Goal: Contribute content: Contribute content

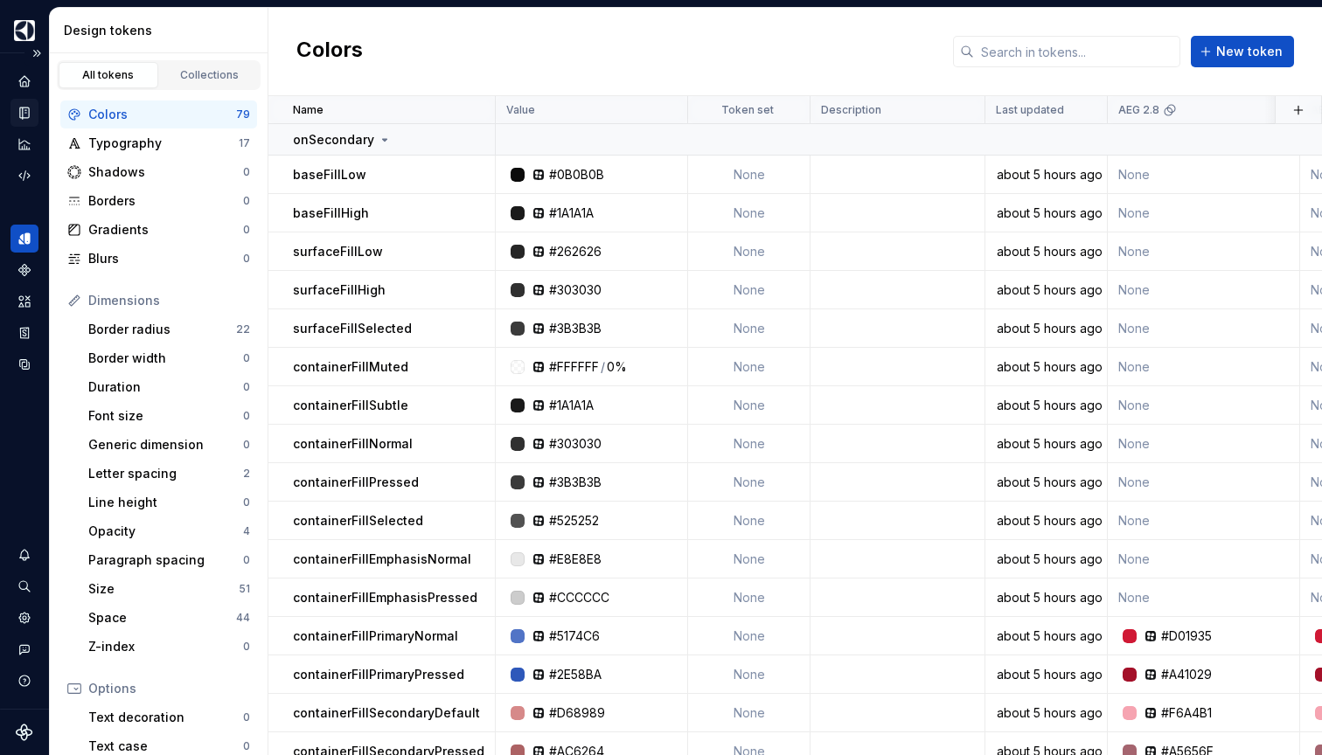
click at [22, 118] on icon "Documentation" at bounding box center [24, 113] width 9 height 11
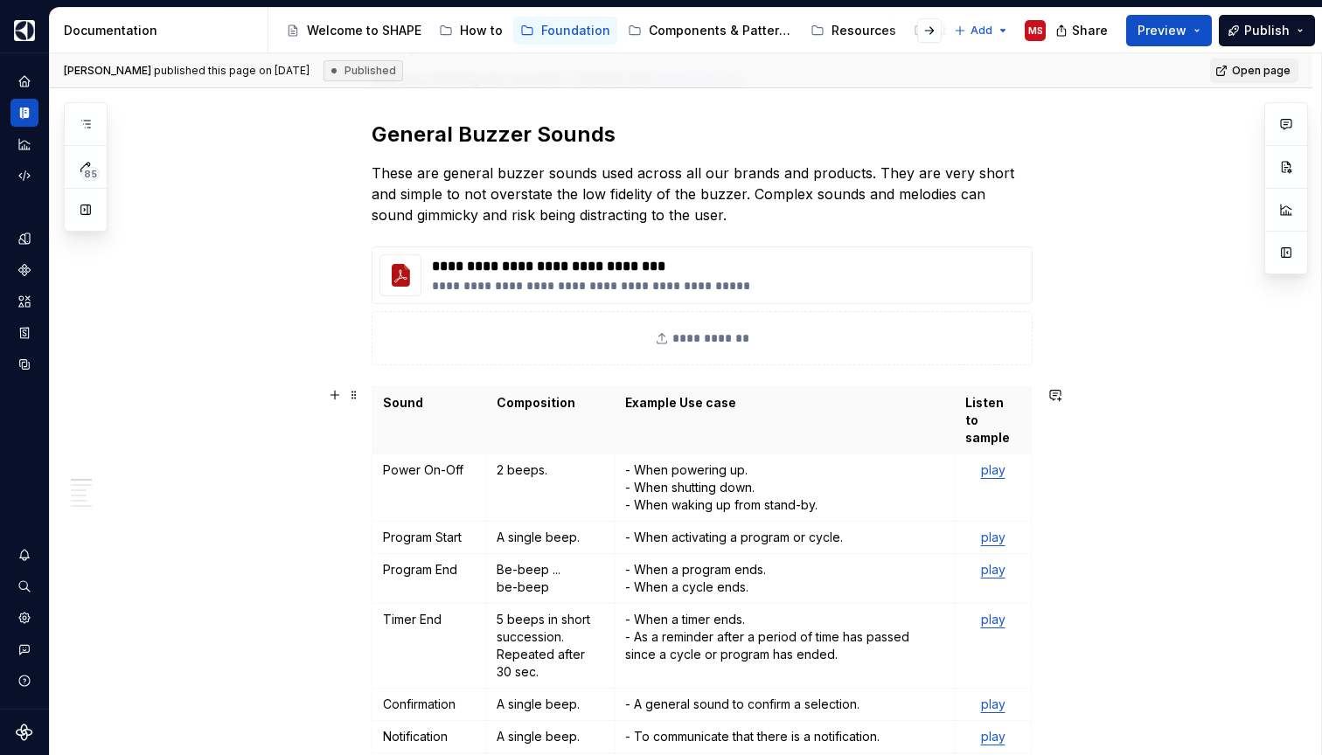
scroll to position [305, 0]
click at [549, 142] on h2 "General Buzzer Sounds" at bounding box center [702, 134] width 661 height 28
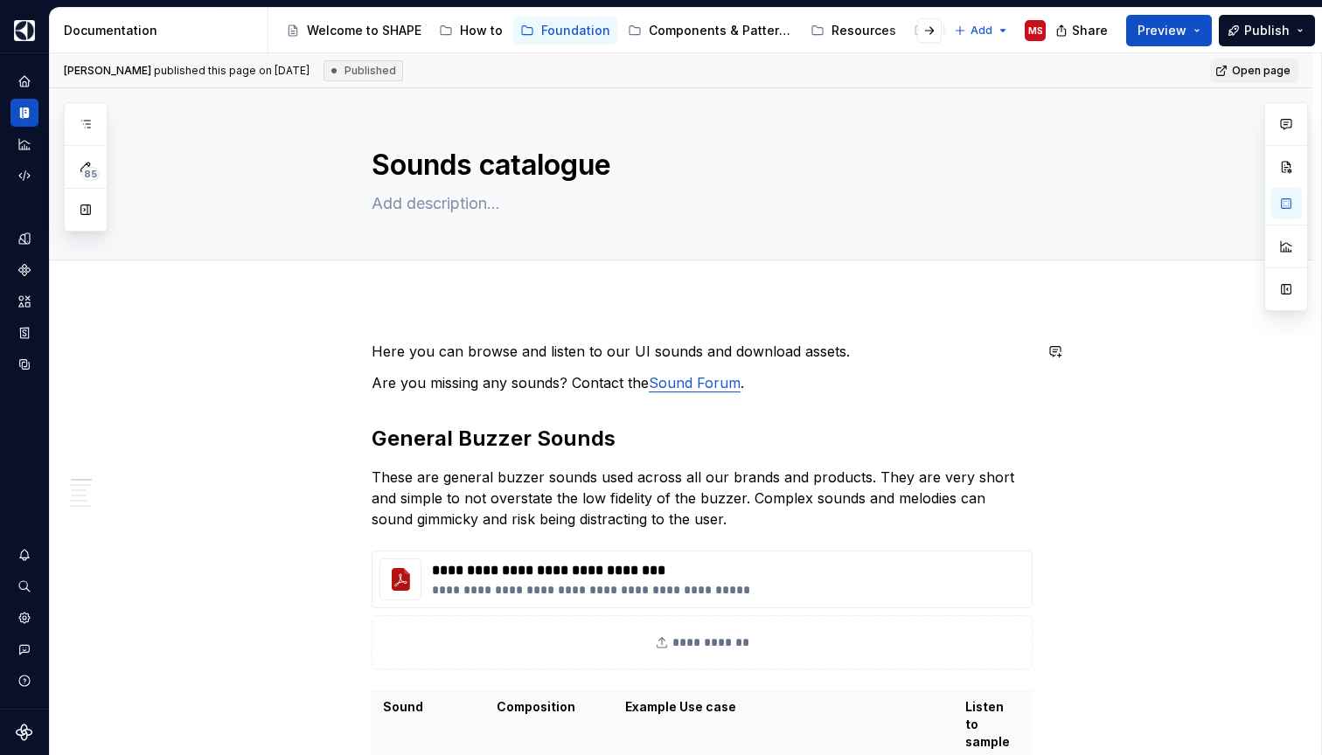
scroll to position [0, 0]
click at [540, 445] on h2 "General Buzzer Sounds" at bounding box center [702, 439] width 661 height 28
click at [556, 441] on h2 "General Buzzer Sounds" at bounding box center [702, 439] width 661 height 28
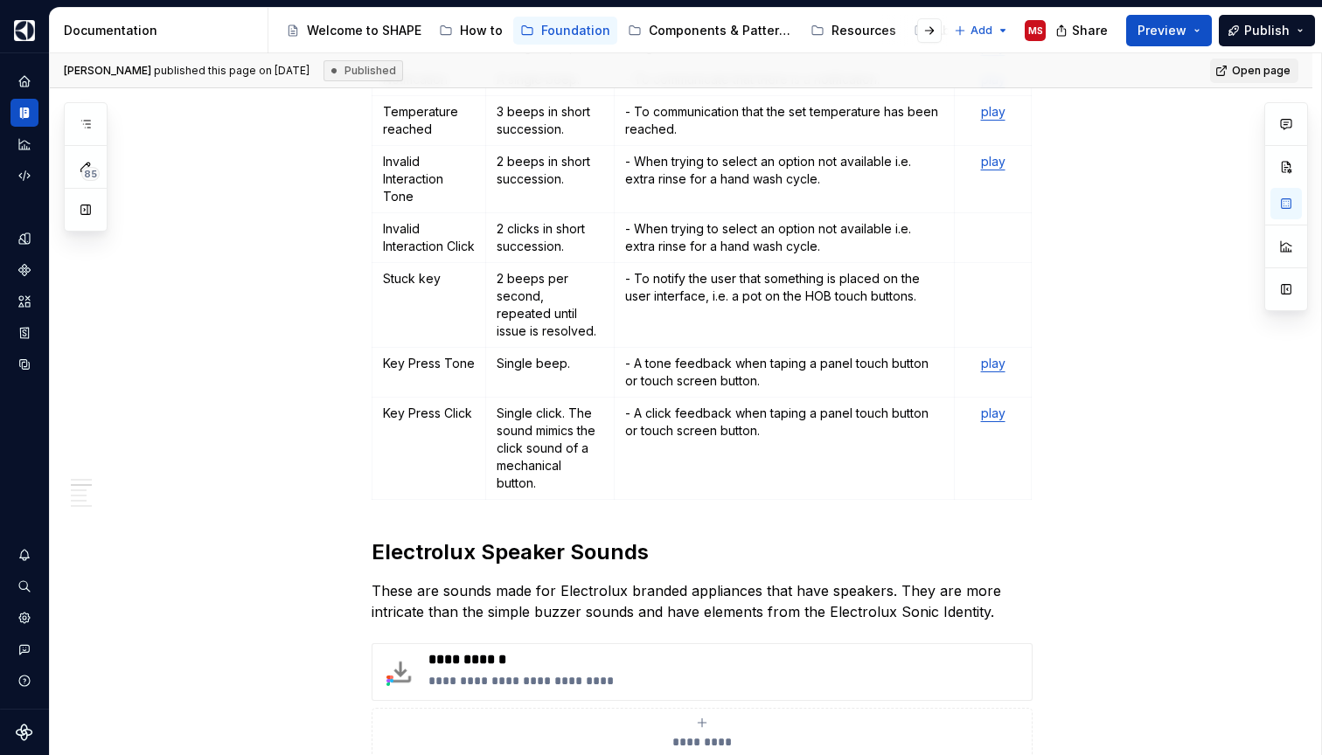
scroll to position [970, 0]
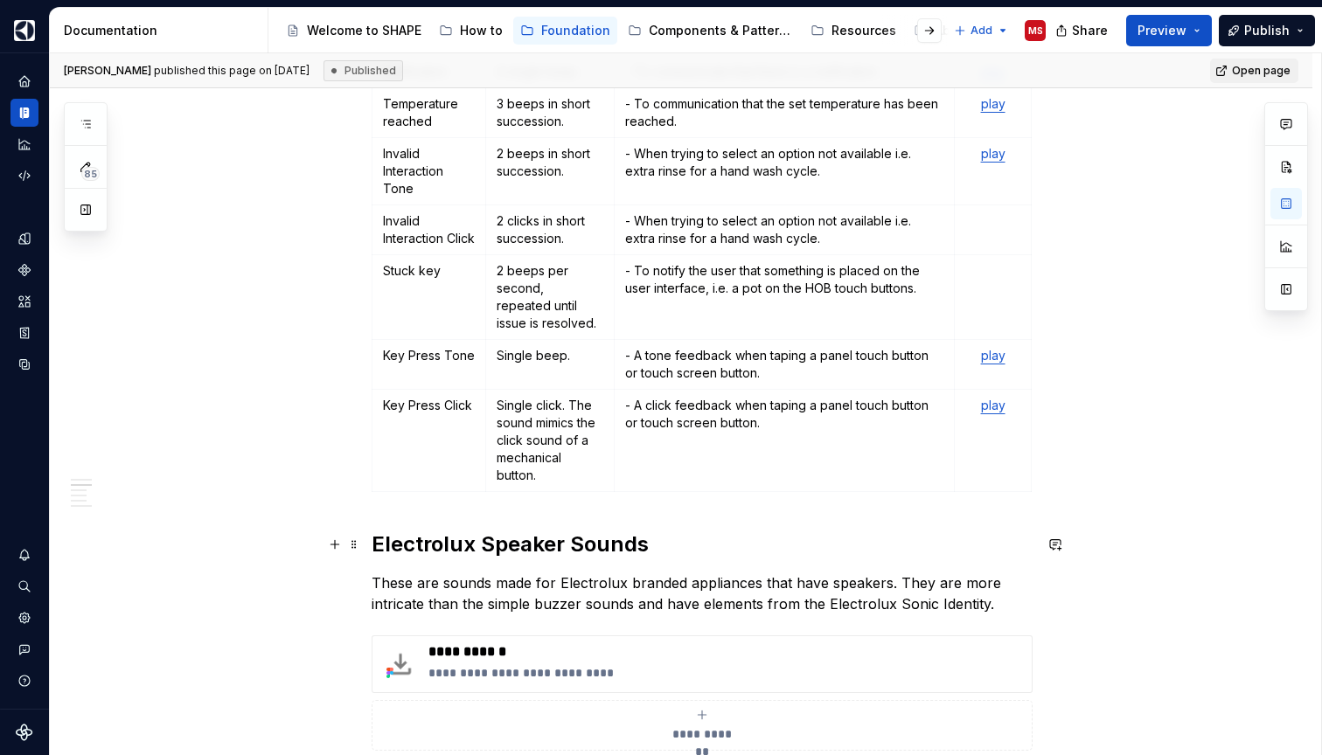
click at [377, 543] on h2 "Electrolux Speaker Sounds" at bounding box center [702, 545] width 661 height 28
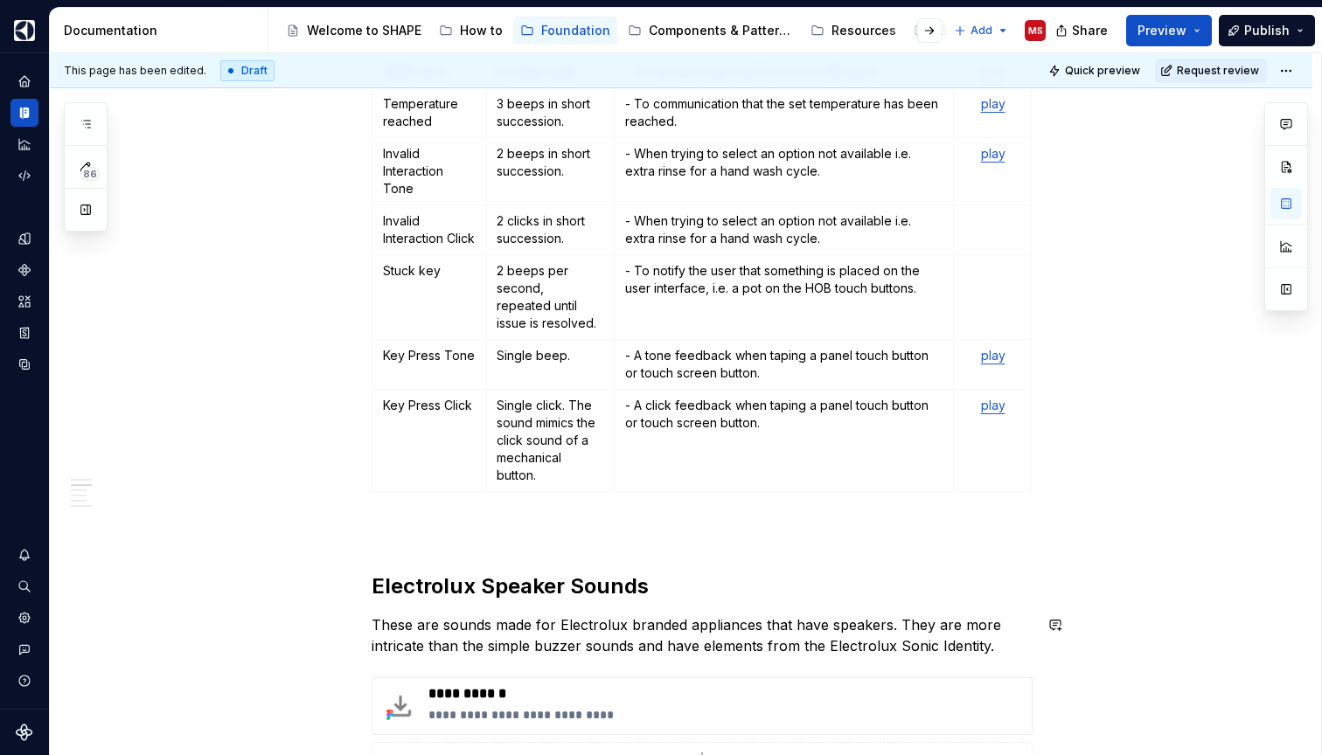
type textarea "*"
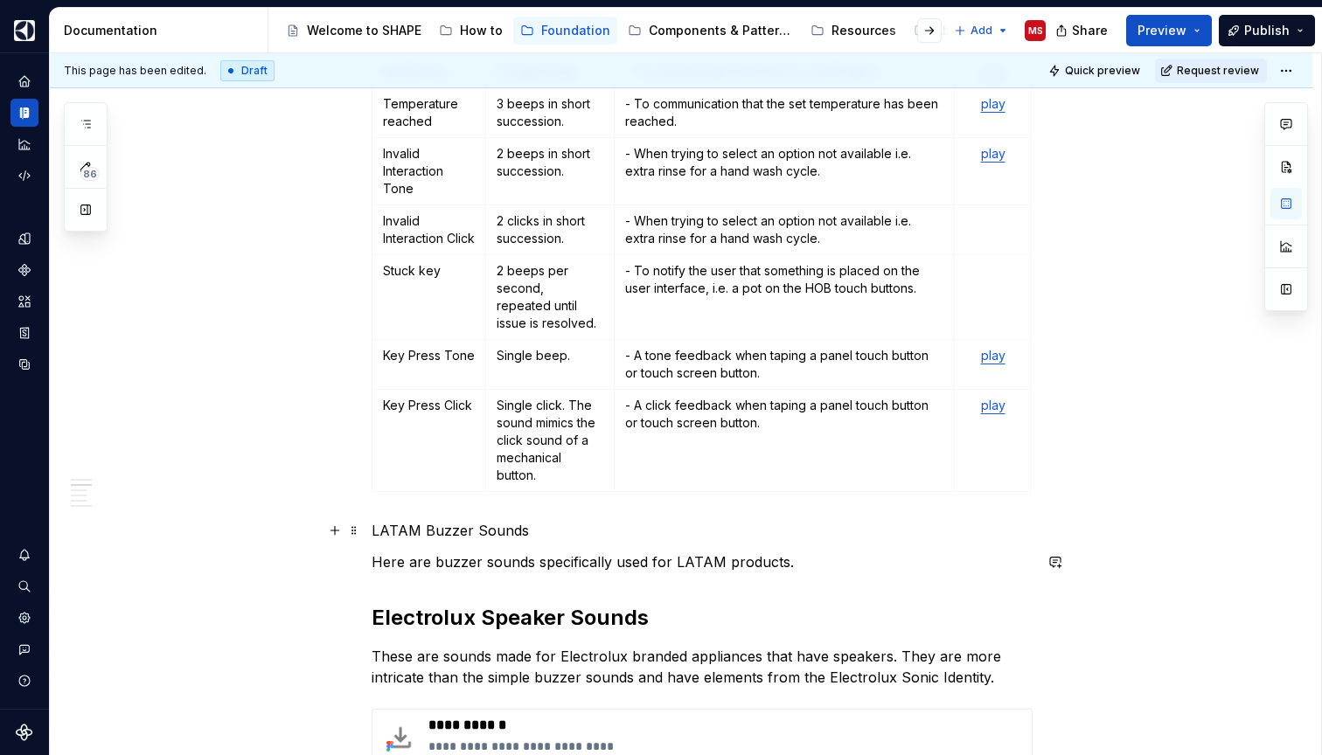
click at [499, 530] on p "LATAM Buzzer Sounds" at bounding box center [702, 530] width 661 height 21
click at [355, 533] on span at bounding box center [354, 531] width 14 height 24
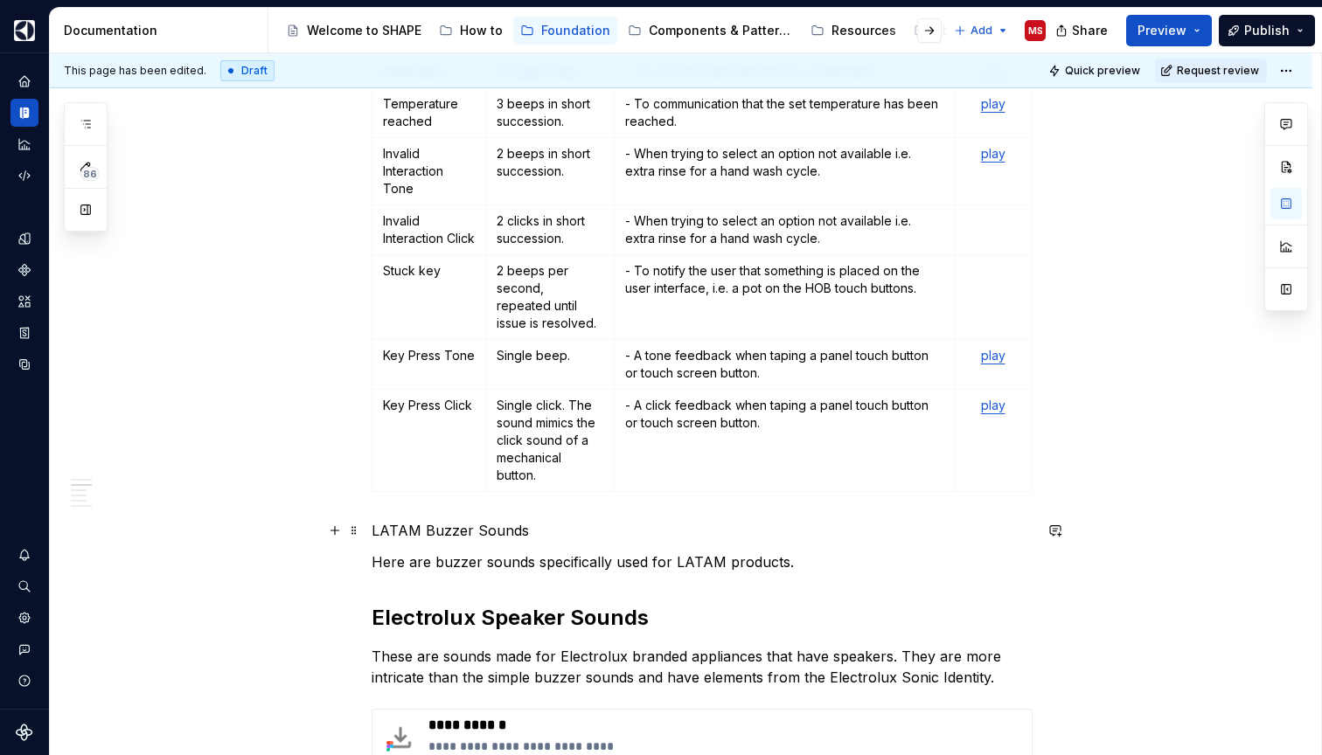
click at [797, 524] on p "LATAM Buzzer Sounds" at bounding box center [702, 530] width 661 height 21
click at [477, 534] on p "LATAM Buzzer Sounds" at bounding box center [702, 530] width 661 height 21
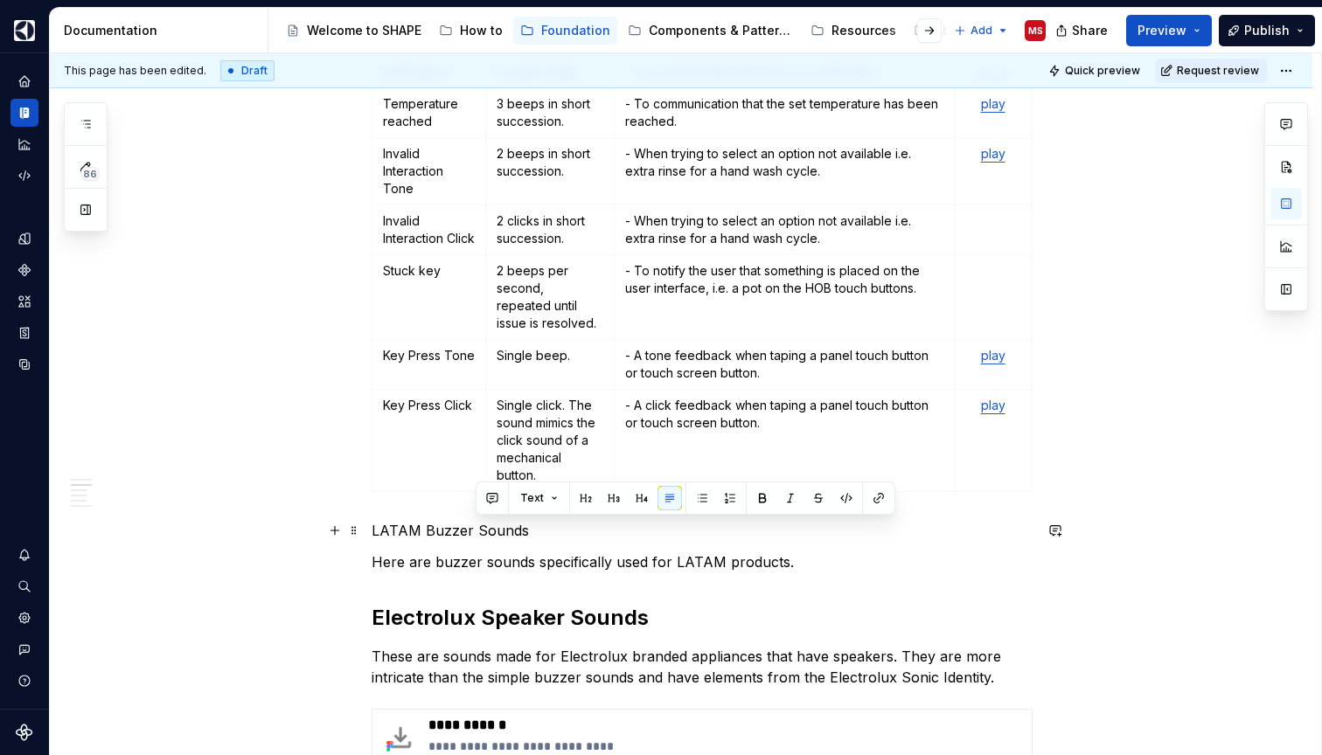
click at [477, 534] on p "LATAM Buzzer Sounds" at bounding box center [702, 530] width 661 height 21
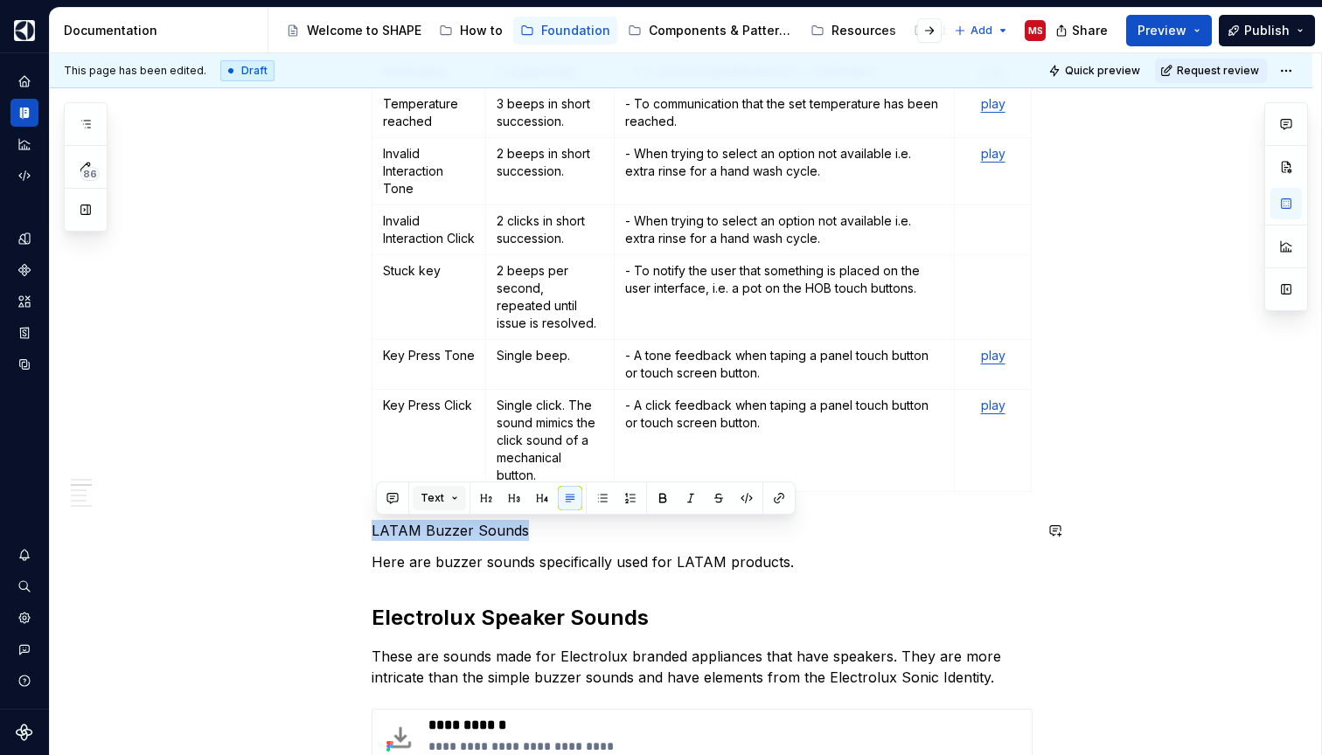
click at [456, 495] on button "Text" at bounding box center [439, 498] width 53 height 24
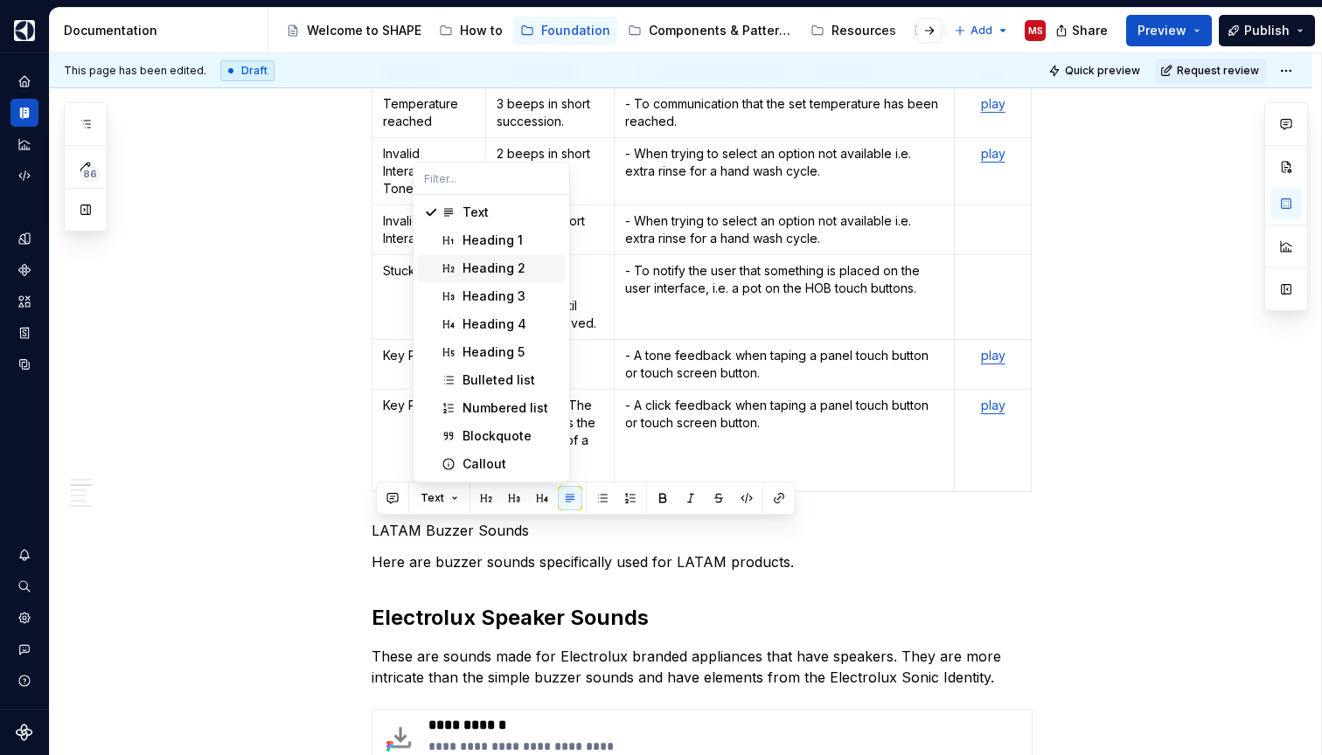
click at [491, 268] on div "Heading 2" at bounding box center [494, 268] width 63 height 17
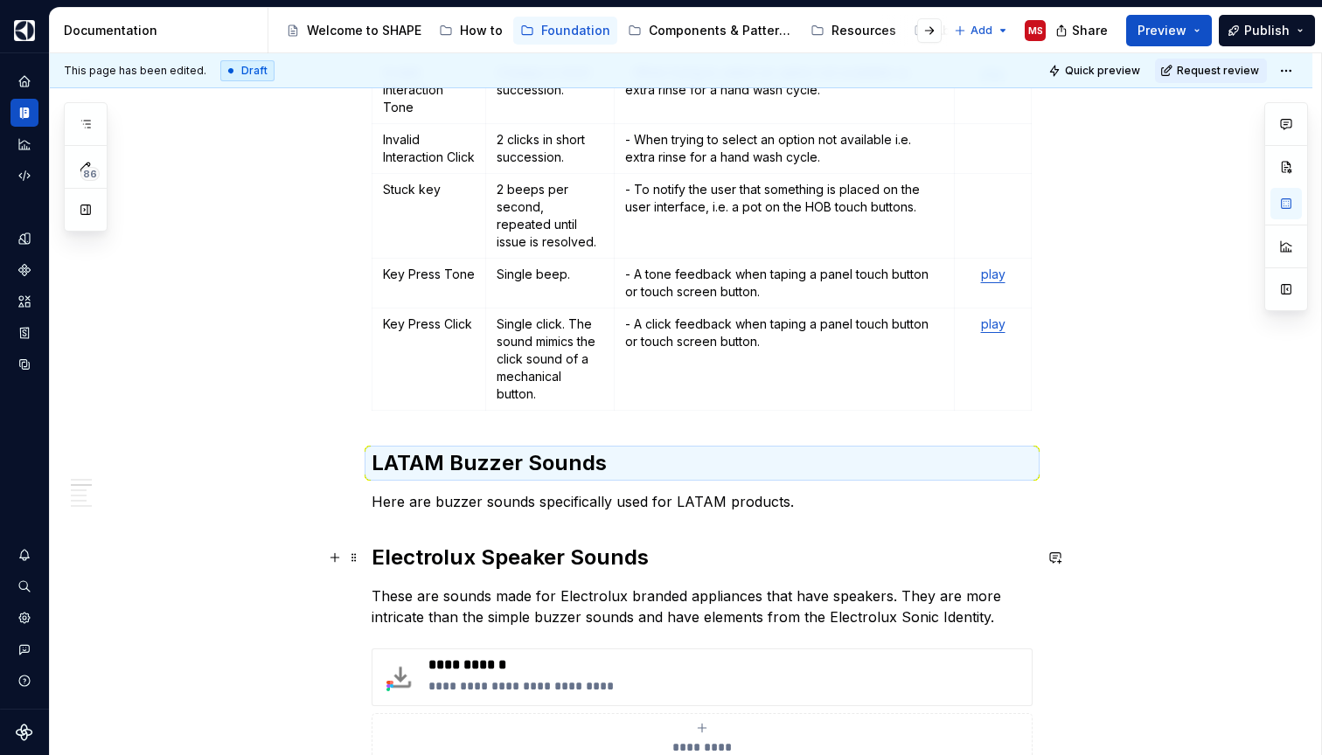
scroll to position [1094, 0]
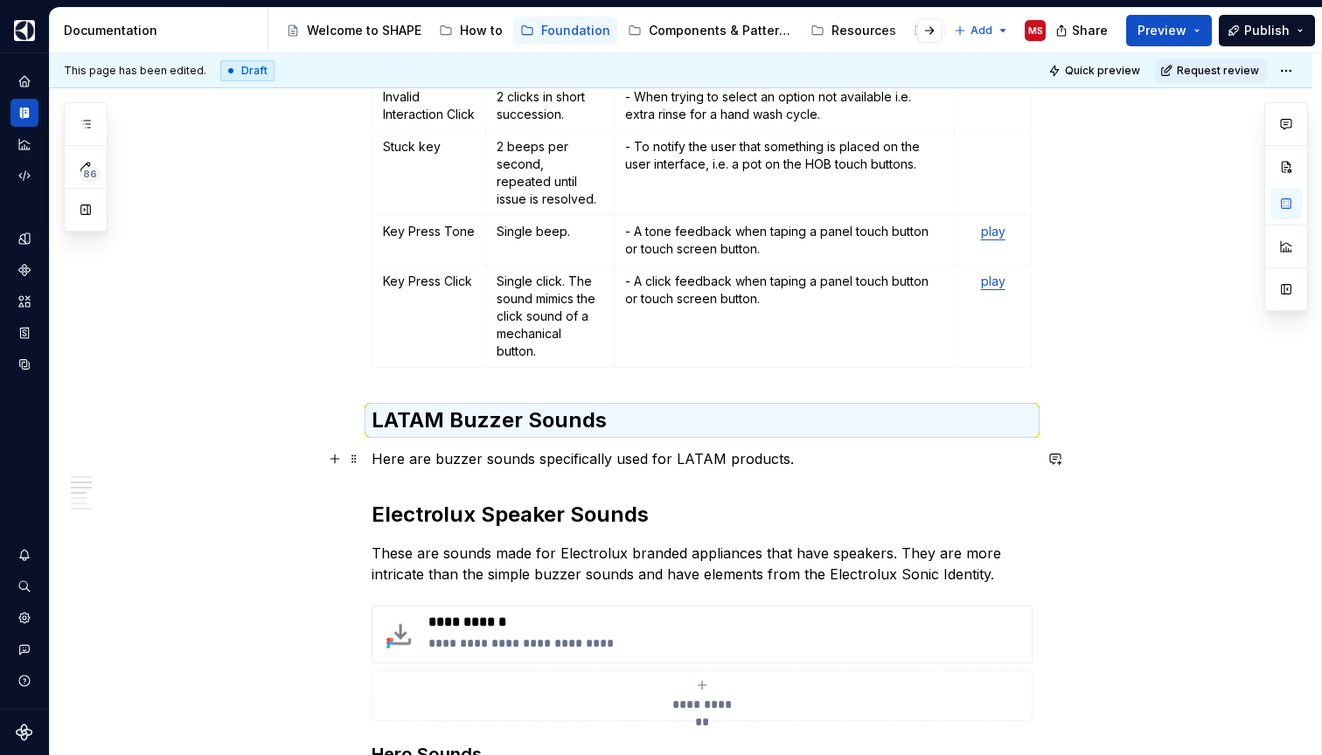
click at [675, 458] on p "Here are buzzer sounds specifically used for LATAM products." at bounding box center [702, 459] width 661 height 21
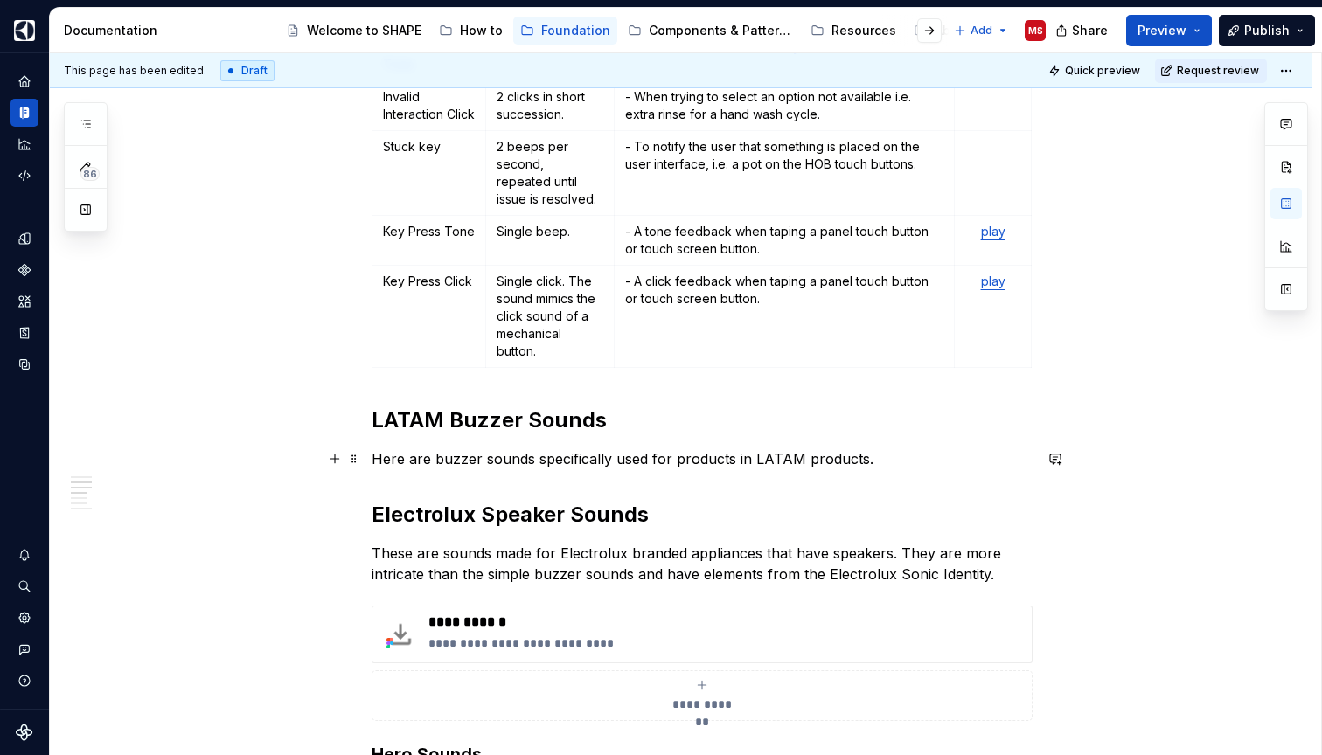
click at [818, 467] on p "Here are buzzer sounds specifically used for products in LATAM products." at bounding box center [702, 459] width 661 height 21
click at [818, 452] on p "Here are buzzer sounds specifically used for products in LATAM." at bounding box center [702, 459] width 661 height 21
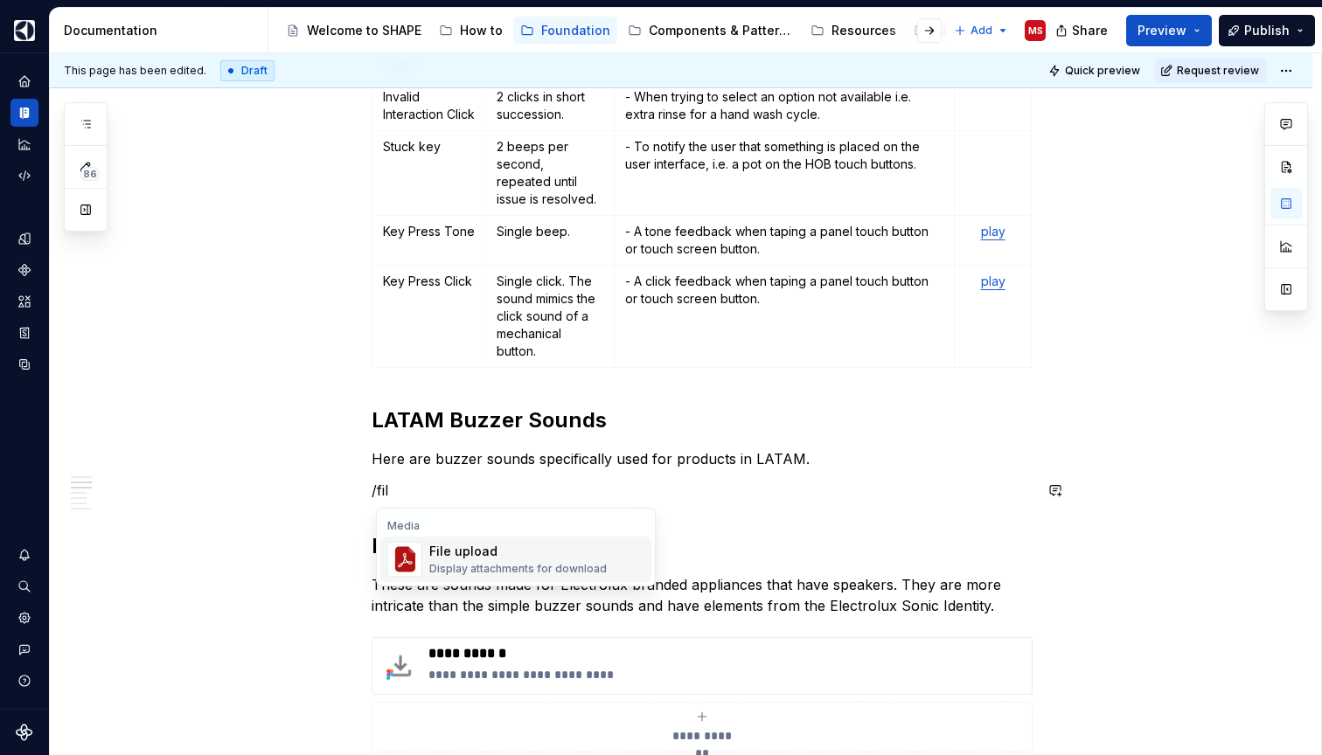
click at [513, 553] on div "File upload" at bounding box center [518, 551] width 178 height 17
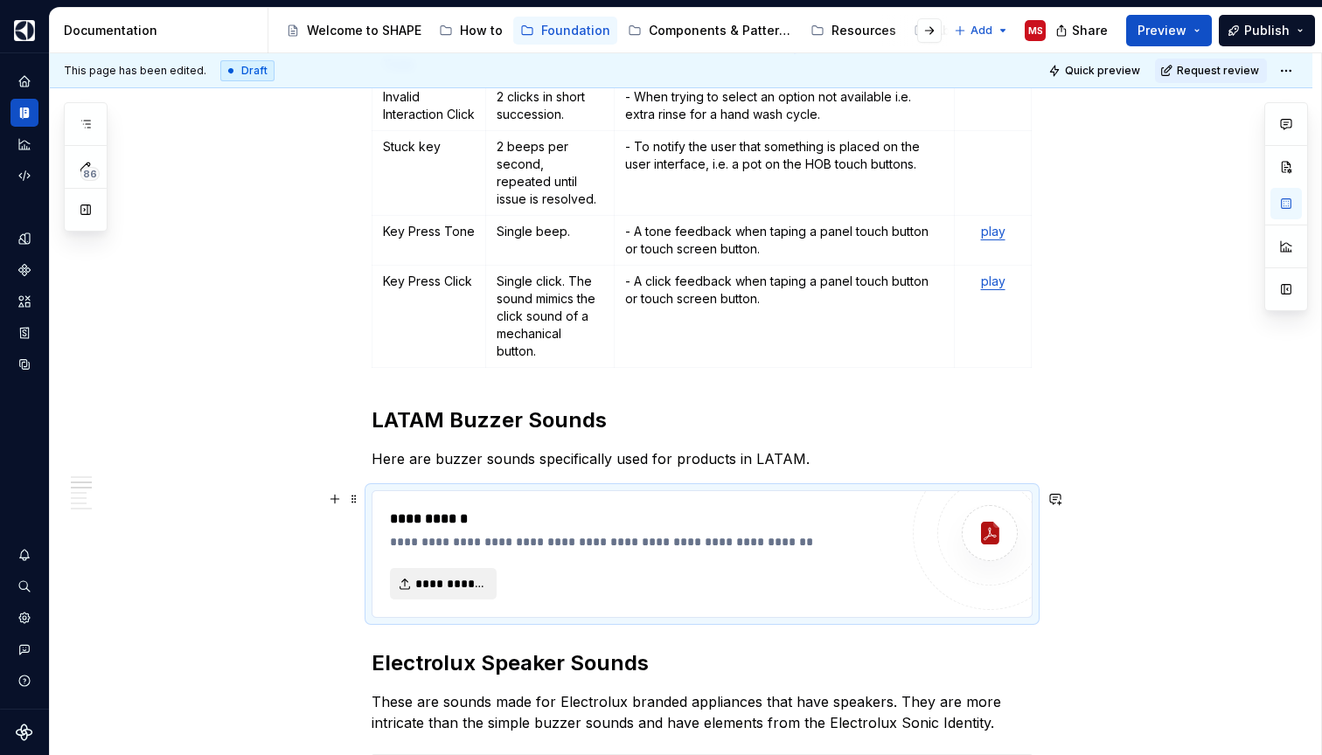
click at [485, 589] on span "**********" at bounding box center [450, 583] width 70 height 17
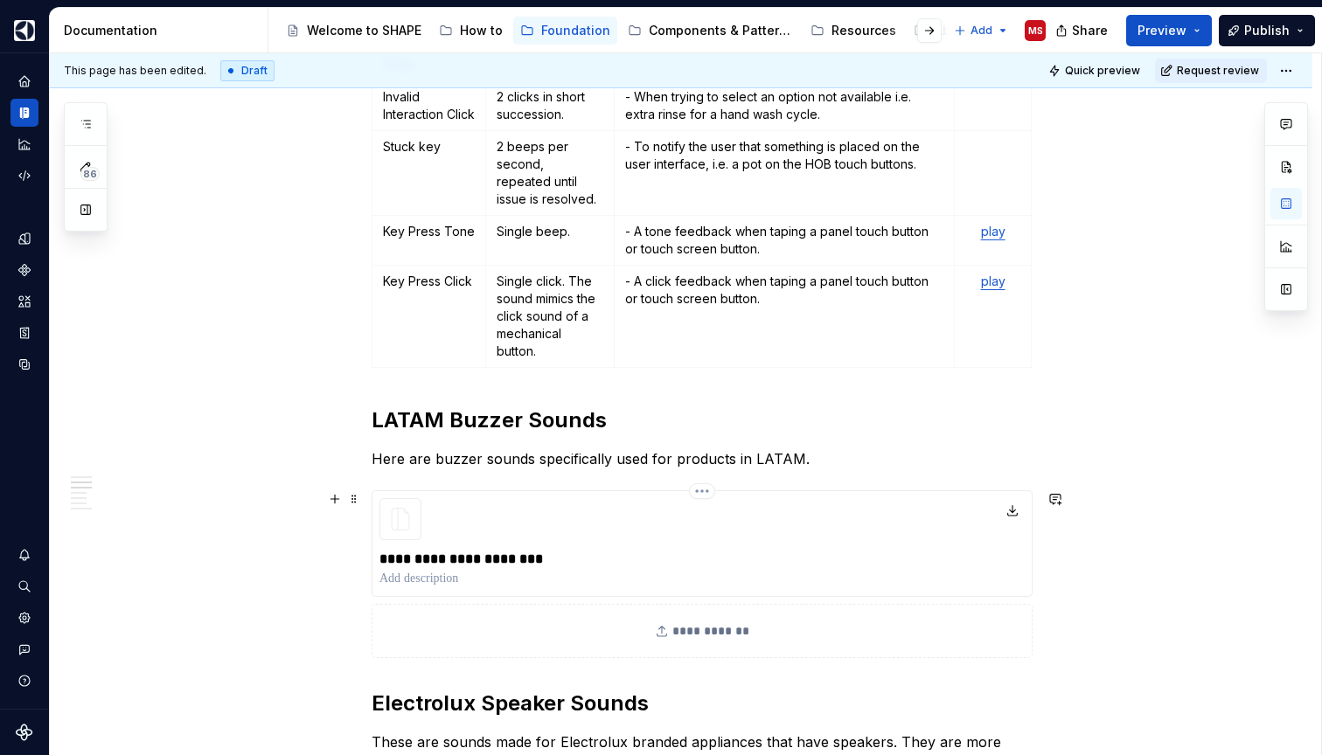
click at [505, 562] on p "**********" at bounding box center [701, 559] width 645 height 21
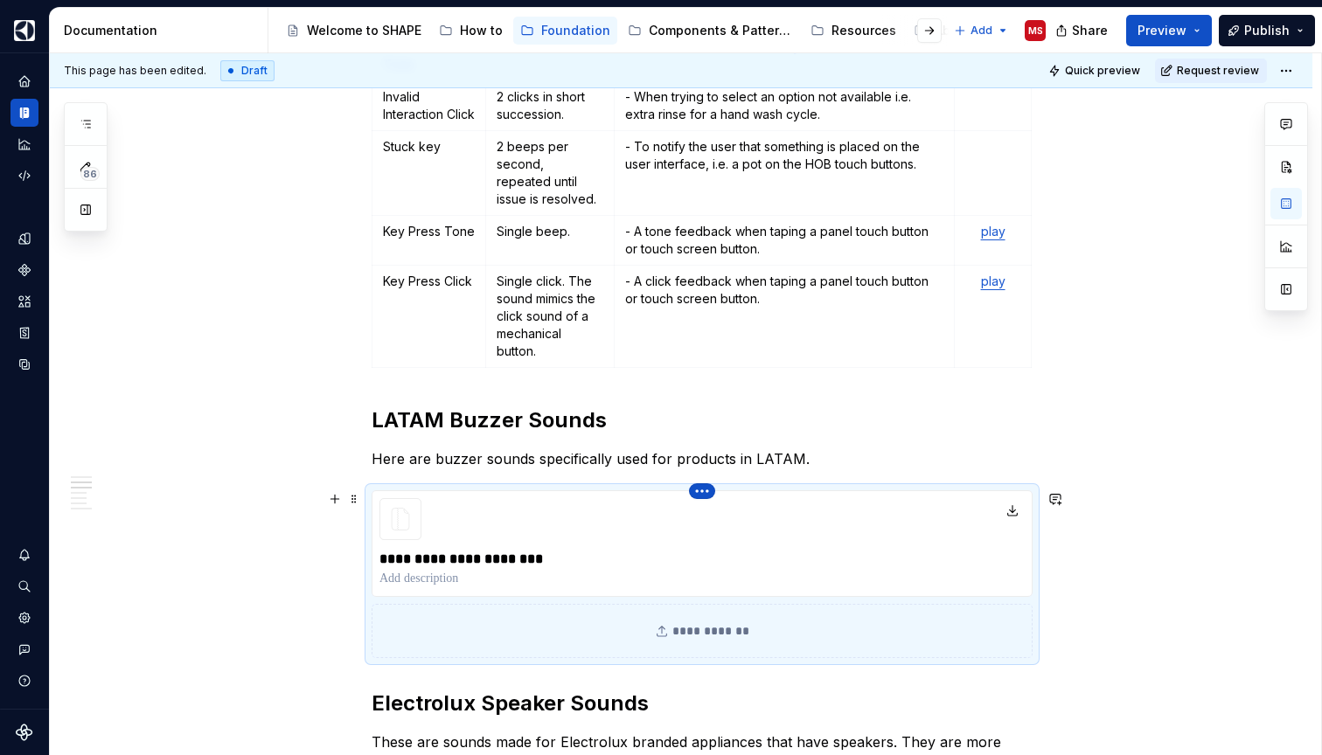
click at [704, 487] on icon "button" at bounding box center [702, 491] width 14 height 14
click at [359, 498] on span at bounding box center [354, 499] width 14 height 24
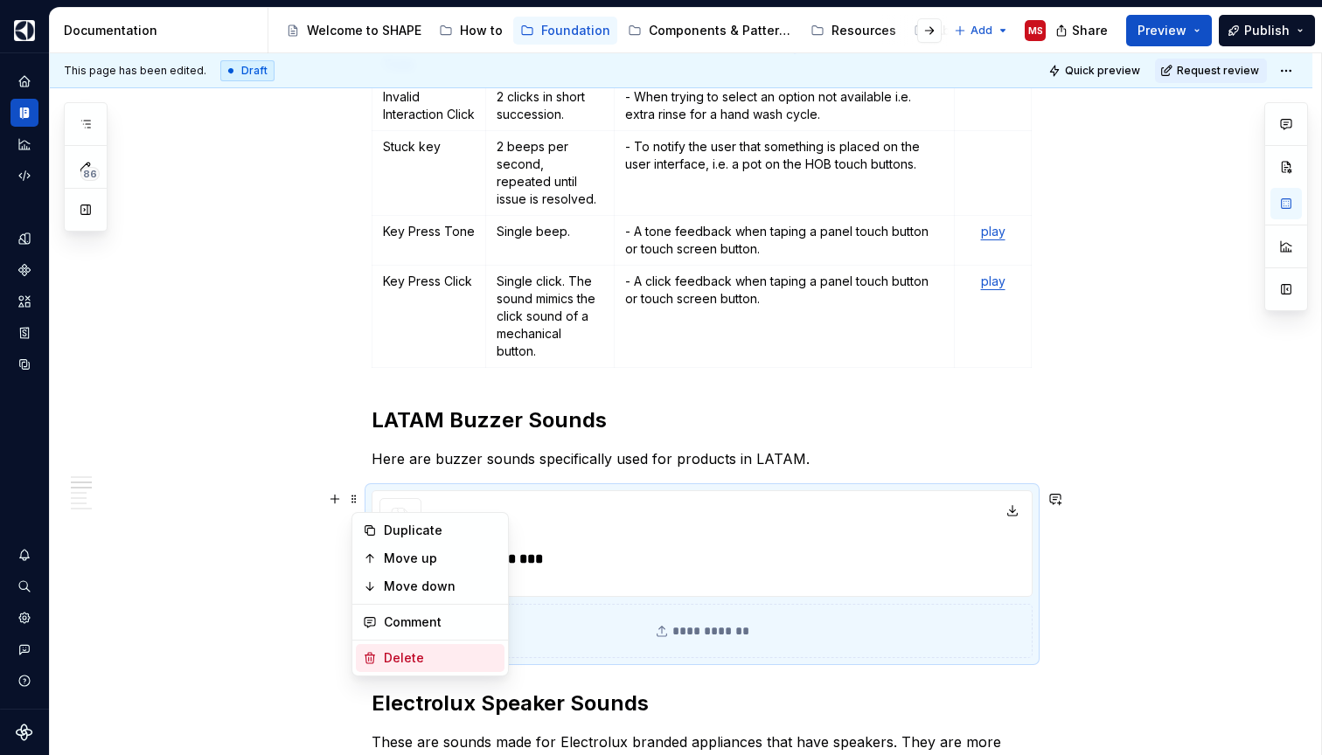
click at [397, 658] on div "Delete" at bounding box center [441, 658] width 114 height 17
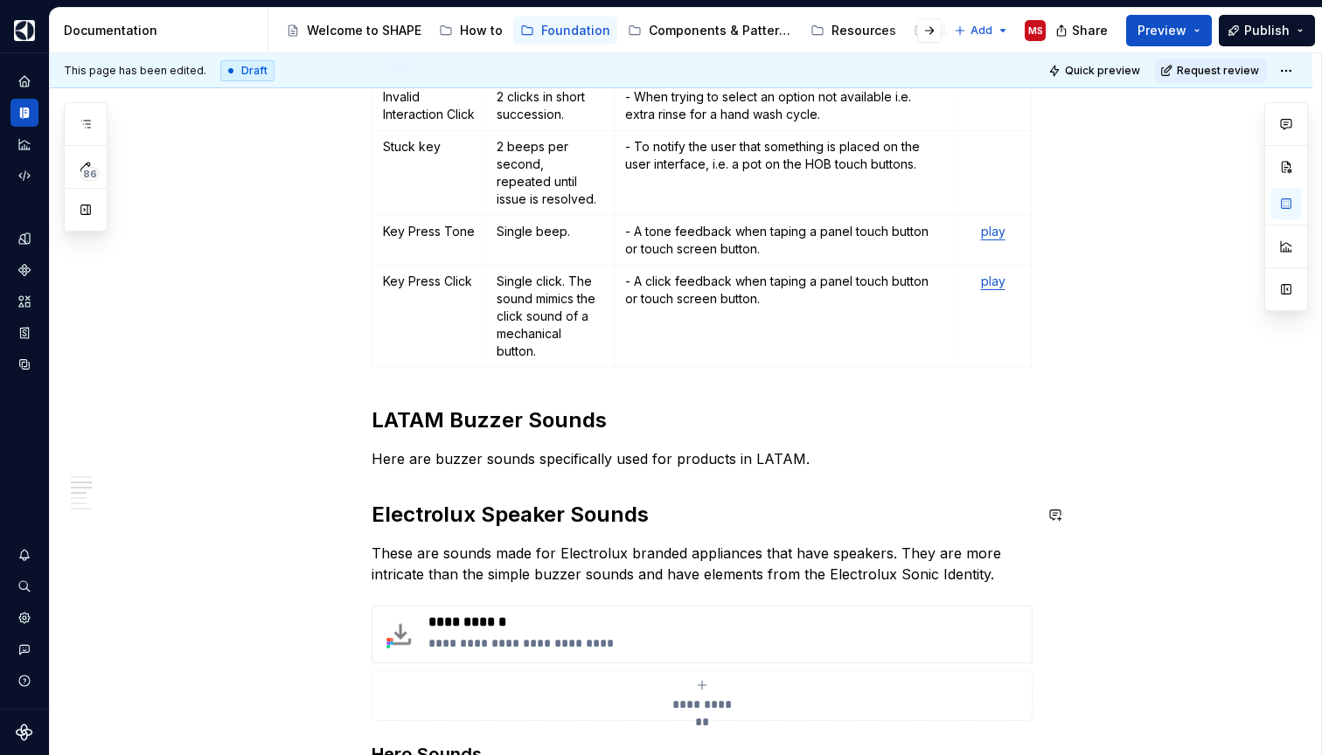
click at [809, 460] on p "Here are buzzer sounds specifically used for products in LATAM." at bounding box center [702, 459] width 661 height 21
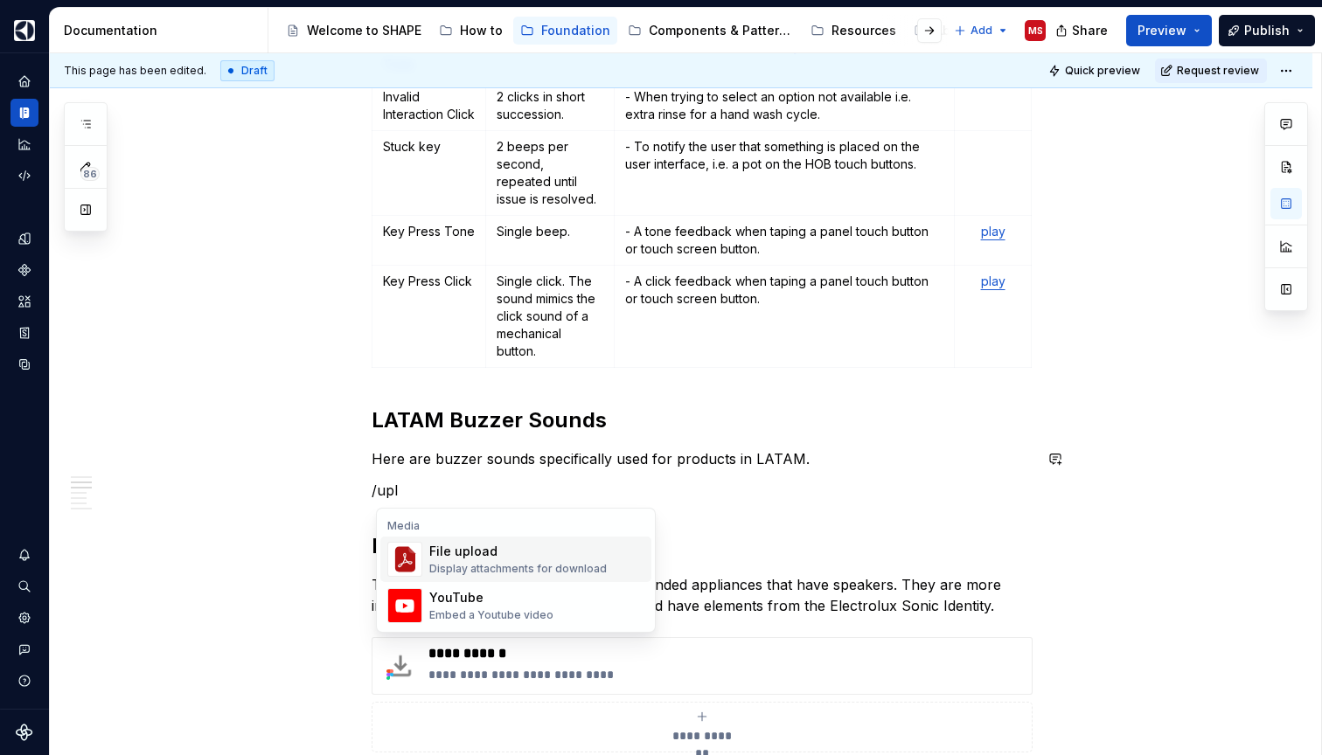
click at [508, 560] on div "File upload Display attachments for download" at bounding box center [518, 559] width 178 height 33
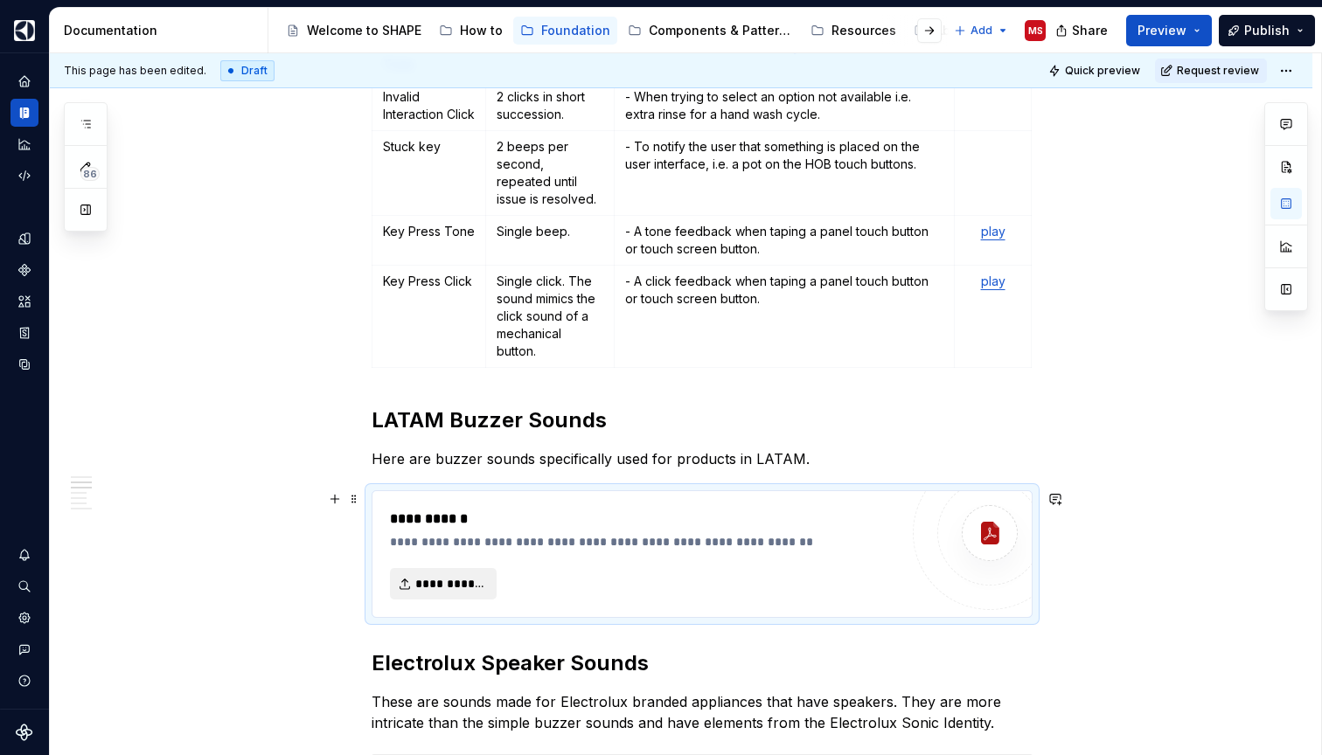
click at [454, 576] on span "**********" at bounding box center [450, 583] width 70 height 17
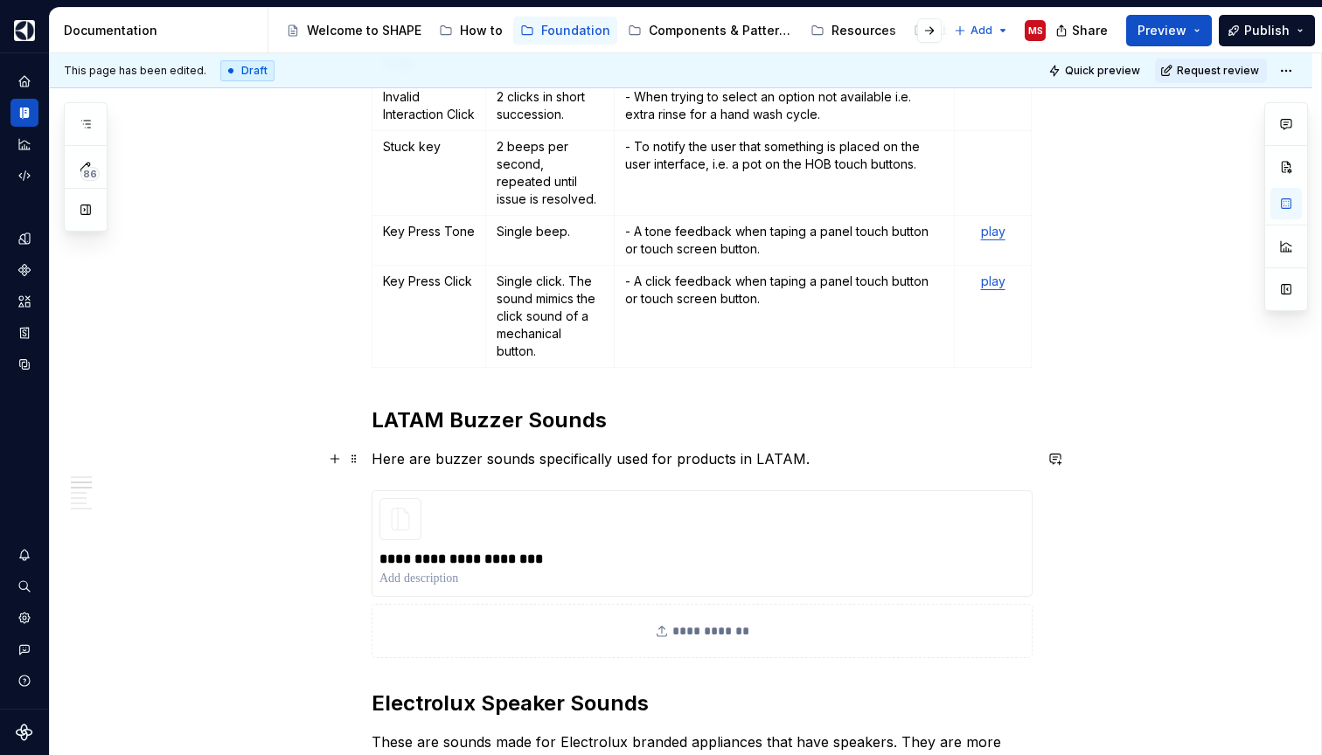
click at [439, 458] on p "Here are buzzer sounds specifically used for products in LATAM." at bounding box center [702, 459] width 661 height 21
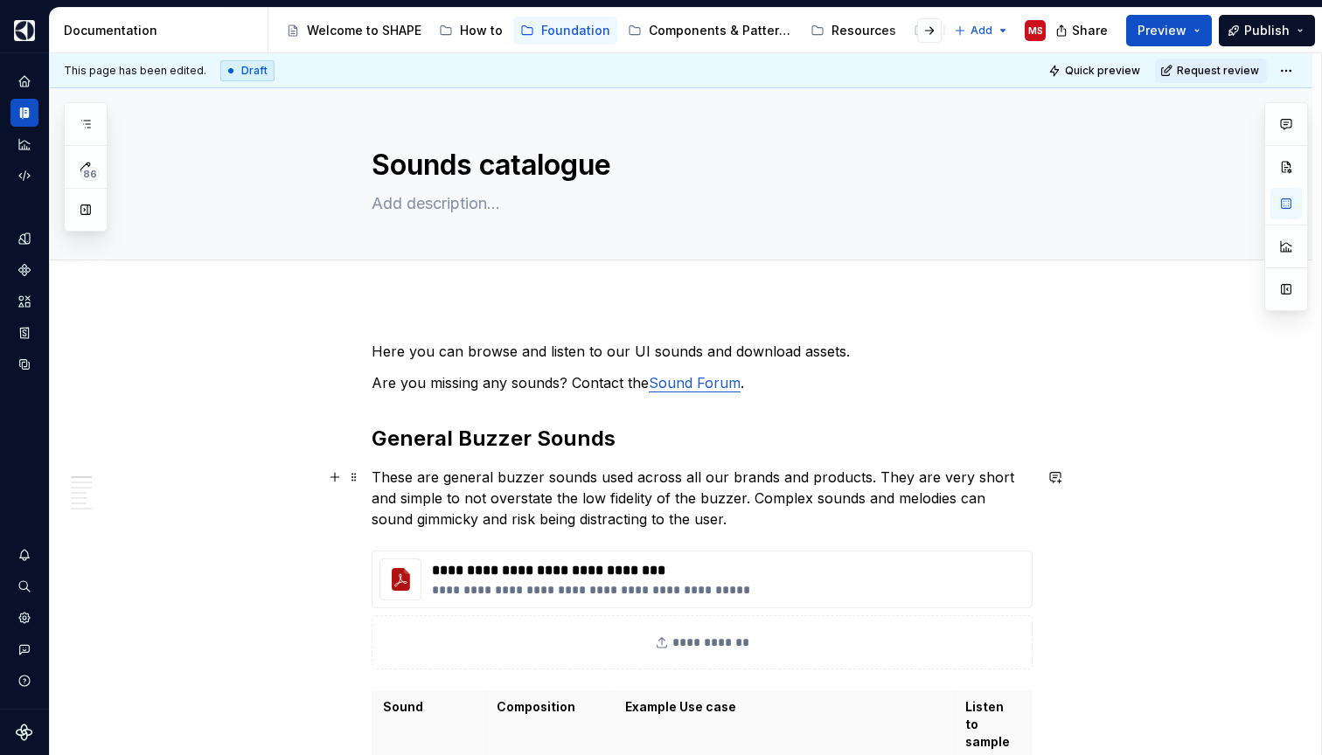
scroll to position [0, 0]
click at [1260, 28] on span "Publish" at bounding box center [1266, 30] width 45 height 17
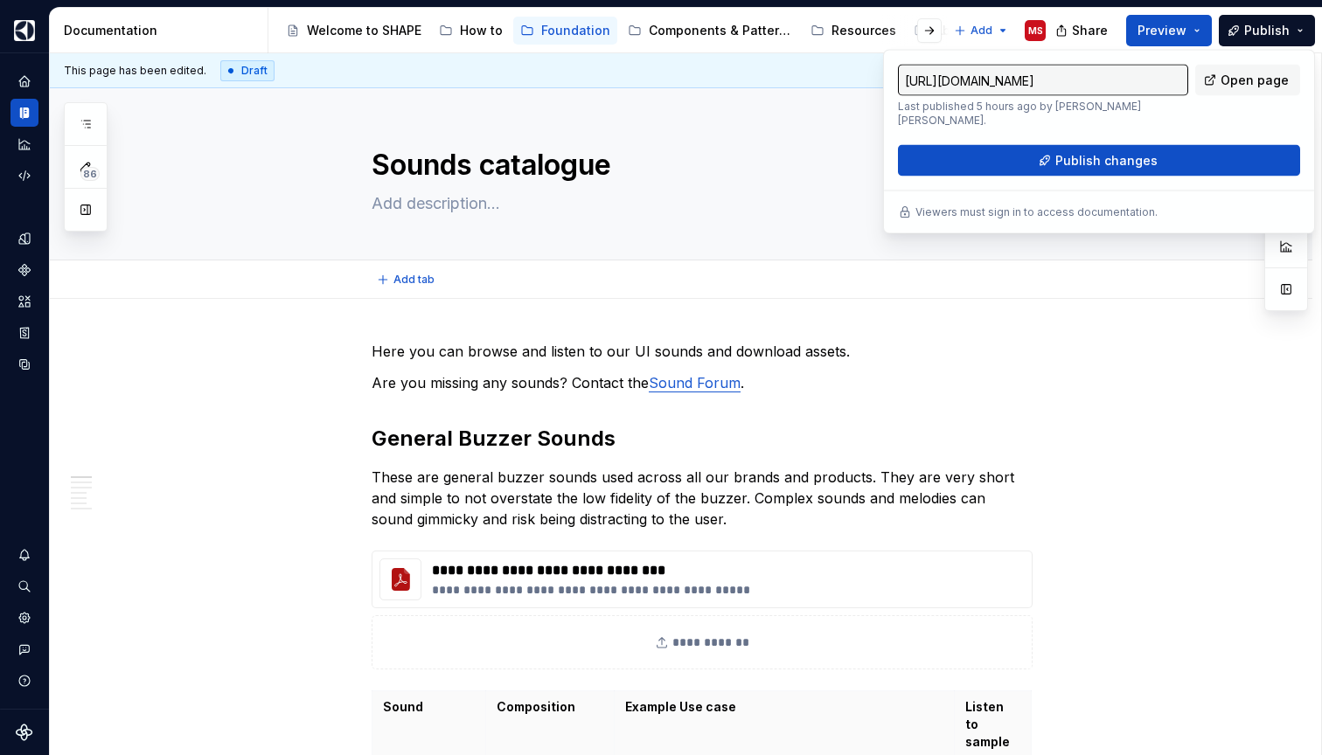
click at [1130, 286] on div "Add tab" at bounding box center [702, 280] width 1081 height 24
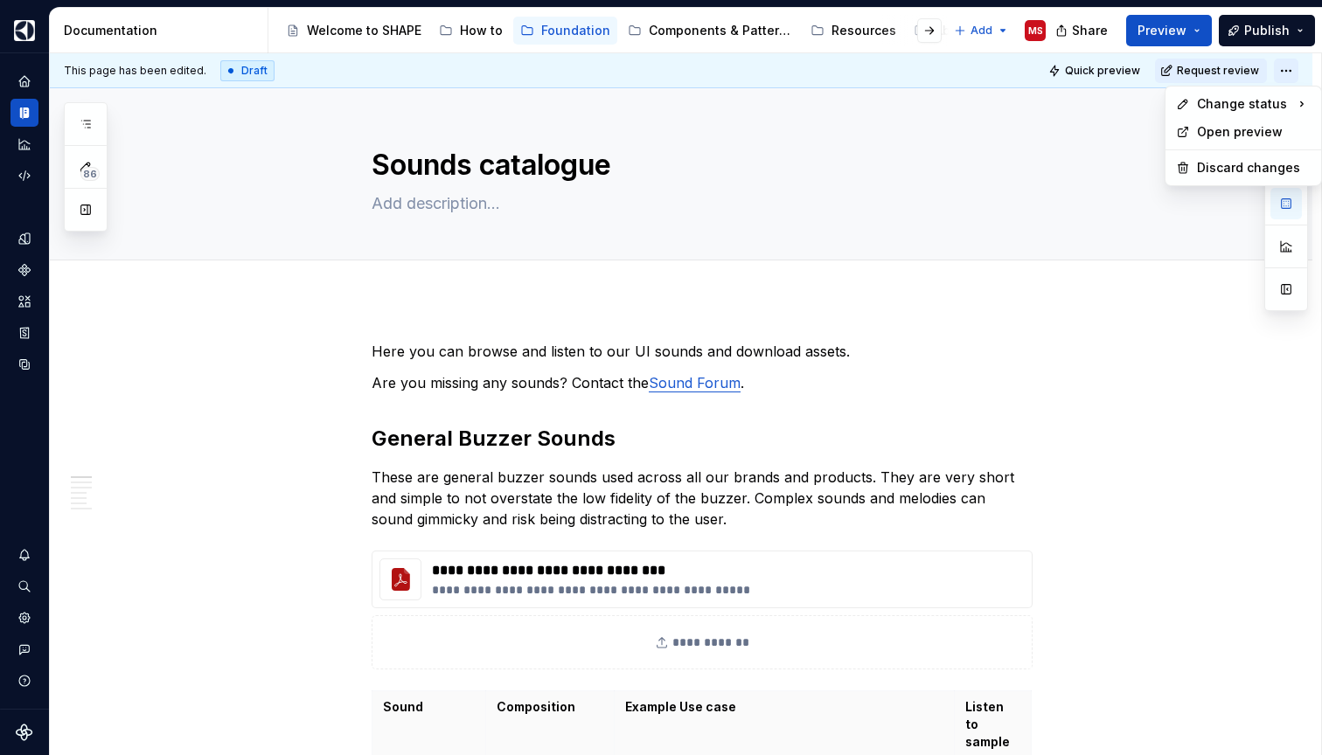
click at [1290, 70] on html "SHAPE Design System MS Dataset APPLIANCE Documentation Accessibility guide for …" at bounding box center [661, 377] width 1322 height 755
click at [1123, 344] on html "SHAPE Design System MS Dataset APPLIANCE Documentation Accessibility guide for …" at bounding box center [661, 377] width 1322 height 755
click at [1198, 28] on button "Preview" at bounding box center [1169, 30] width 86 height 31
click at [1269, 29] on span "Publish" at bounding box center [1266, 30] width 45 height 17
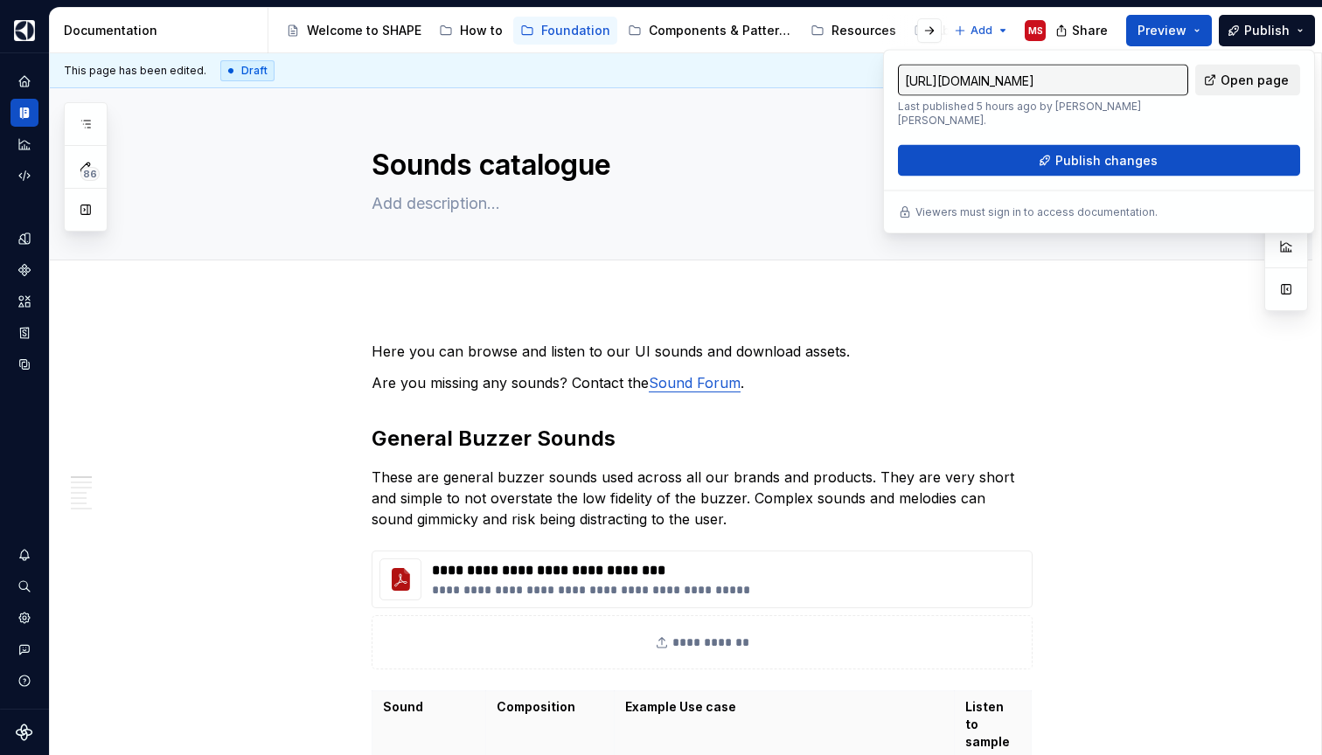
click at [1258, 73] on span "Open page" at bounding box center [1255, 80] width 68 height 17
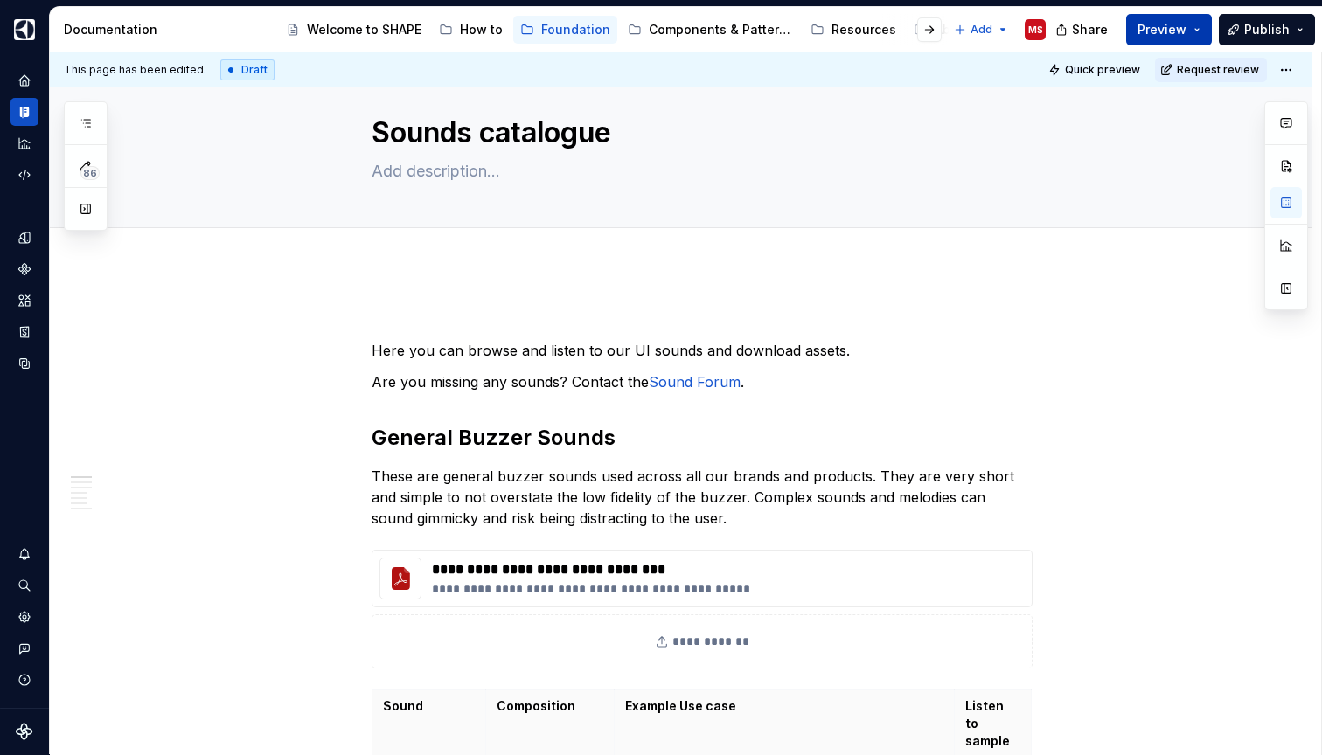
click at [1180, 26] on span "Preview" at bounding box center [1162, 29] width 49 height 17
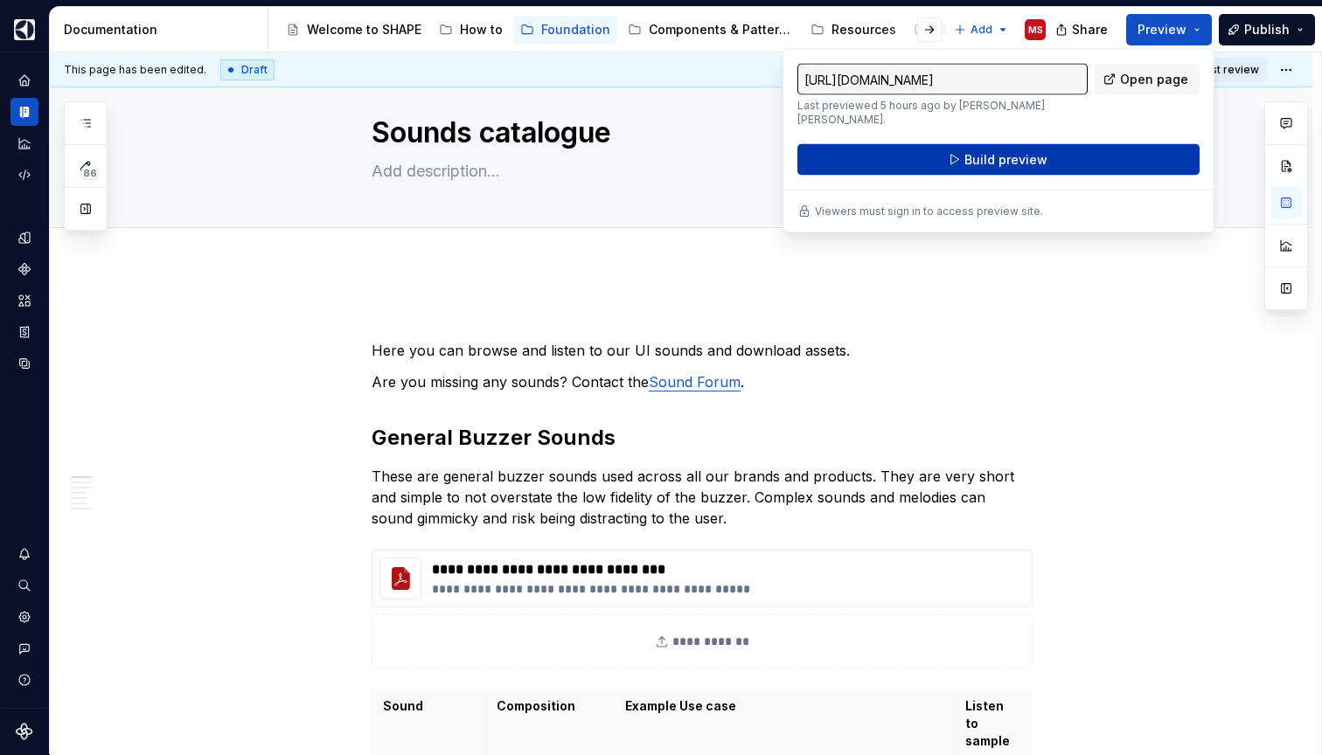
click at [1060, 144] on button "Build preview" at bounding box center [998, 159] width 402 height 31
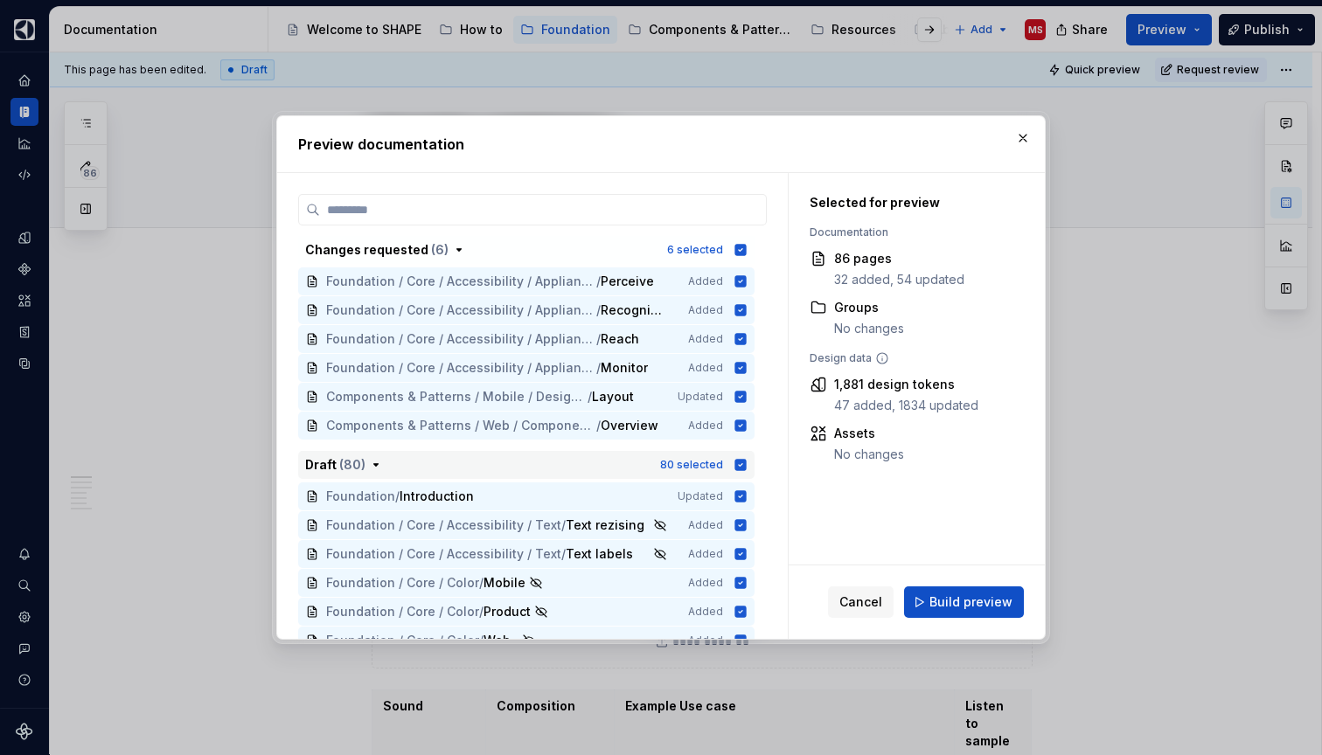
scroll to position [0, 0]
click at [747, 248] on icon "button" at bounding box center [740, 249] width 11 height 11
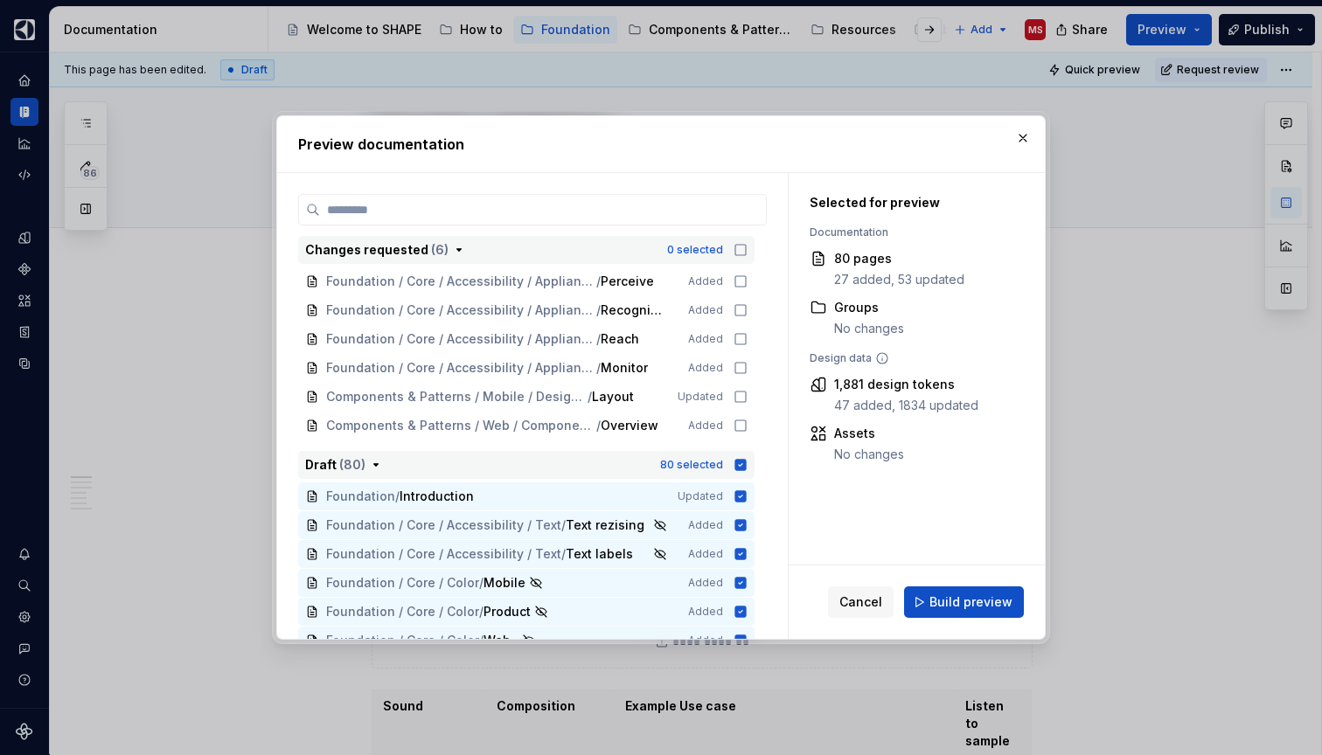
click at [747, 463] on icon "button" at bounding box center [740, 464] width 11 height 11
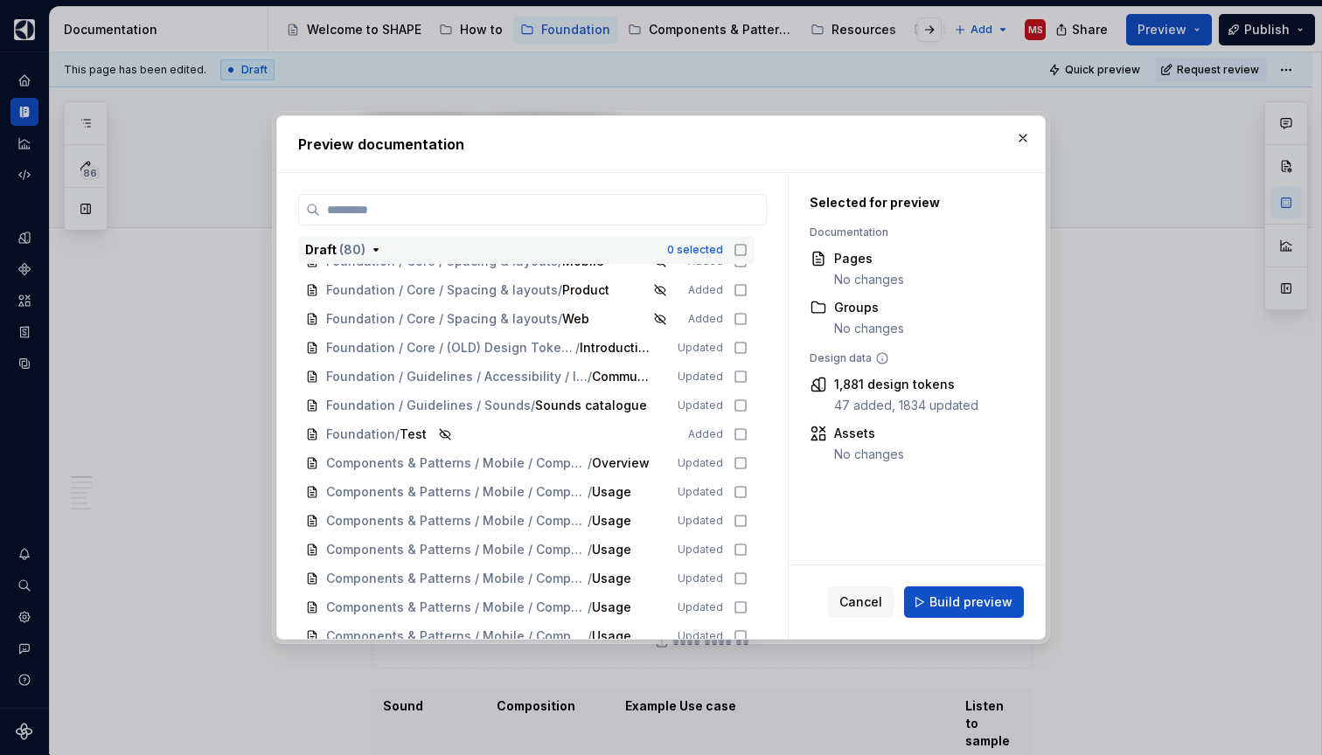
scroll to position [721, 0]
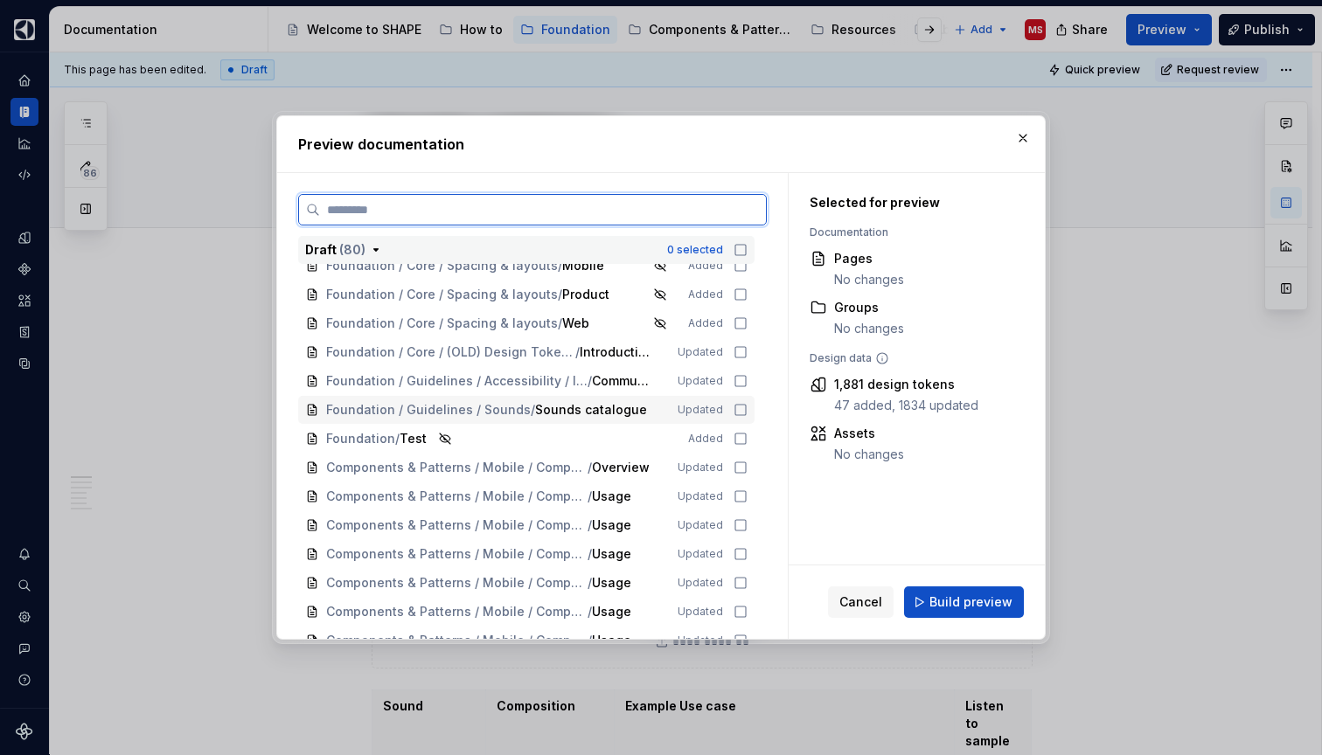
click at [748, 409] on icon at bounding box center [741, 410] width 14 height 14
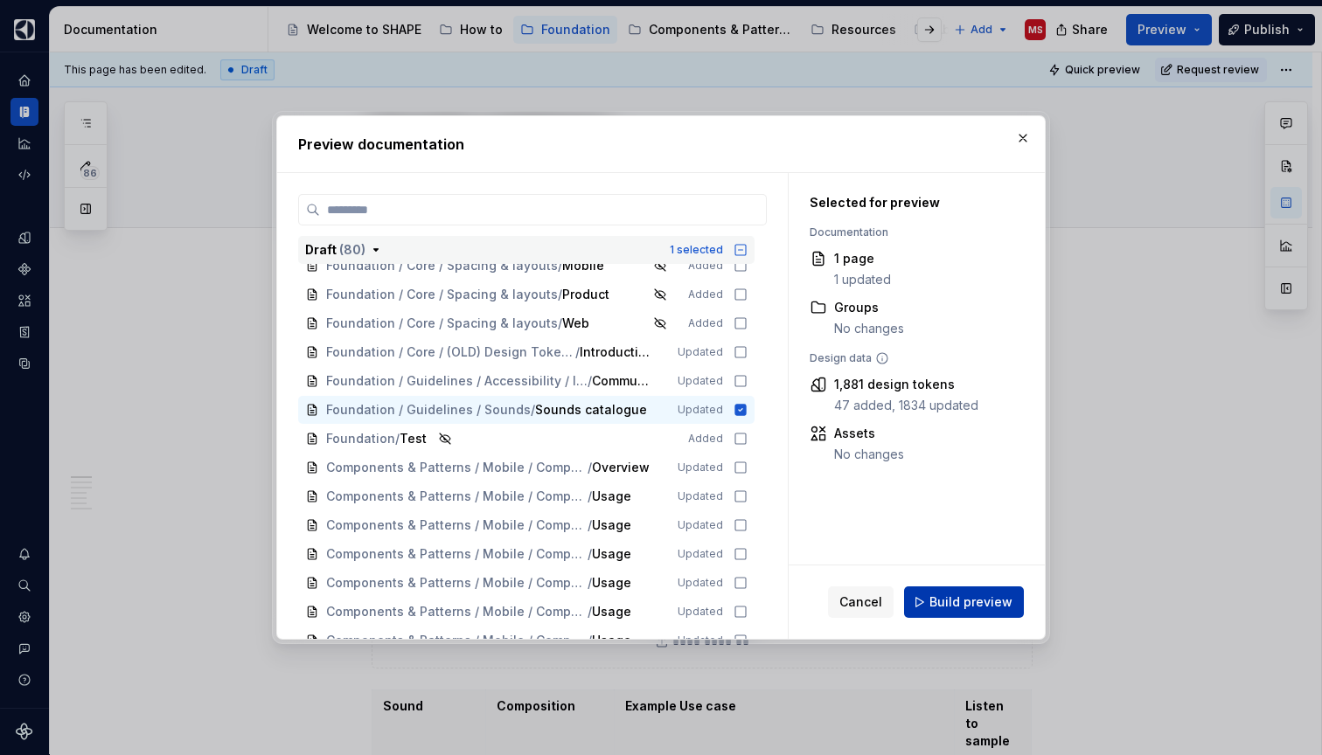
click at [972, 602] on span "Build preview" at bounding box center [970, 602] width 83 height 17
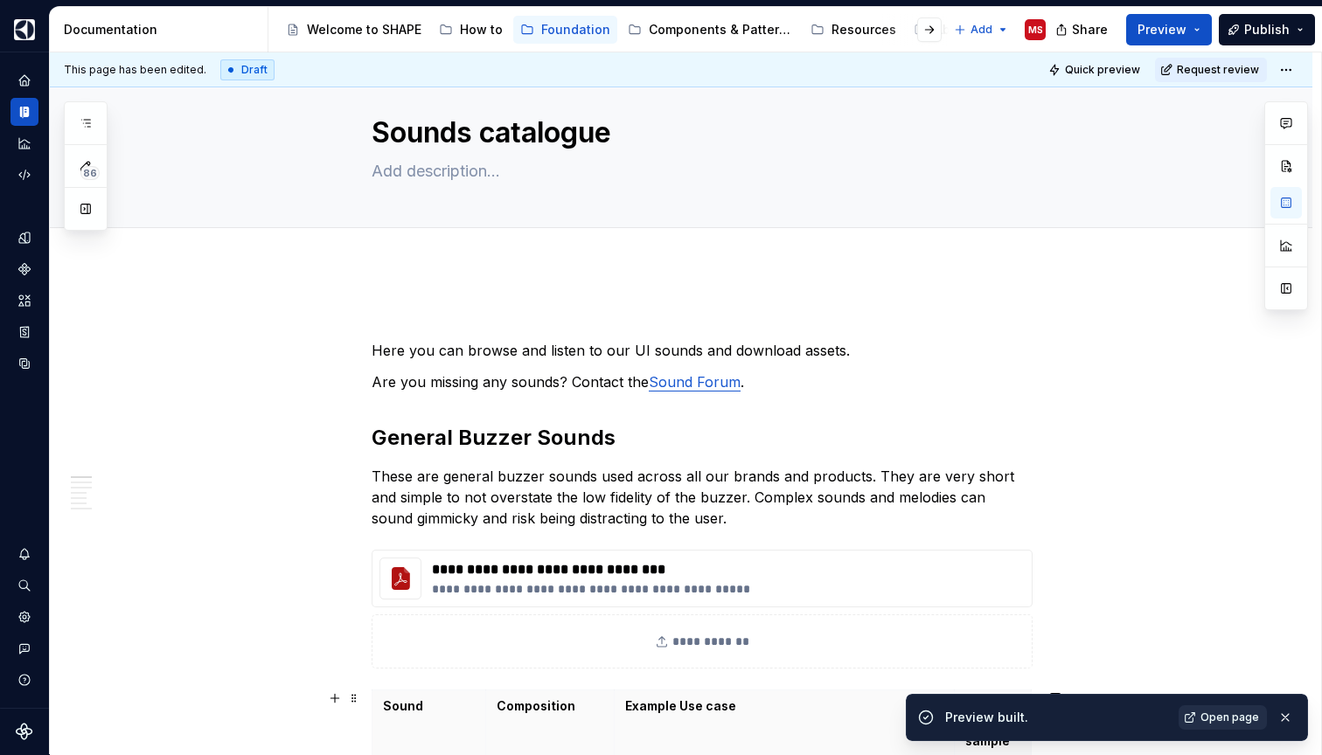
click at [1228, 713] on span "Open page" at bounding box center [1230, 718] width 59 height 14
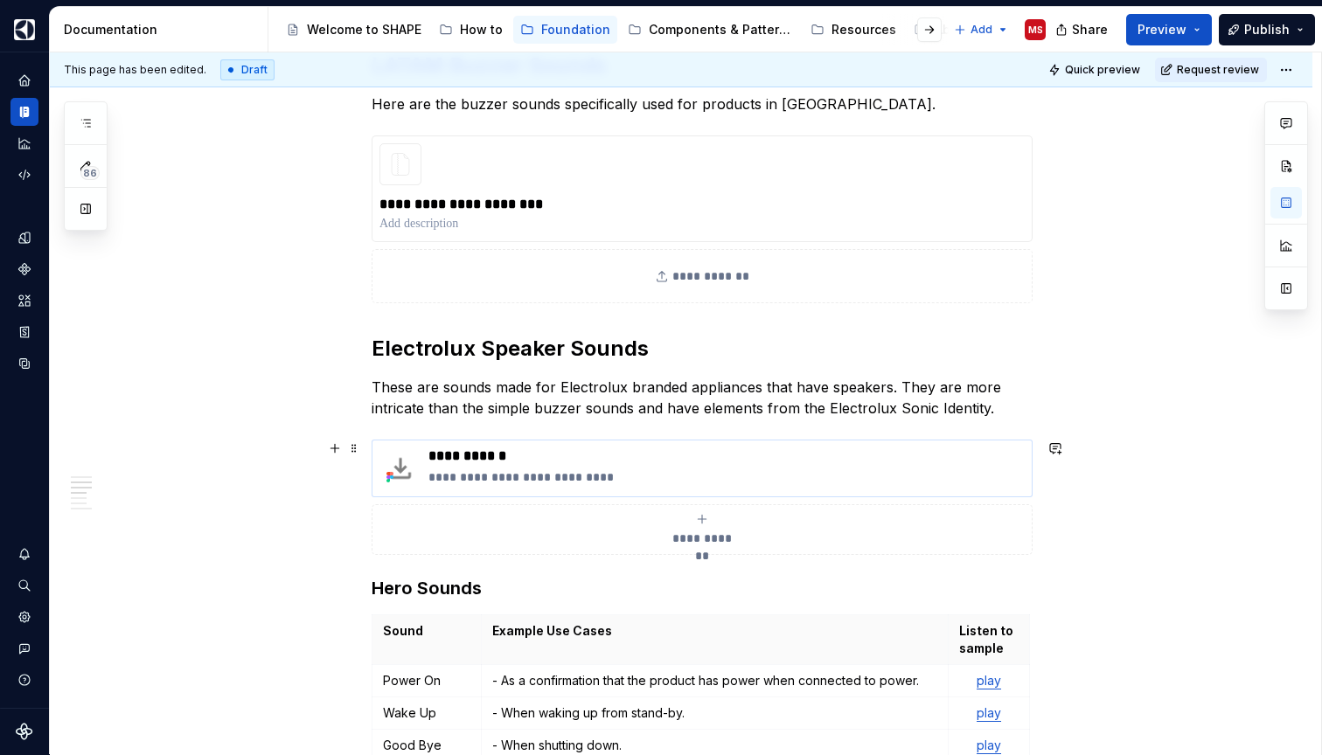
scroll to position [1480, 0]
click at [602, 202] on p "**********" at bounding box center [701, 203] width 645 height 21
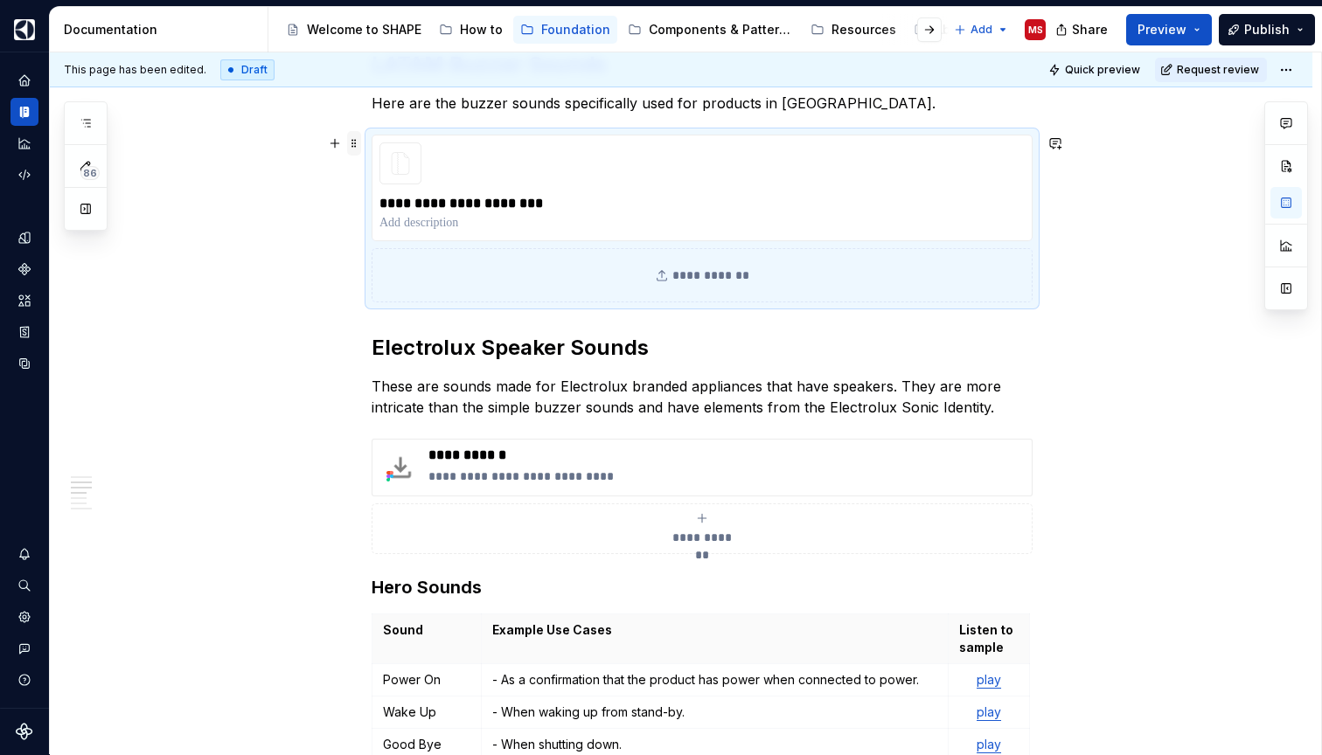
click at [359, 143] on span at bounding box center [354, 143] width 14 height 24
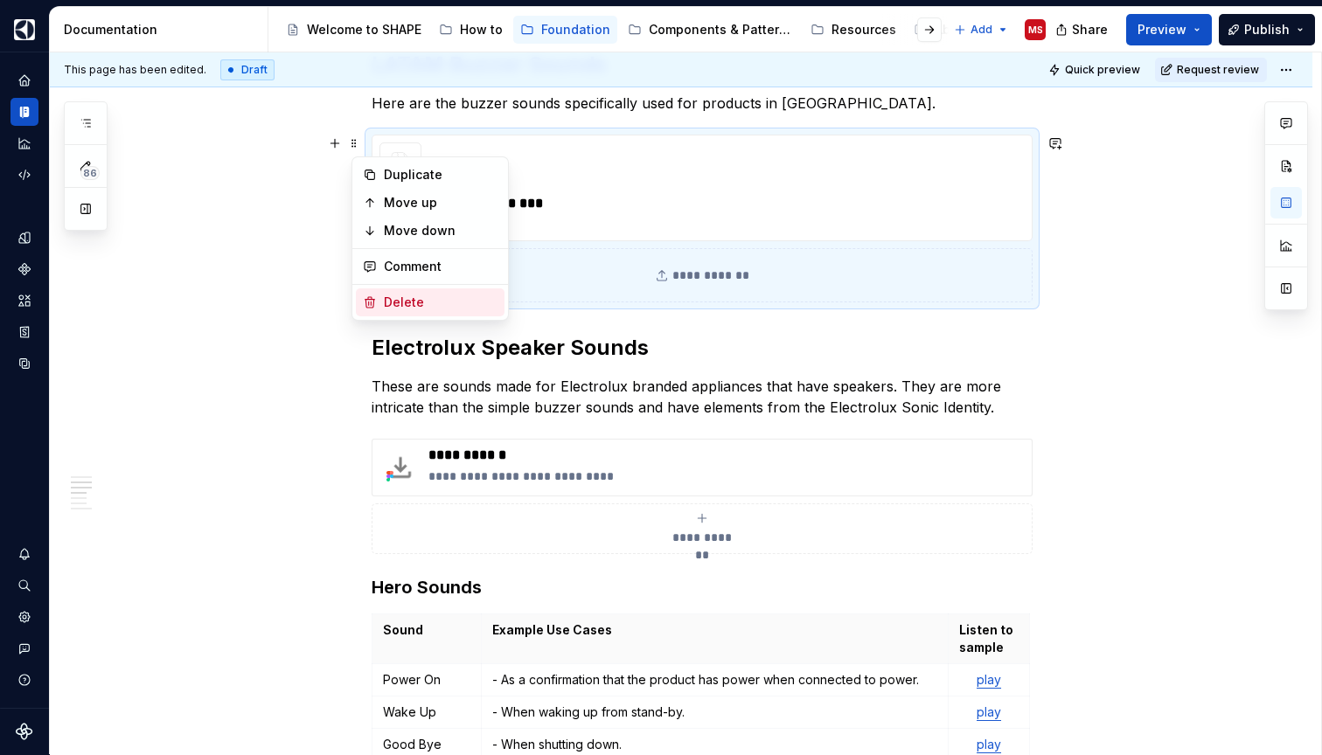
click at [393, 296] on div "Delete" at bounding box center [441, 302] width 114 height 17
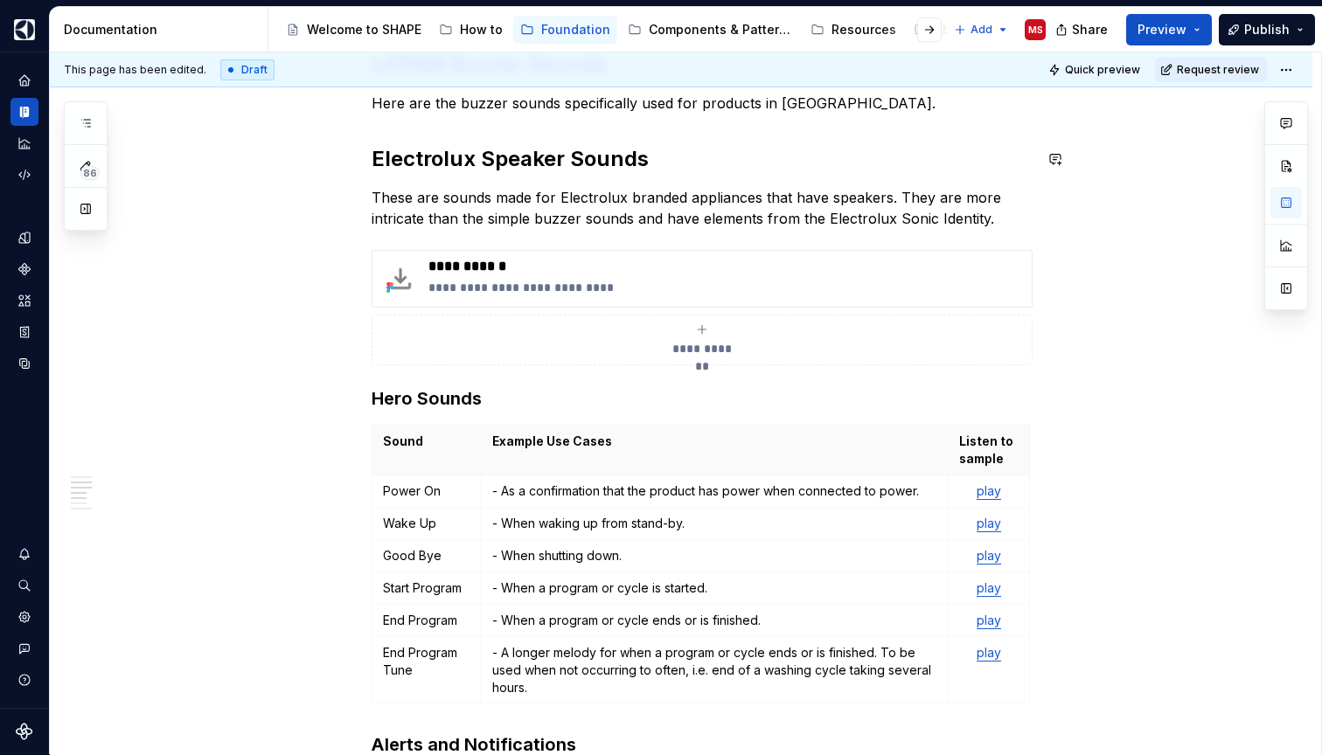
click at [599, 124] on div "**********" at bounding box center [702, 625] width 661 height 3530
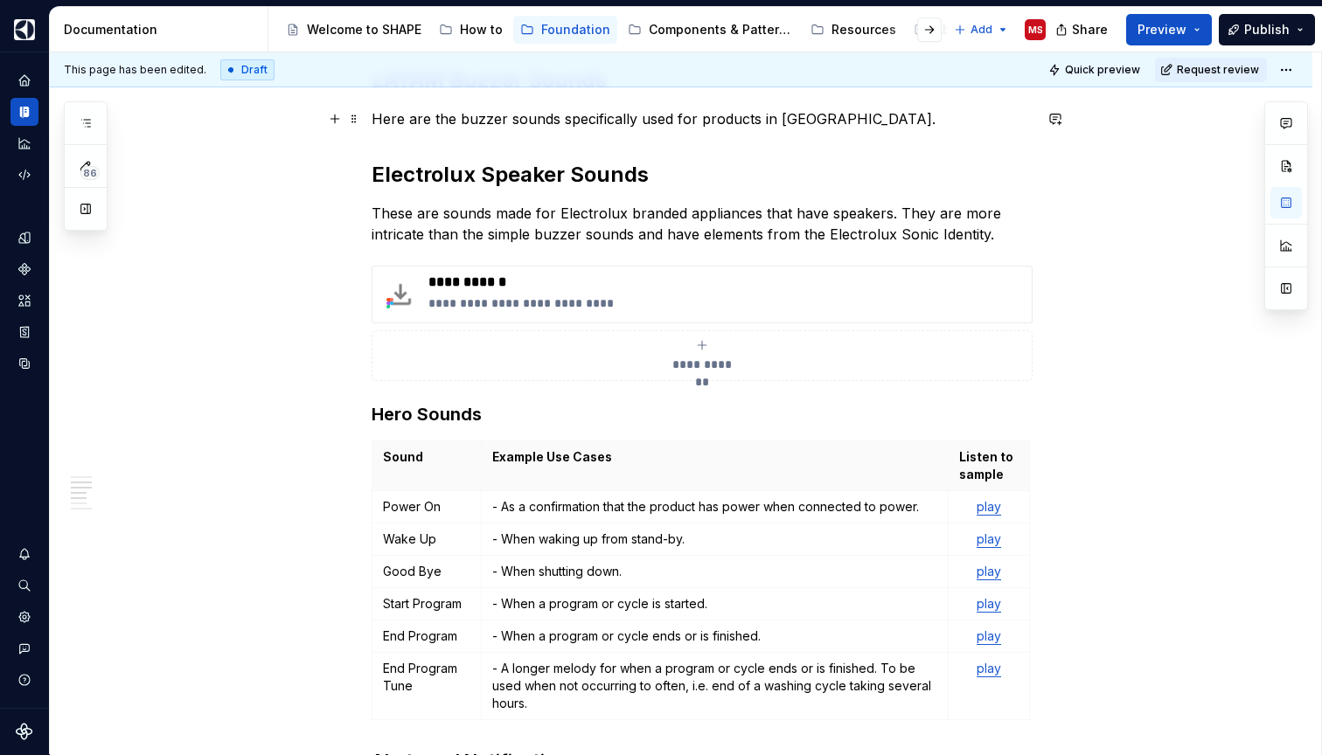
click at [853, 117] on p "Here are the buzzer sounds specifically used for products in [GEOGRAPHIC_DATA]." at bounding box center [702, 118] width 661 height 21
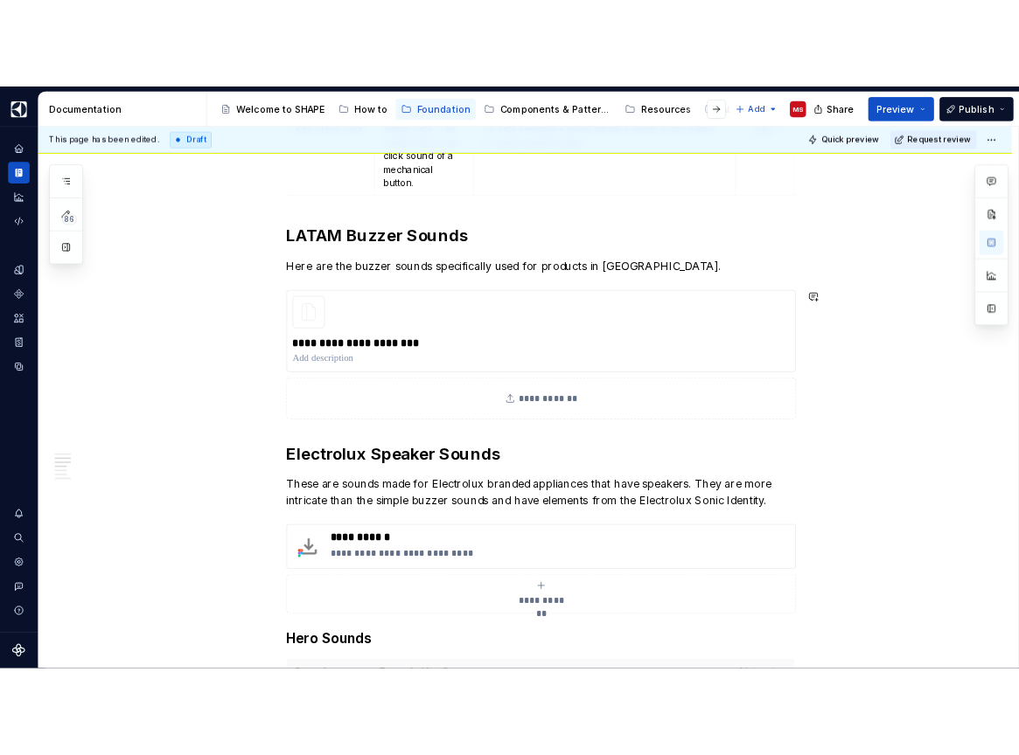
scroll to position [1333, 0]
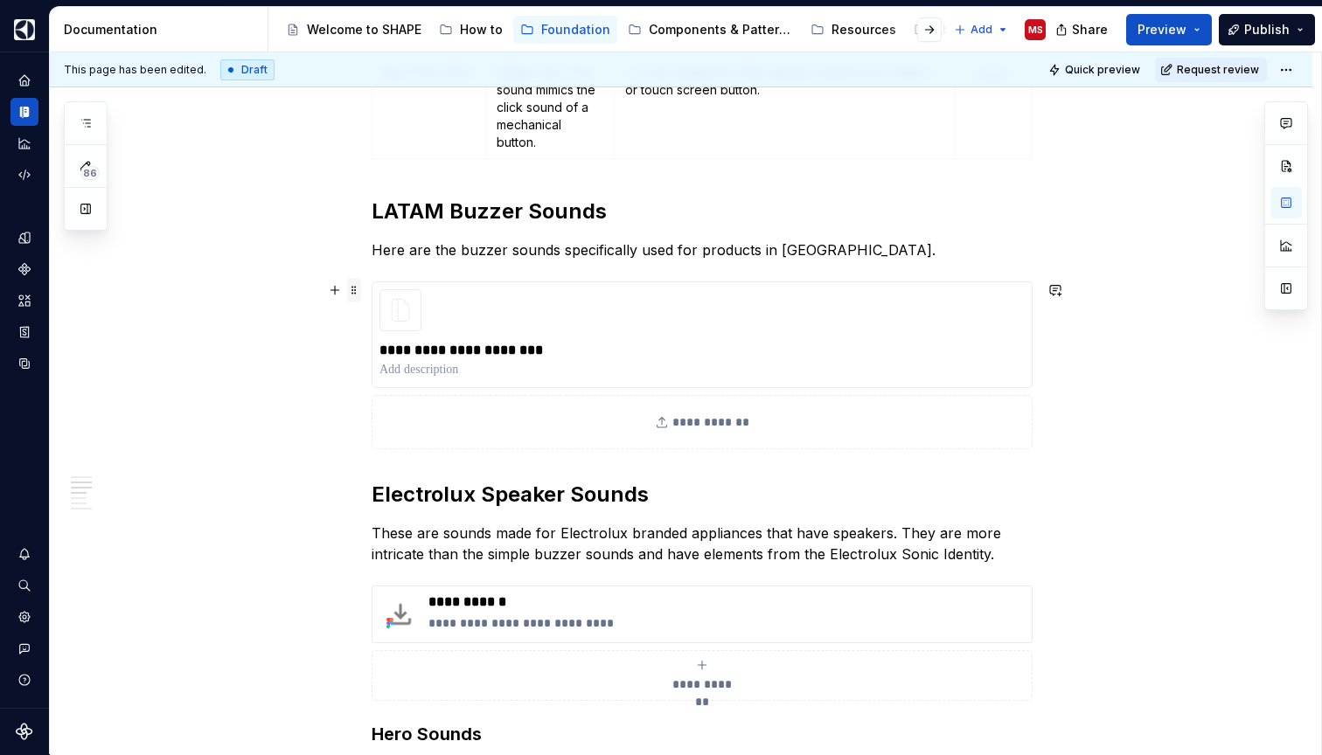
click at [355, 289] on span at bounding box center [354, 290] width 14 height 24
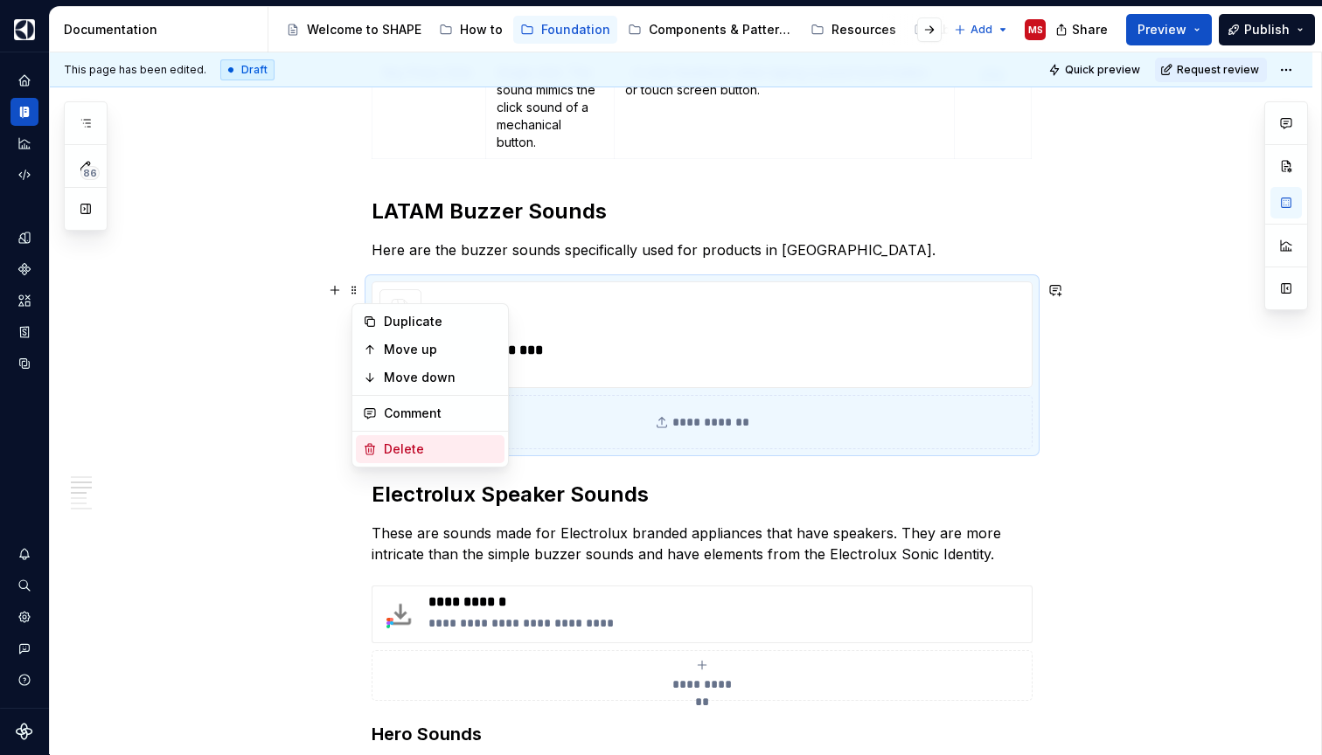
click at [407, 450] on div "Delete" at bounding box center [441, 449] width 114 height 17
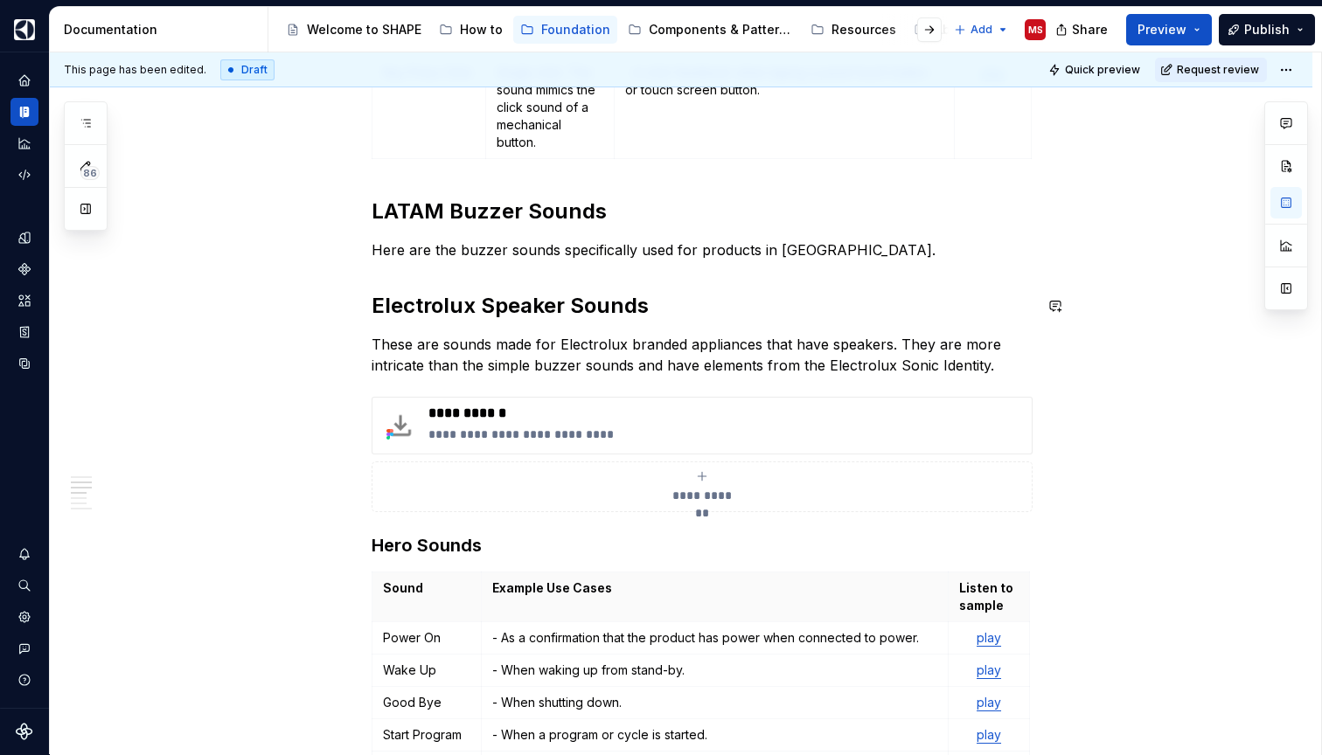
click at [888, 248] on p "Here are the buzzer sounds specifically used for products in [GEOGRAPHIC_DATA]." at bounding box center [702, 250] width 661 height 21
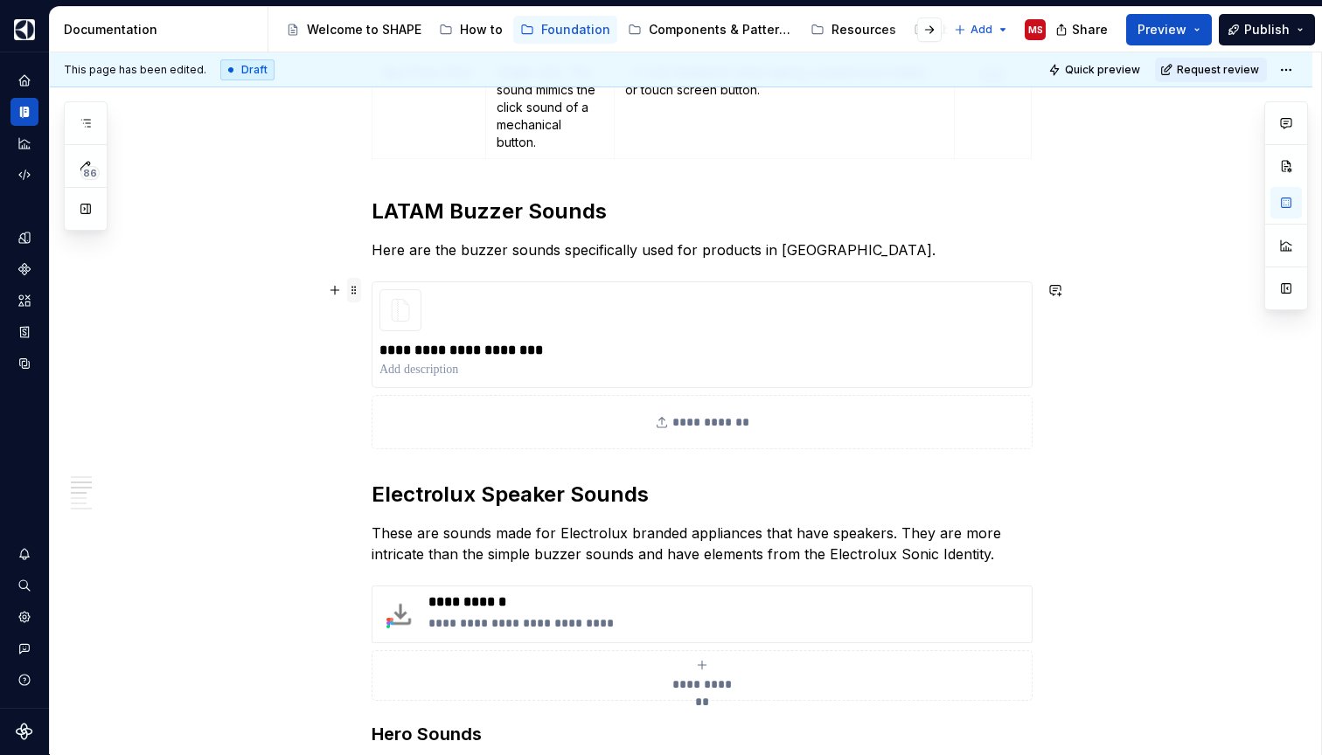
click at [359, 292] on span at bounding box center [354, 290] width 14 height 24
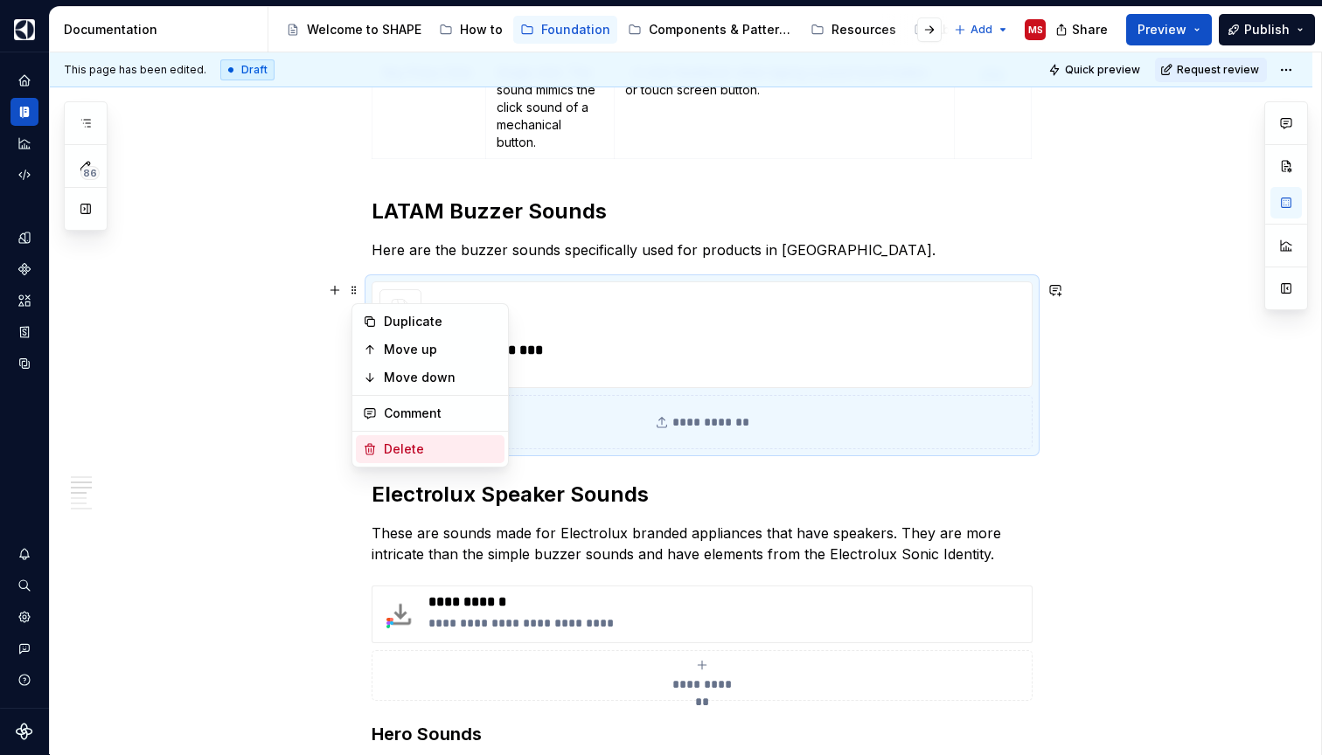
click at [407, 449] on div "Delete" at bounding box center [441, 449] width 114 height 17
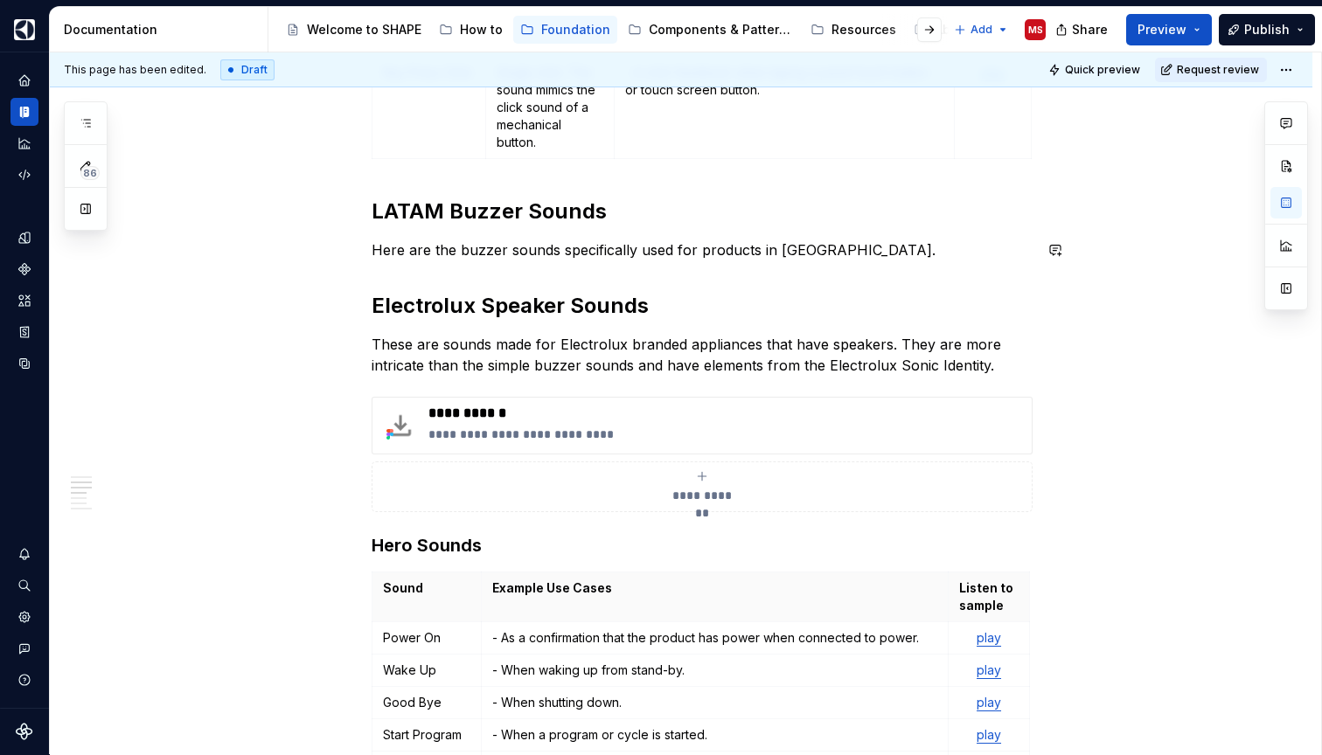
click at [863, 260] on p "Here are the buzzer sounds specifically used for products in [GEOGRAPHIC_DATA]." at bounding box center [702, 250] width 661 height 21
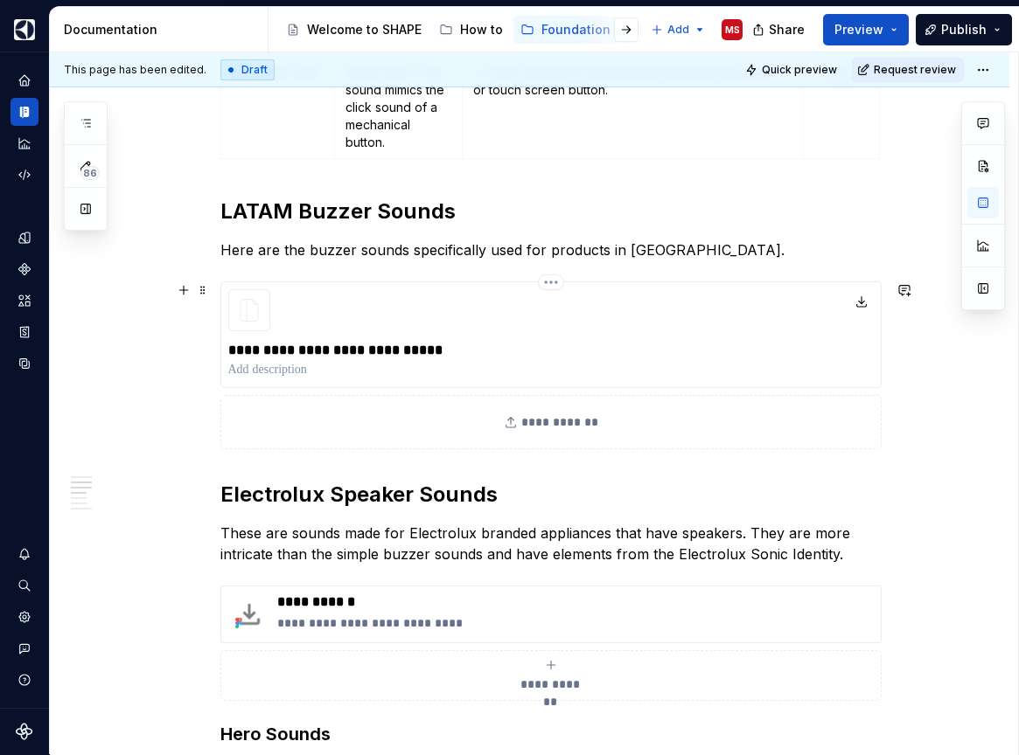
click at [329, 348] on p "**********" at bounding box center [550, 350] width 645 height 21
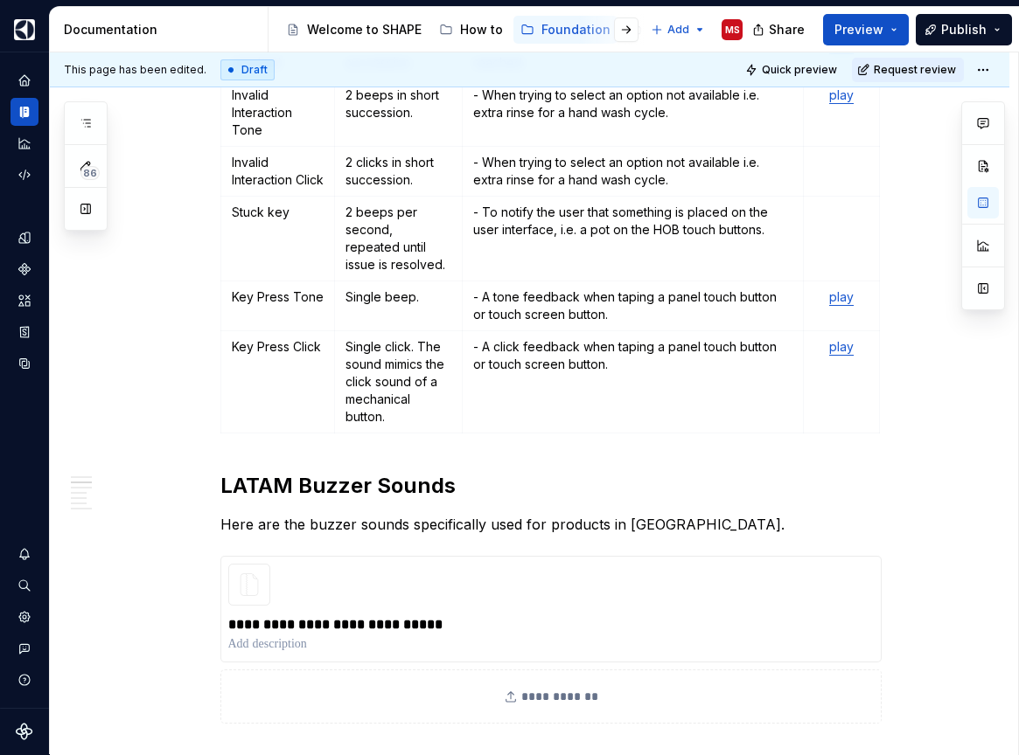
scroll to position [1025, 0]
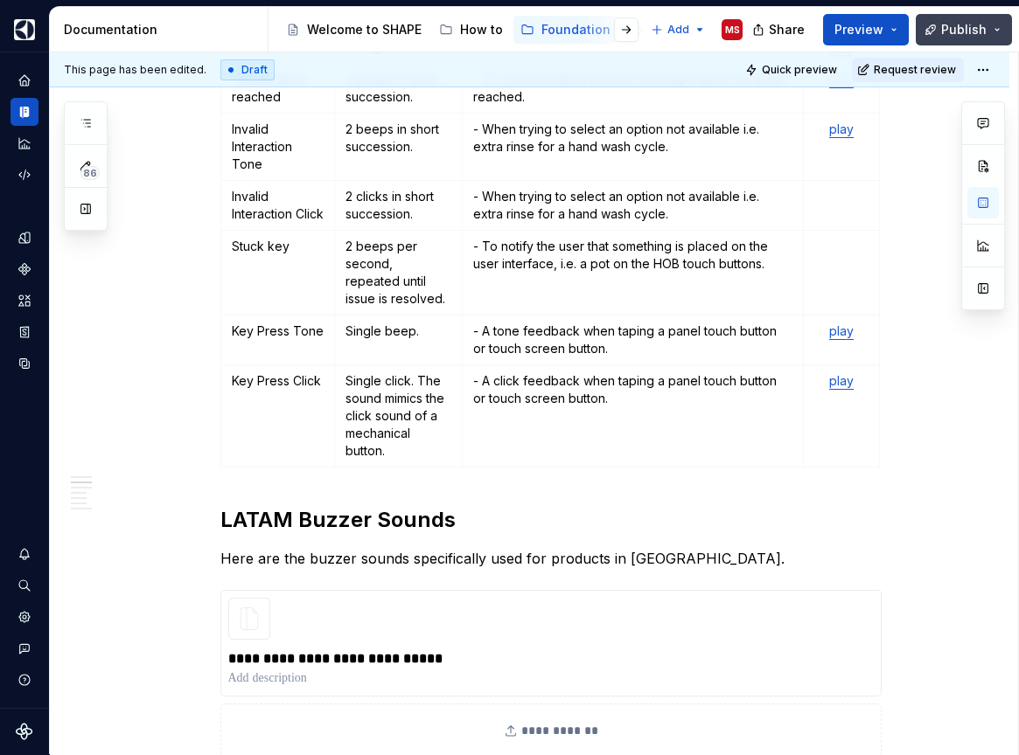
click at [996, 27] on button "Publish" at bounding box center [964, 29] width 96 height 31
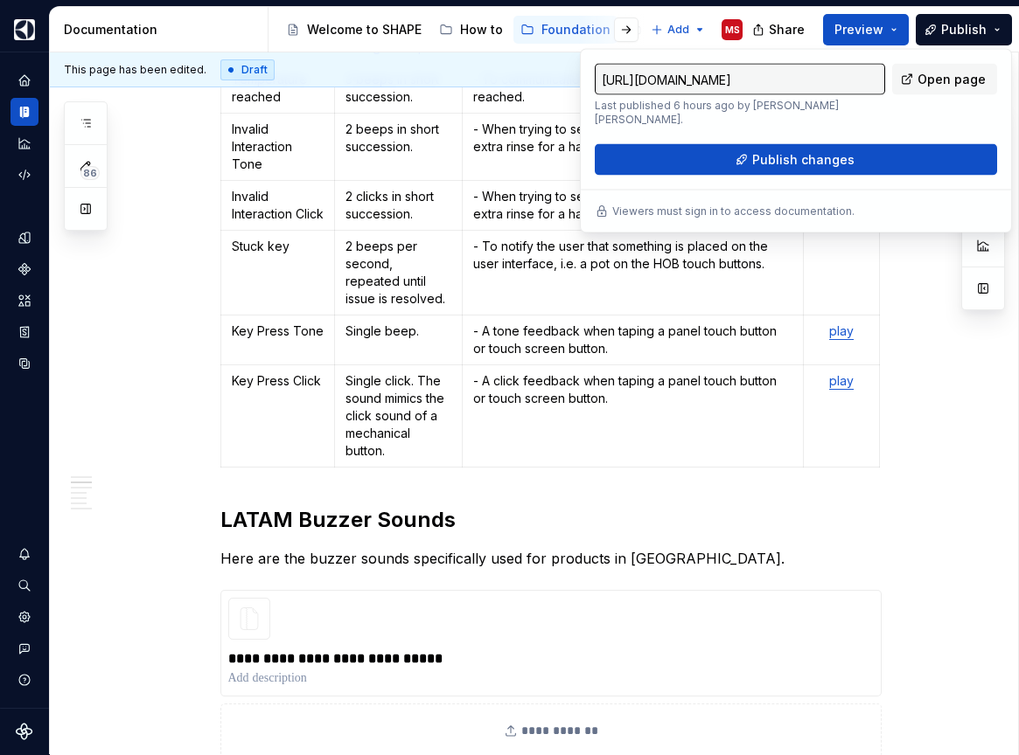
type textarea "*"
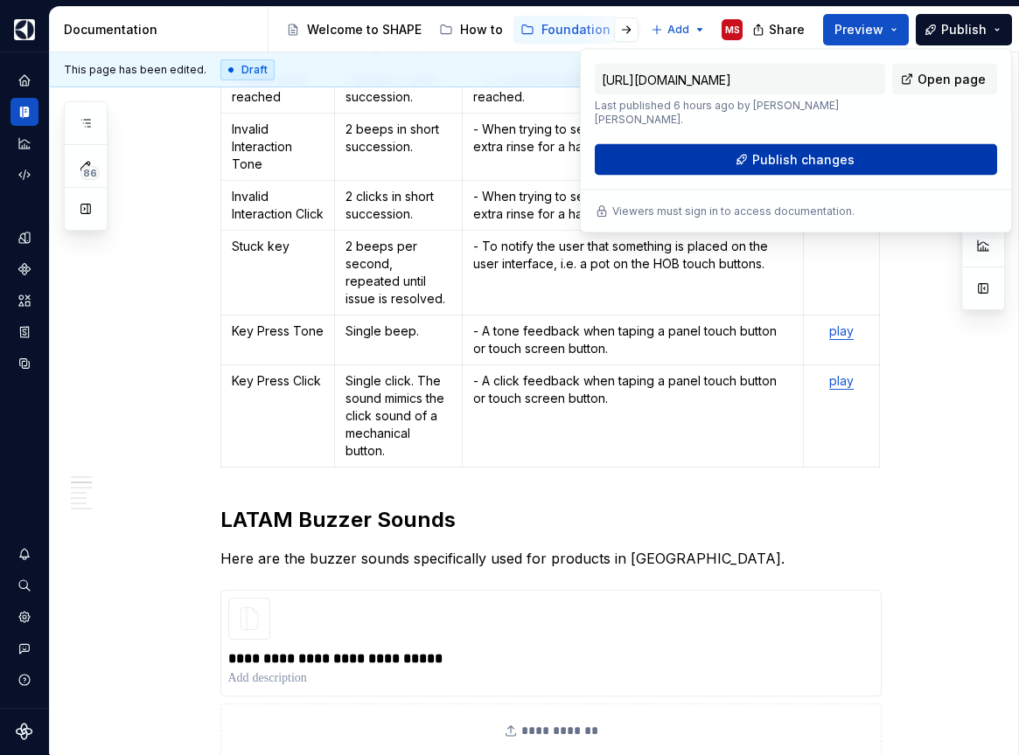
click at [877, 144] on button "Publish changes" at bounding box center [796, 159] width 402 height 31
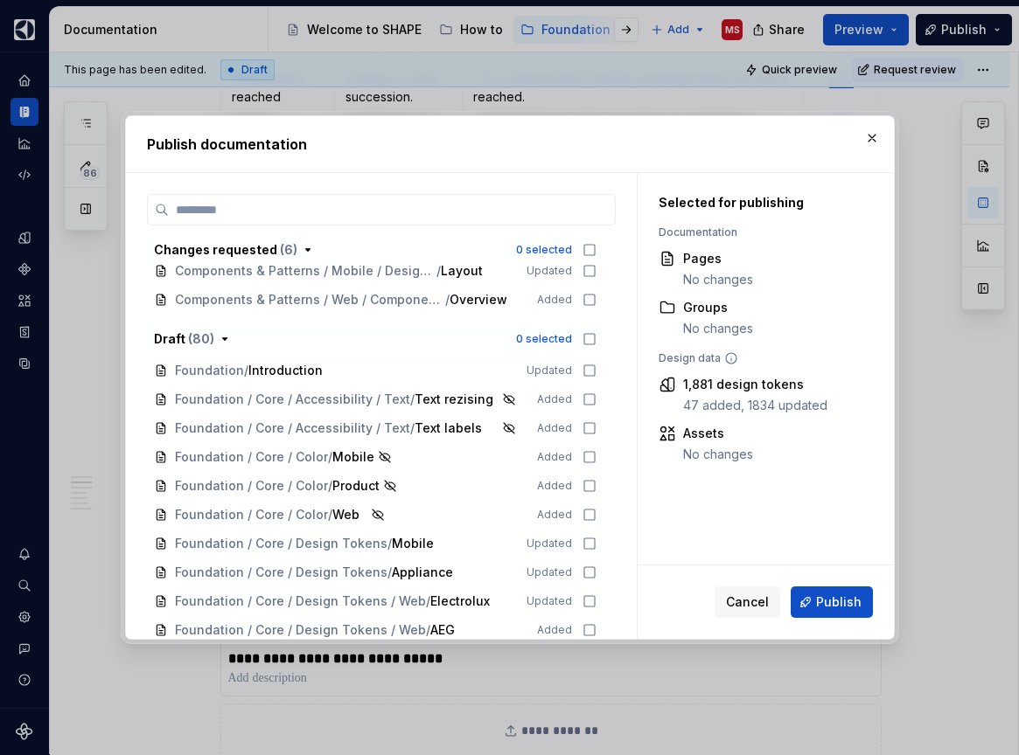
scroll to position [129, 0]
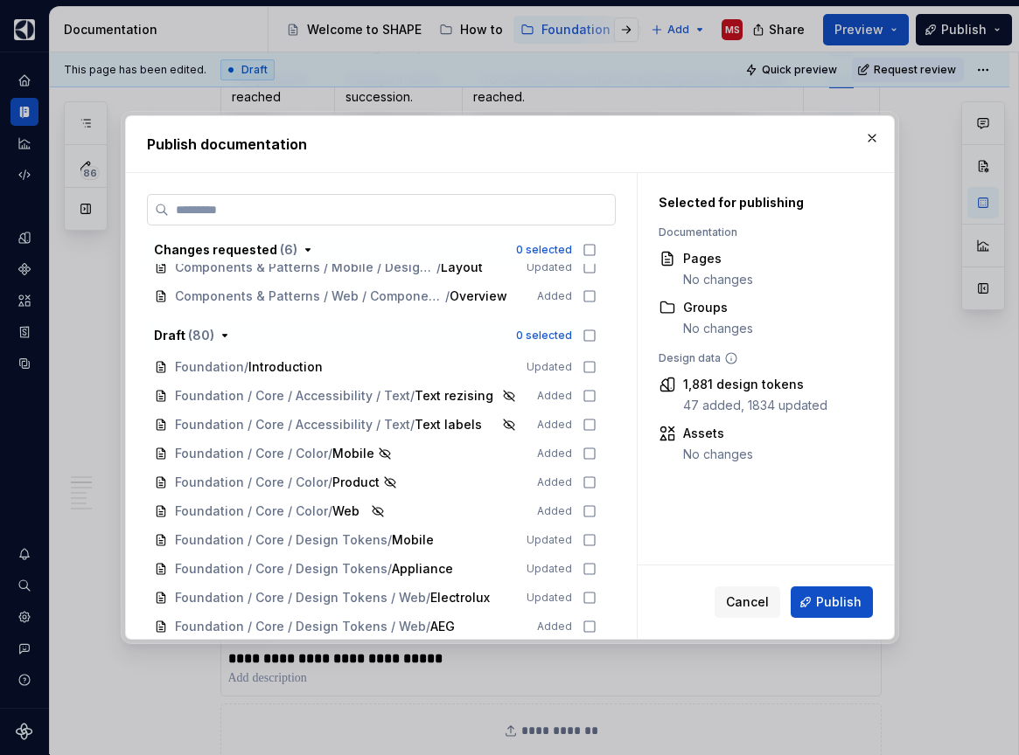
click at [449, 209] on input "search" at bounding box center [392, 209] width 446 height 17
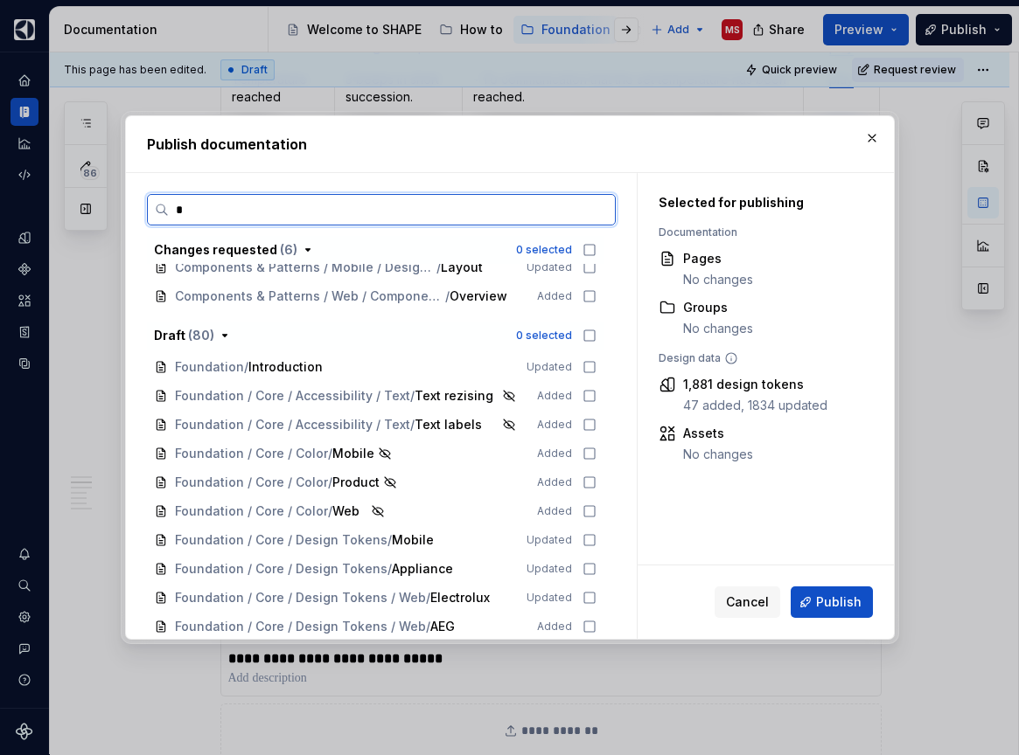
scroll to position [0, 0]
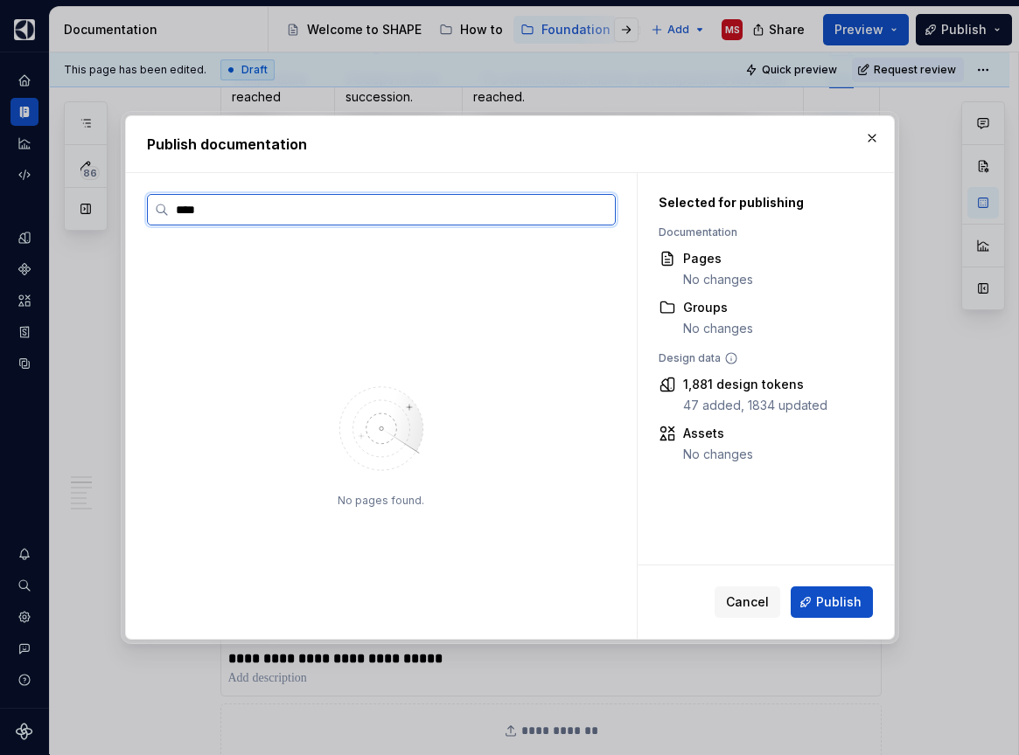
click at [457, 213] on input "****" at bounding box center [392, 209] width 446 height 17
type input "**"
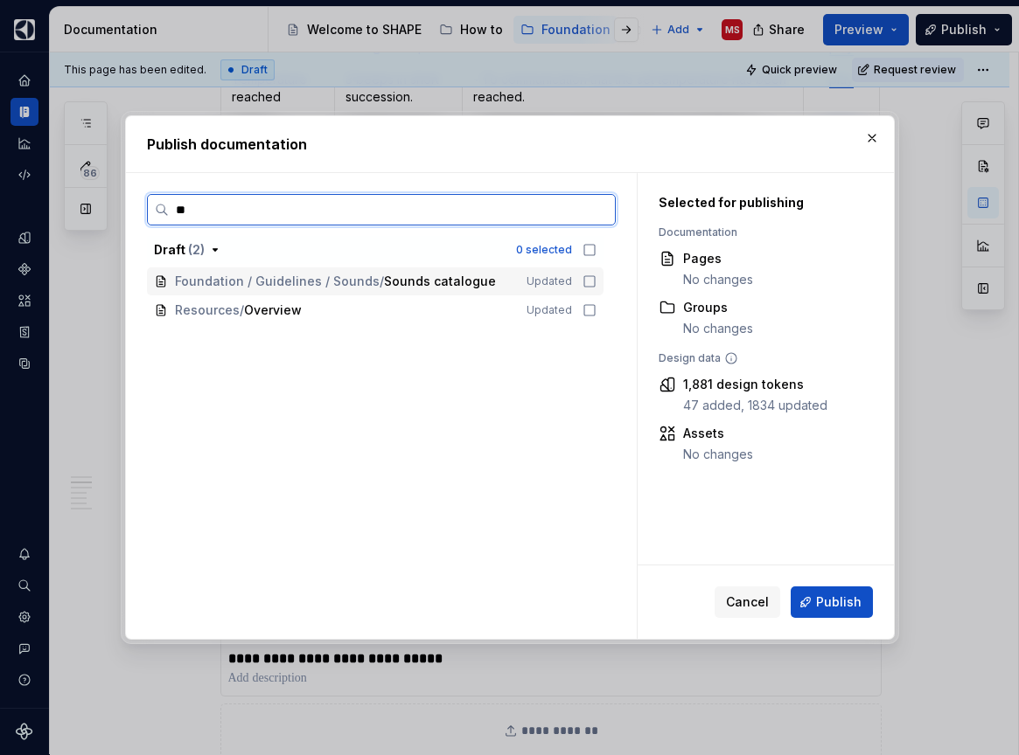
click at [596, 282] on icon at bounding box center [589, 282] width 14 height 14
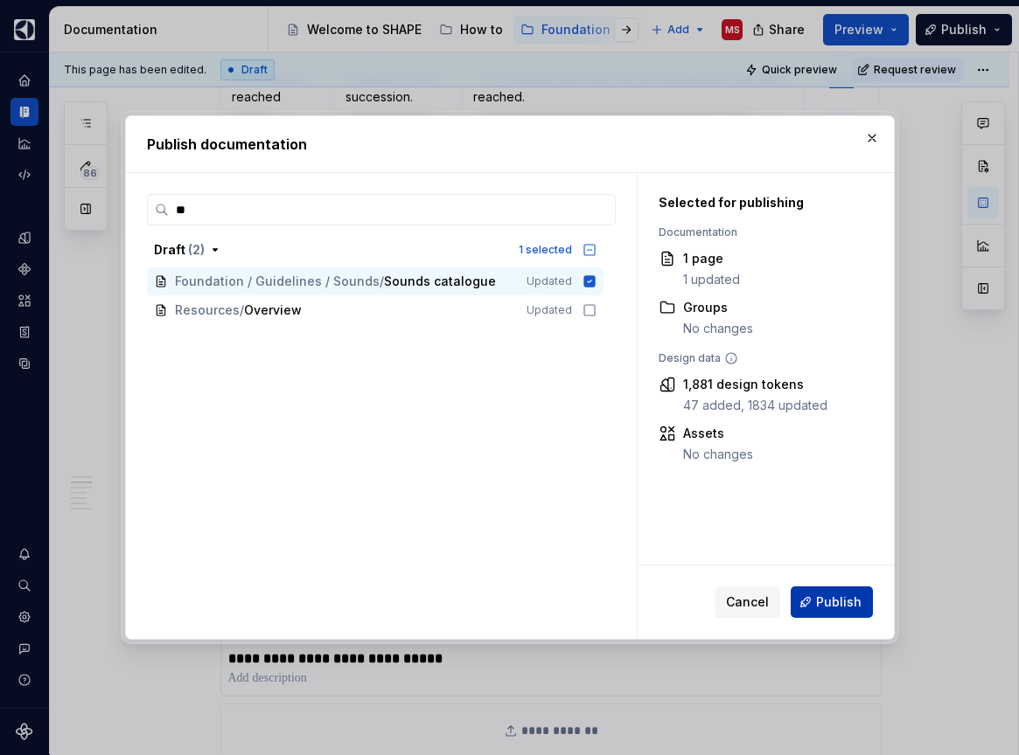
click at [835, 593] on button "Publish" at bounding box center [831, 602] width 82 height 31
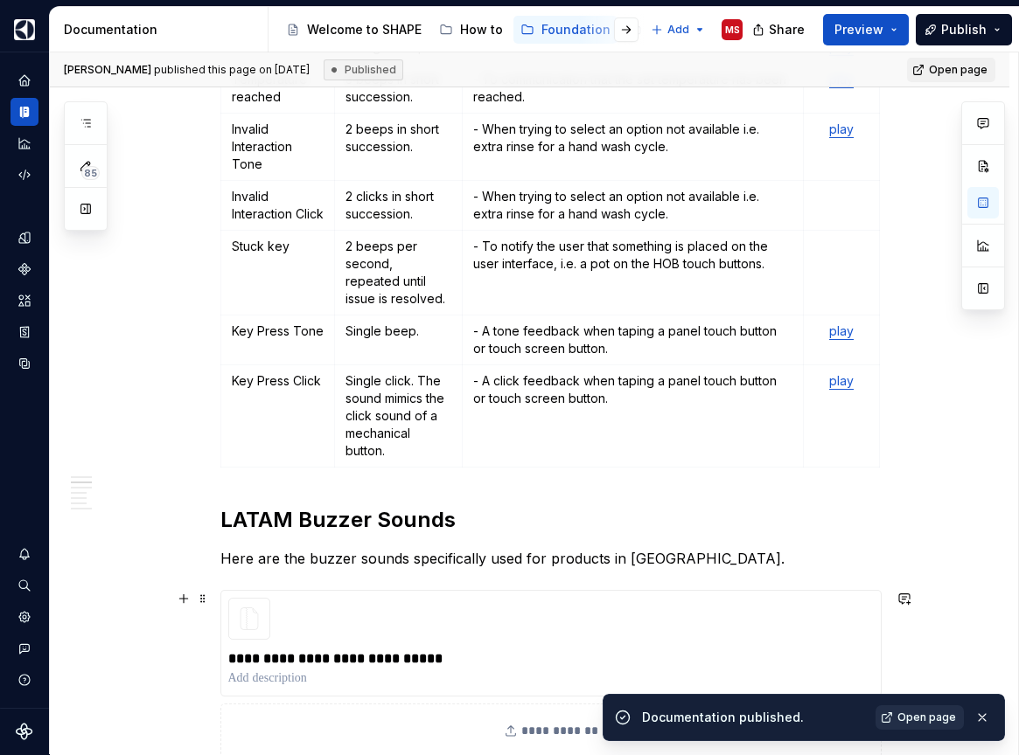
click at [915, 721] on span "Open page" at bounding box center [926, 718] width 59 height 14
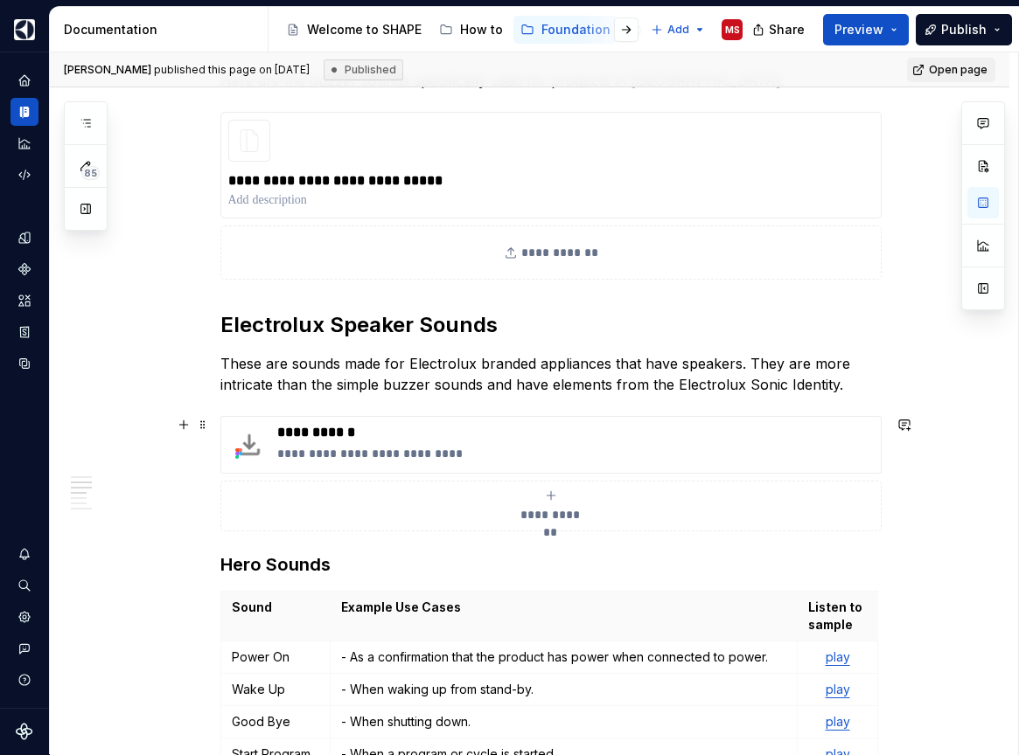
scroll to position [1507, 0]
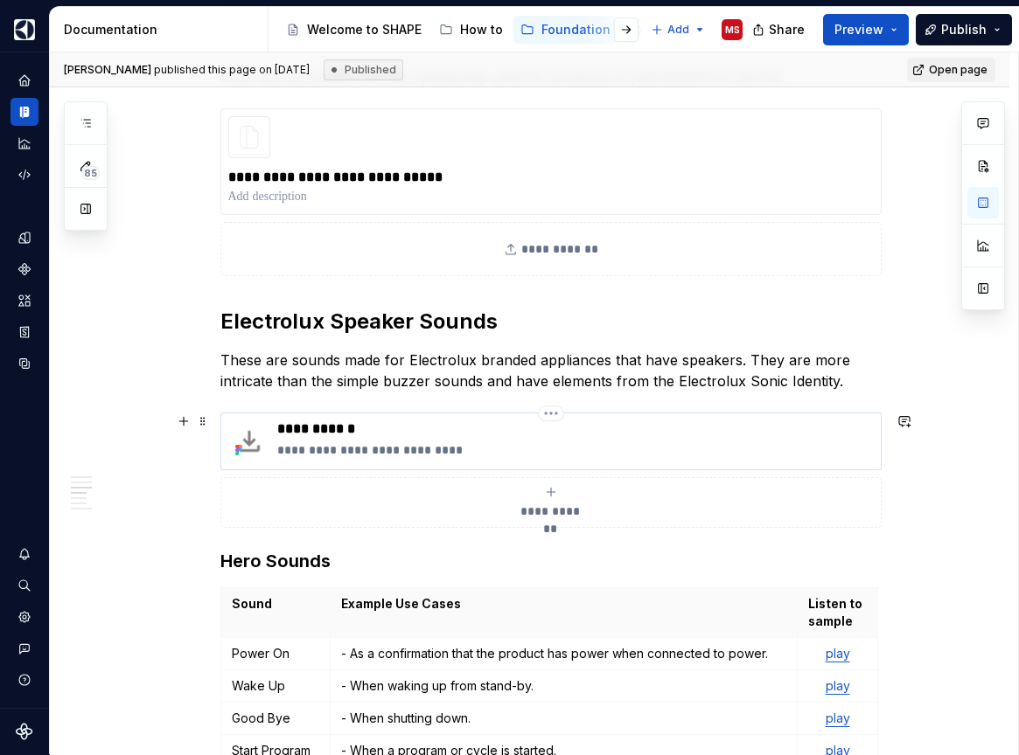
click at [366, 432] on p "**********" at bounding box center [575, 429] width 596 height 17
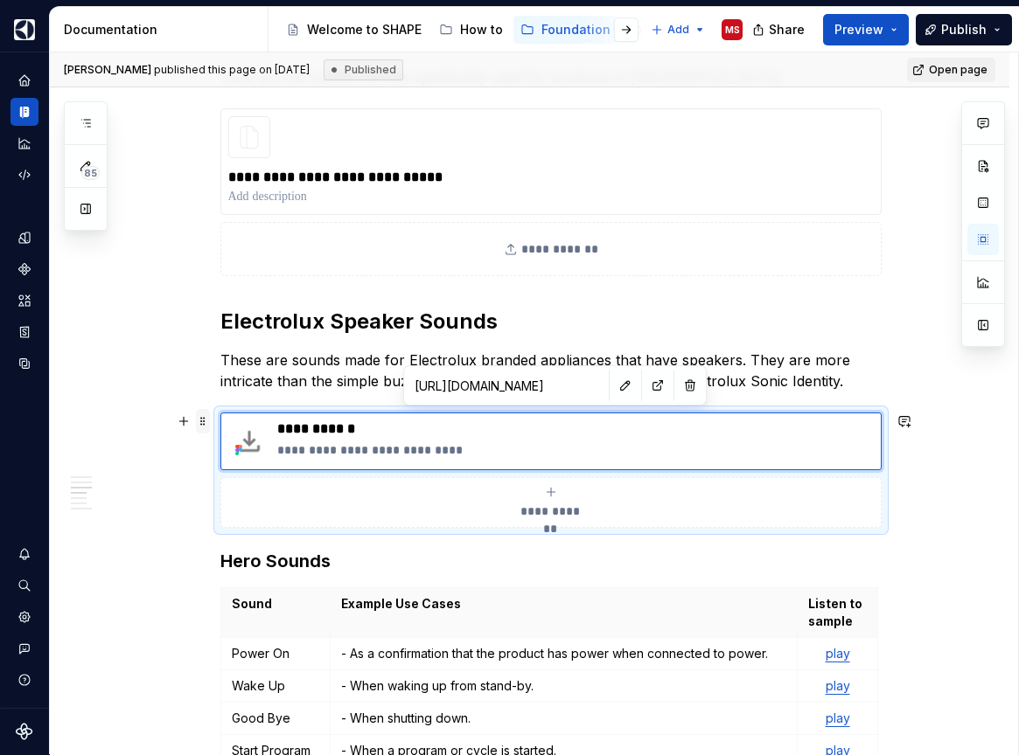
click at [205, 422] on span at bounding box center [203, 421] width 14 height 24
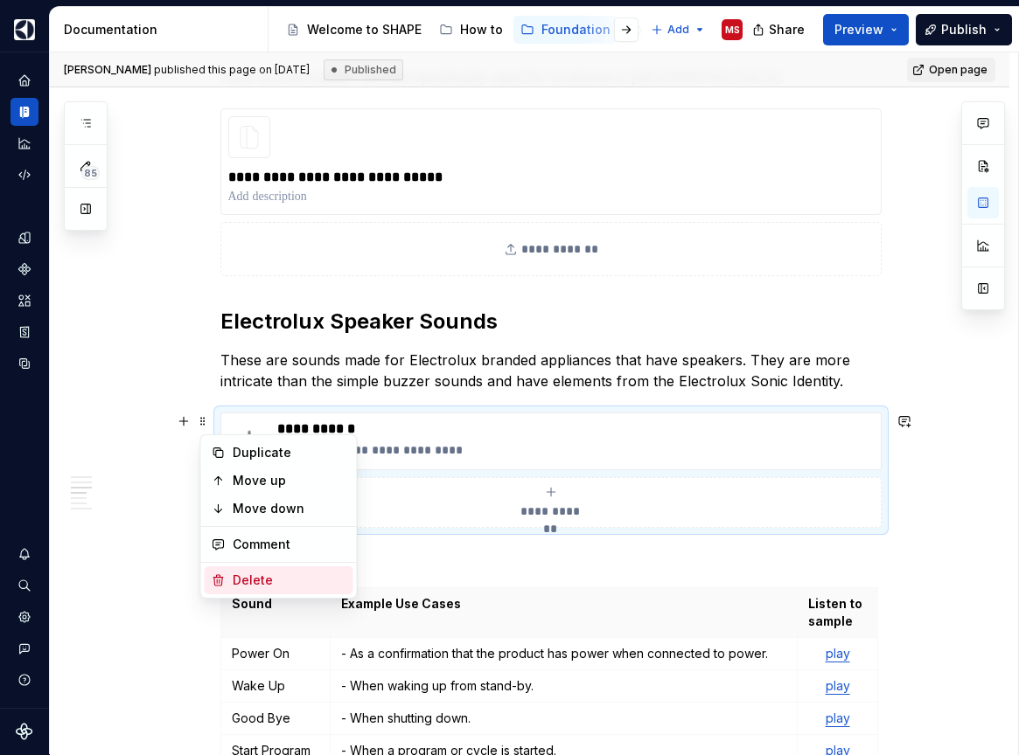
click at [251, 574] on div "Delete" at bounding box center [290, 580] width 114 height 17
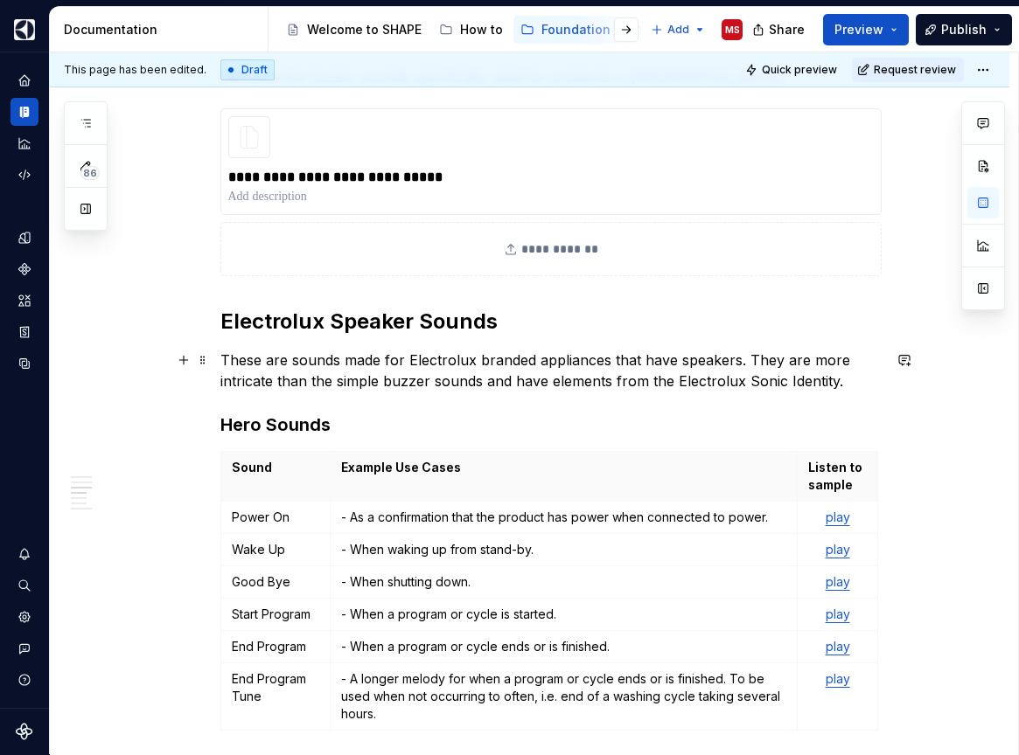
click at [860, 381] on p "These are sounds made for Electrolux branded appliances that have speakers. The…" at bounding box center [550, 371] width 661 height 42
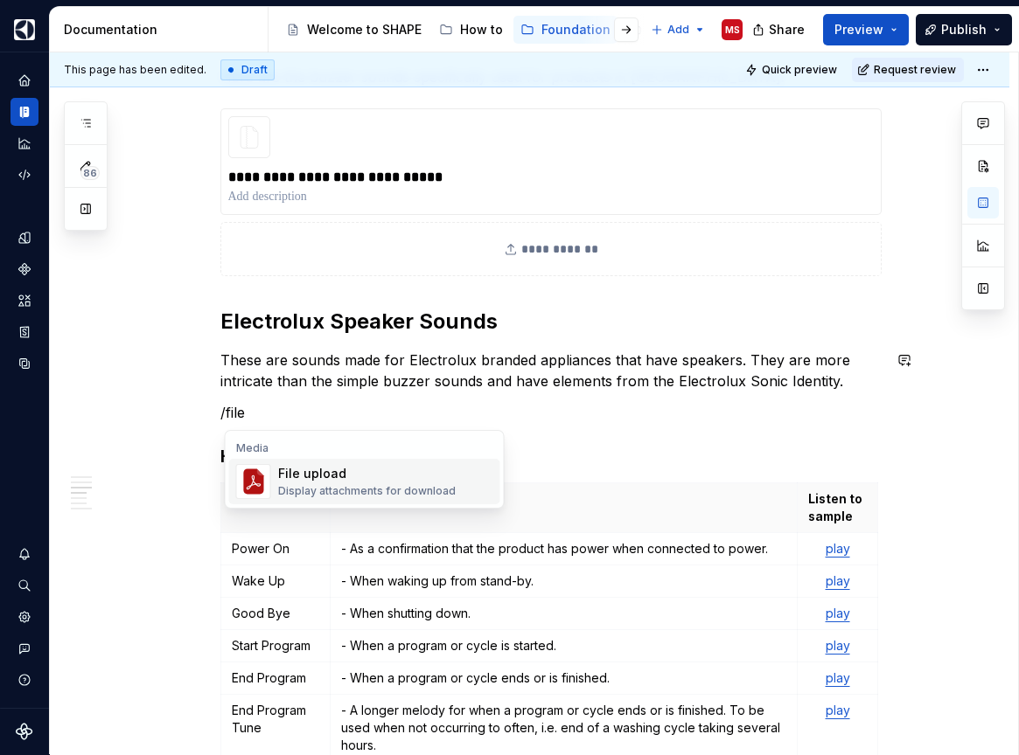
click at [390, 473] on div "File upload" at bounding box center [367, 473] width 178 height 17
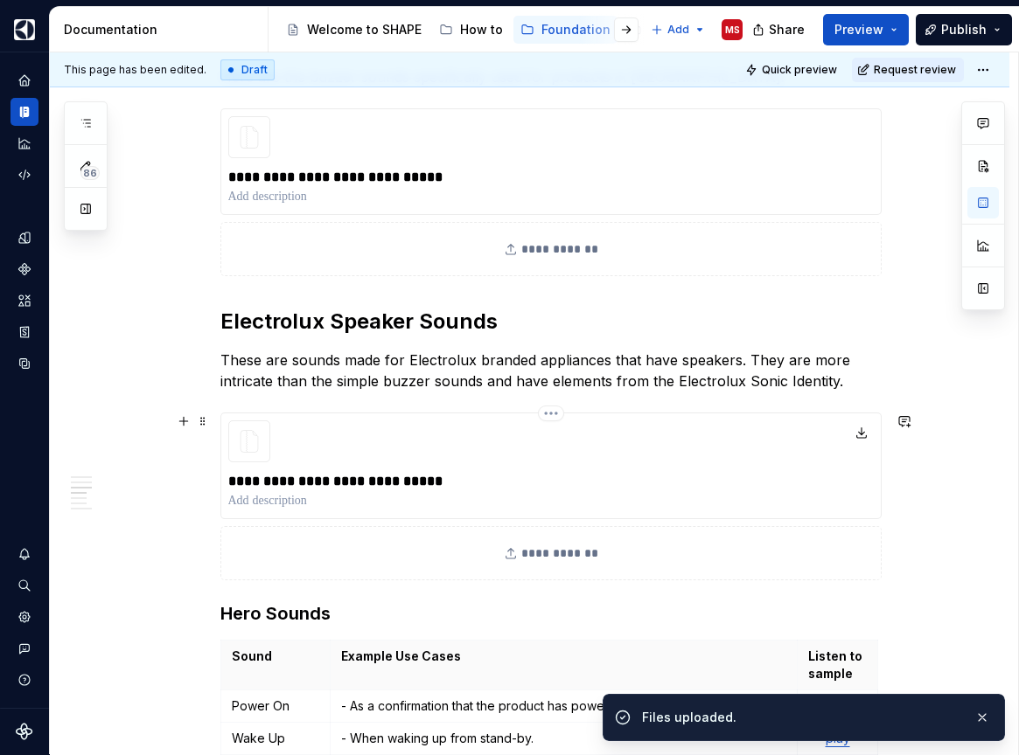
click at [285, 498] on p at bounding box center [550, 500] width 645 height 17
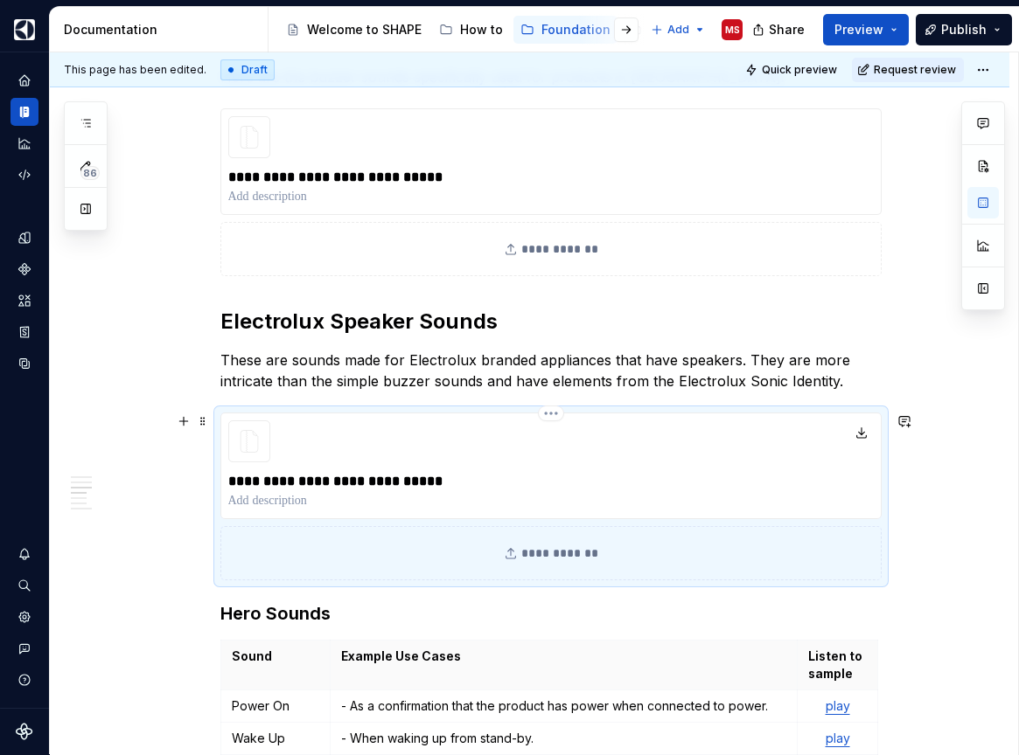
type textarea "*"
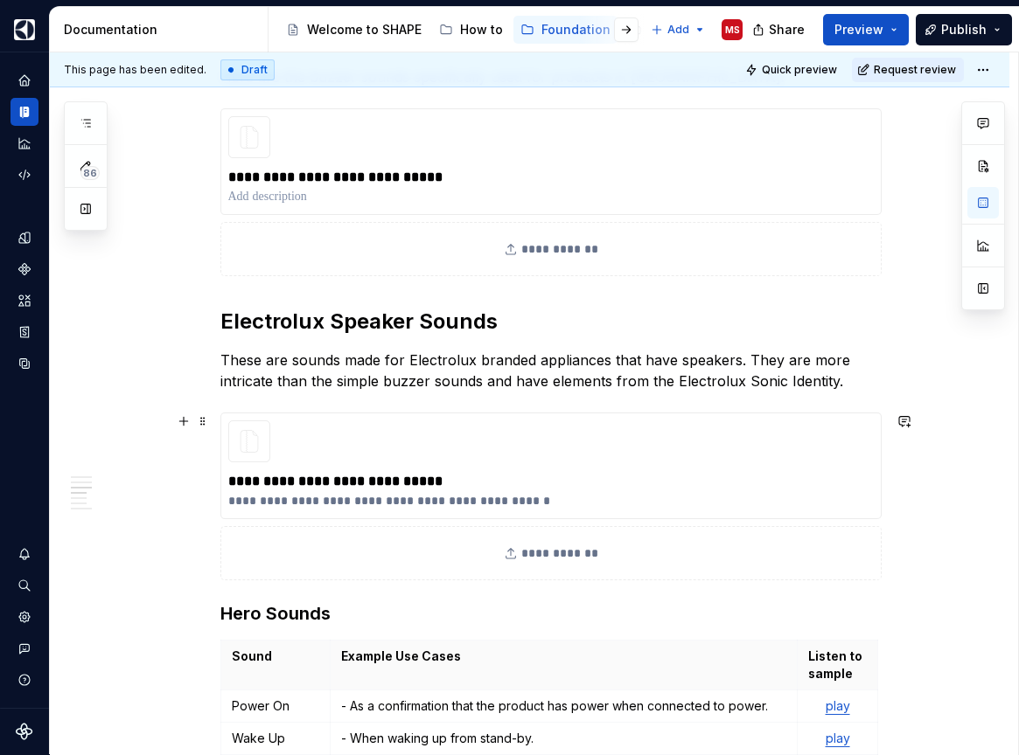
click at [999, 25] on button "Publish" at bounding box center [964, 29] width 96 height 31
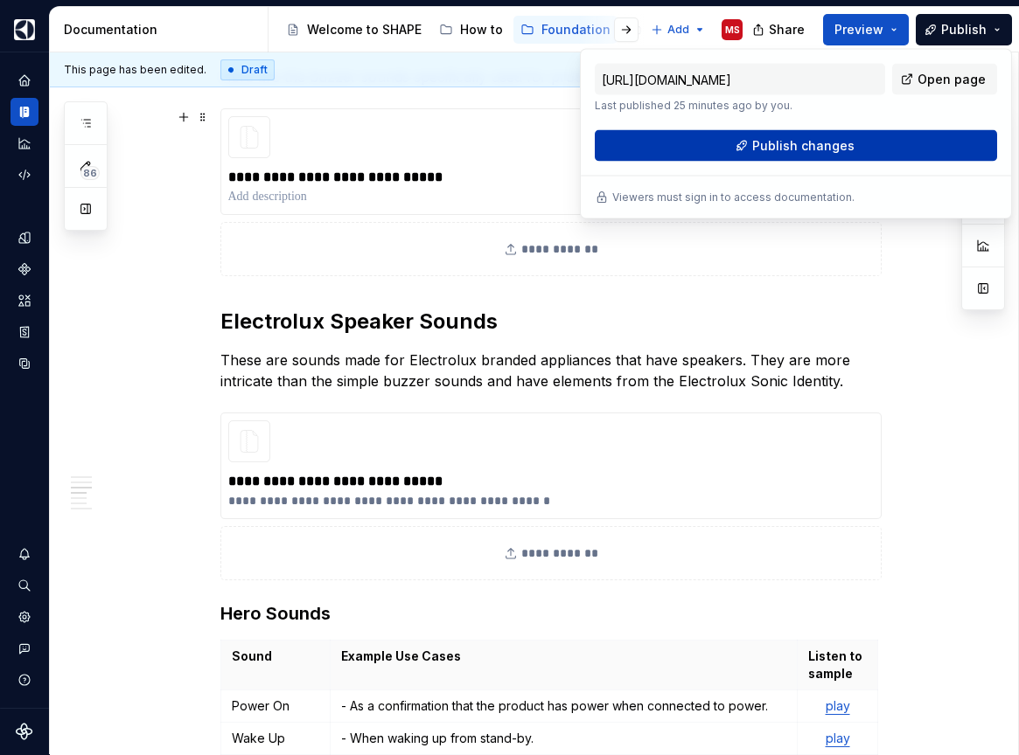
click at [867, 143] on button "Publish changes" at bounding box center [796, 145] width 402 height 31
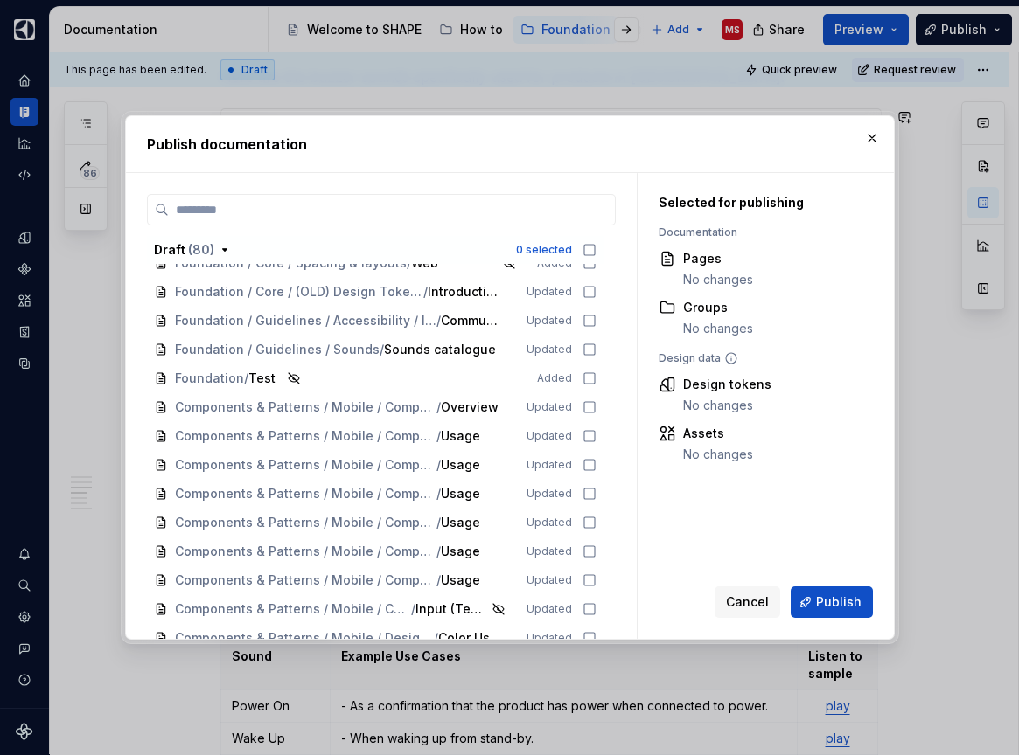
scroll to position [791, 0]
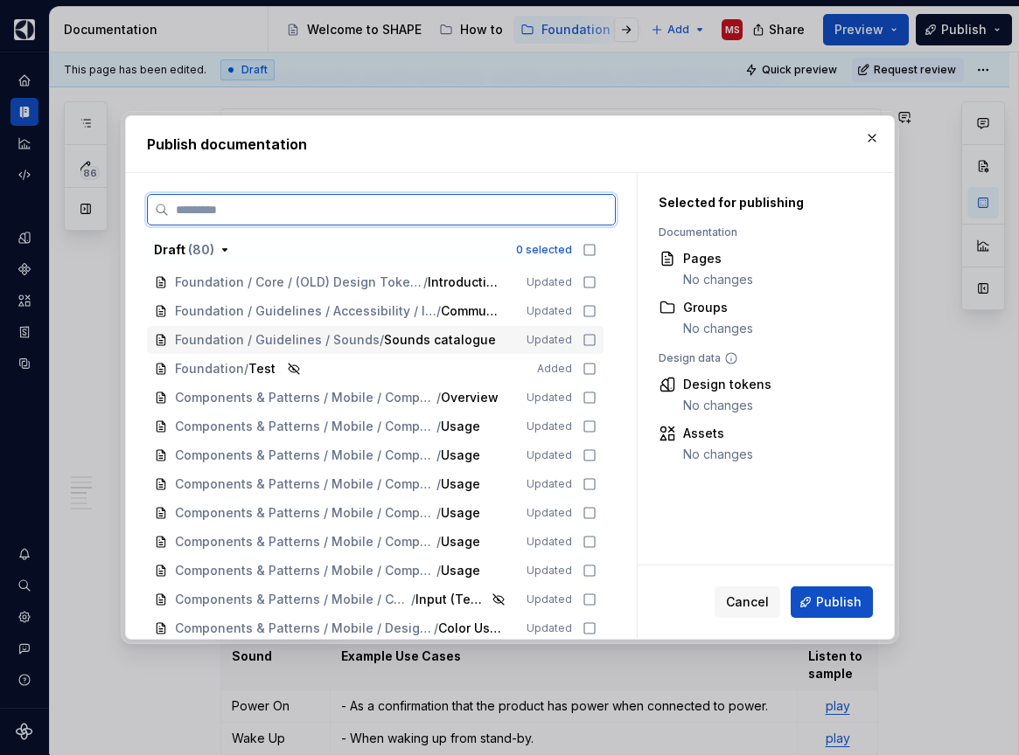
click at [595, 340] on icon at bounding box center [589, 340] width 14 height 14
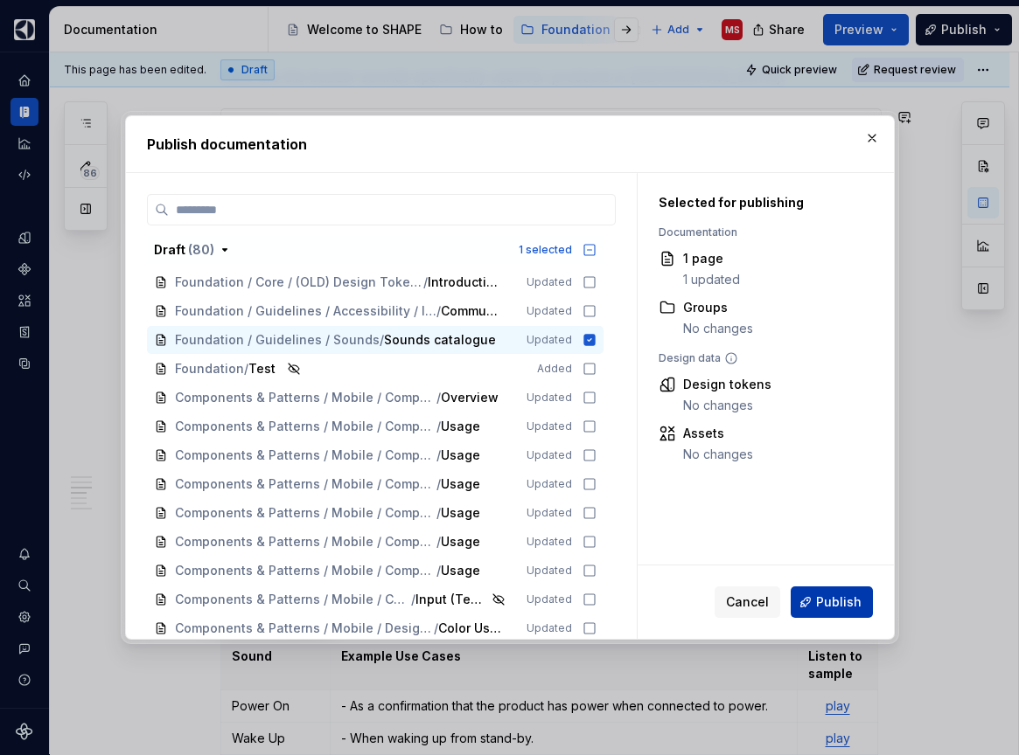
click at [836, 600] on span "Publish" at bounding box center [838, 602] width 45 height 17
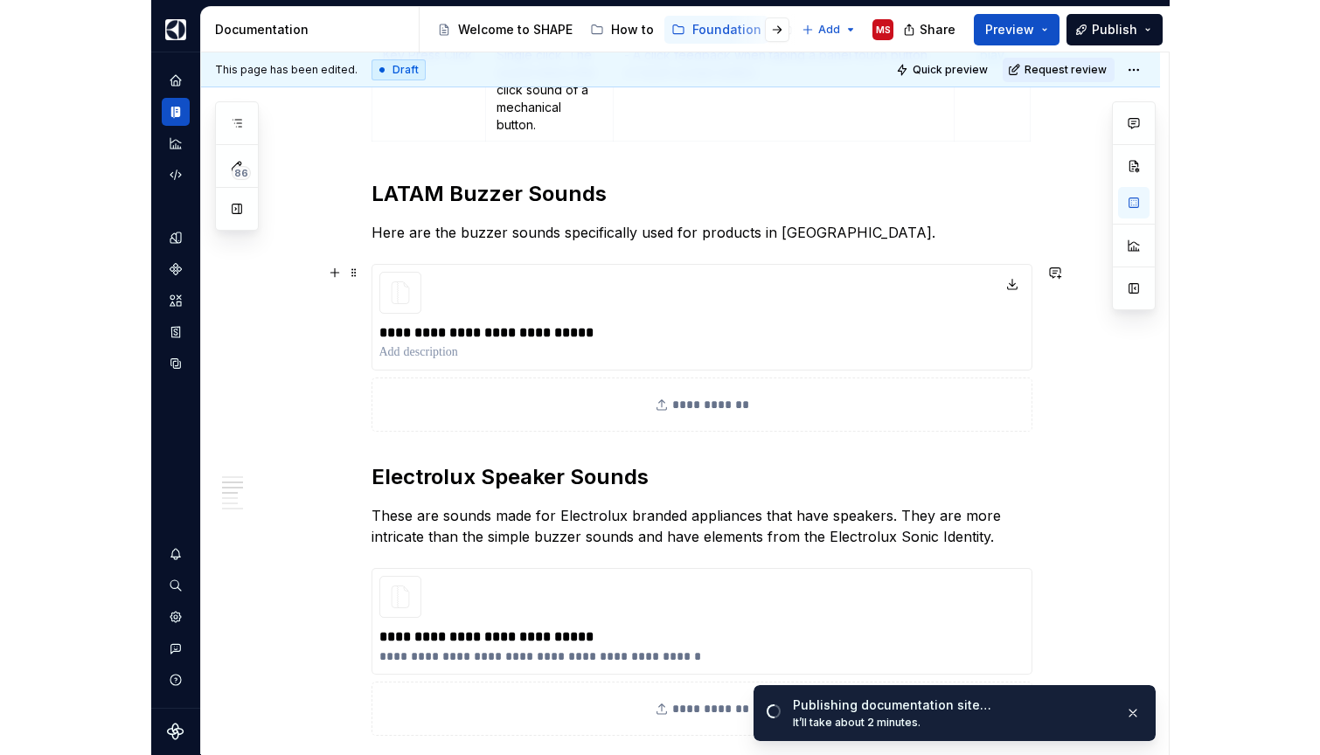
scroll to position [1349, 0]
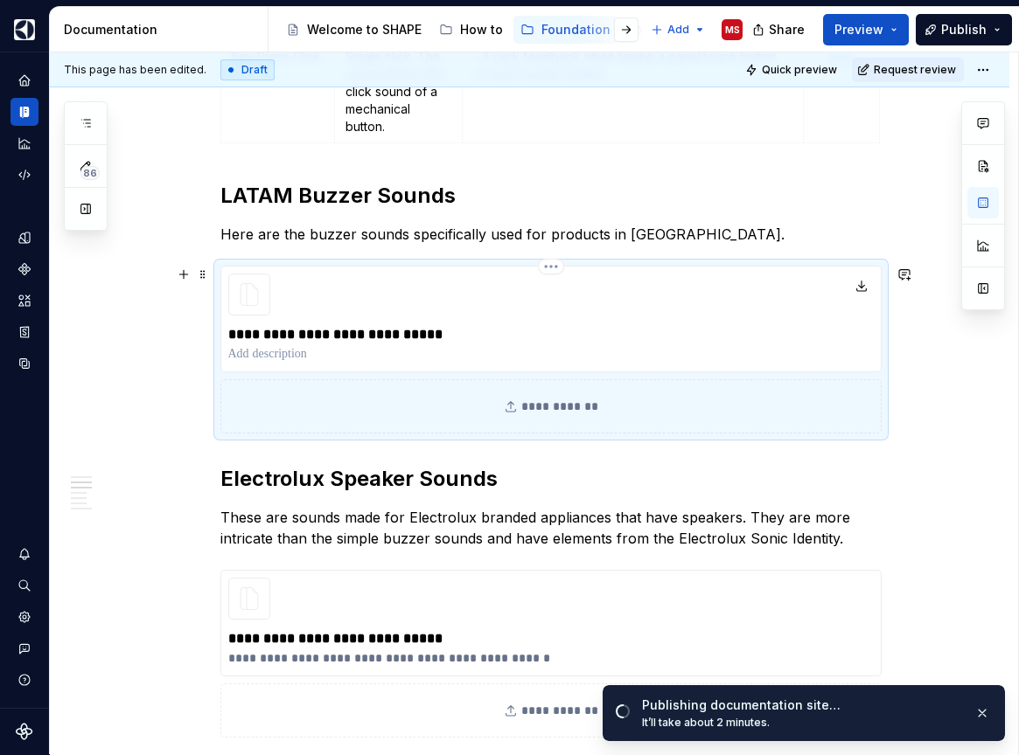
click at [688, 301] on div "**********" at bounding box center [550, 319] width 661 height 107
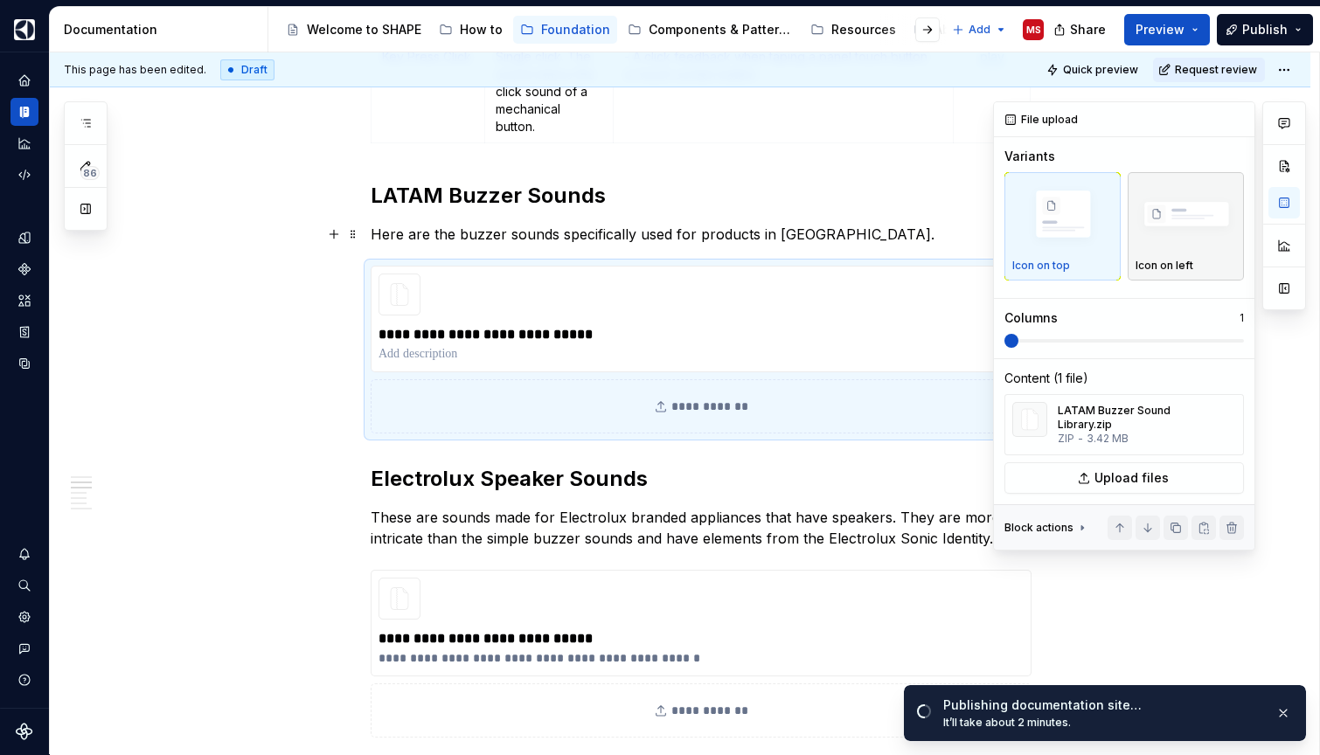
click at [1166, 231] on img "button" at bounding box center [1186, 216] width 101 height 68
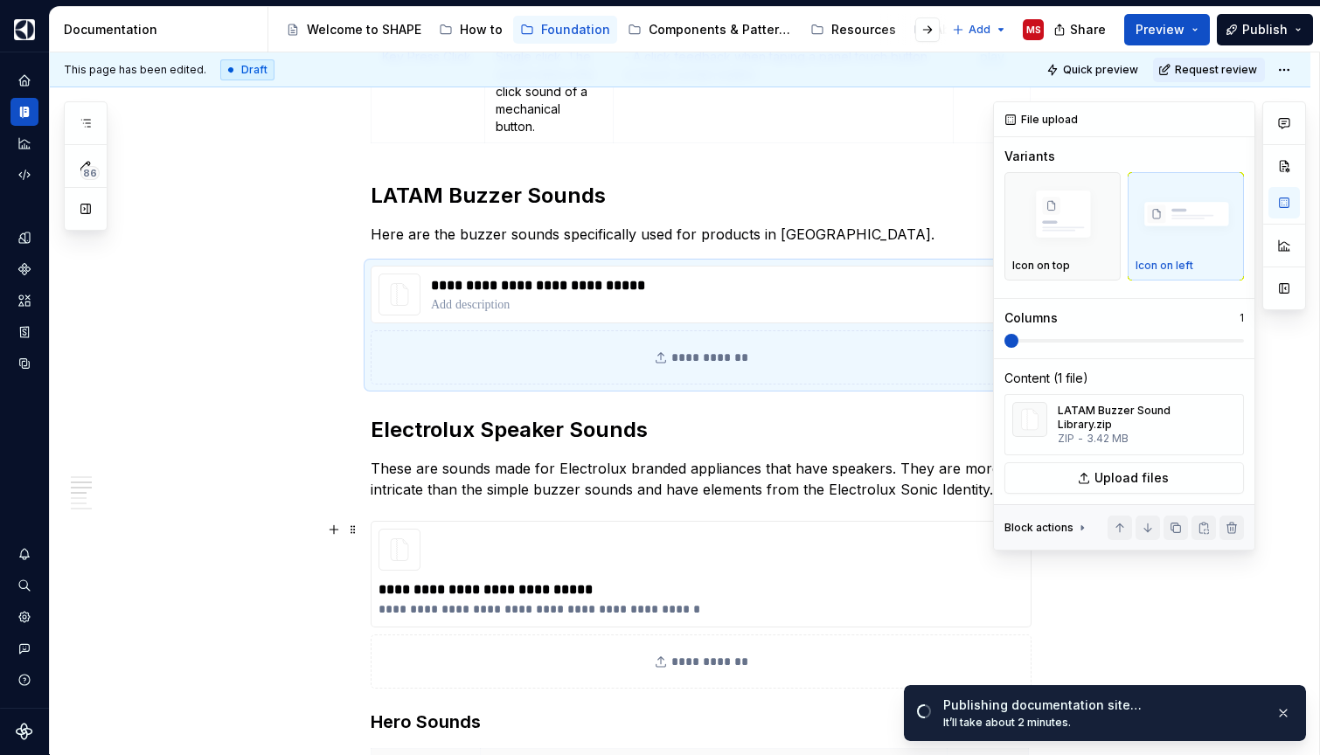
click at [1080, 525] on icon at bounding box center [1083, 528] width 14 height 14
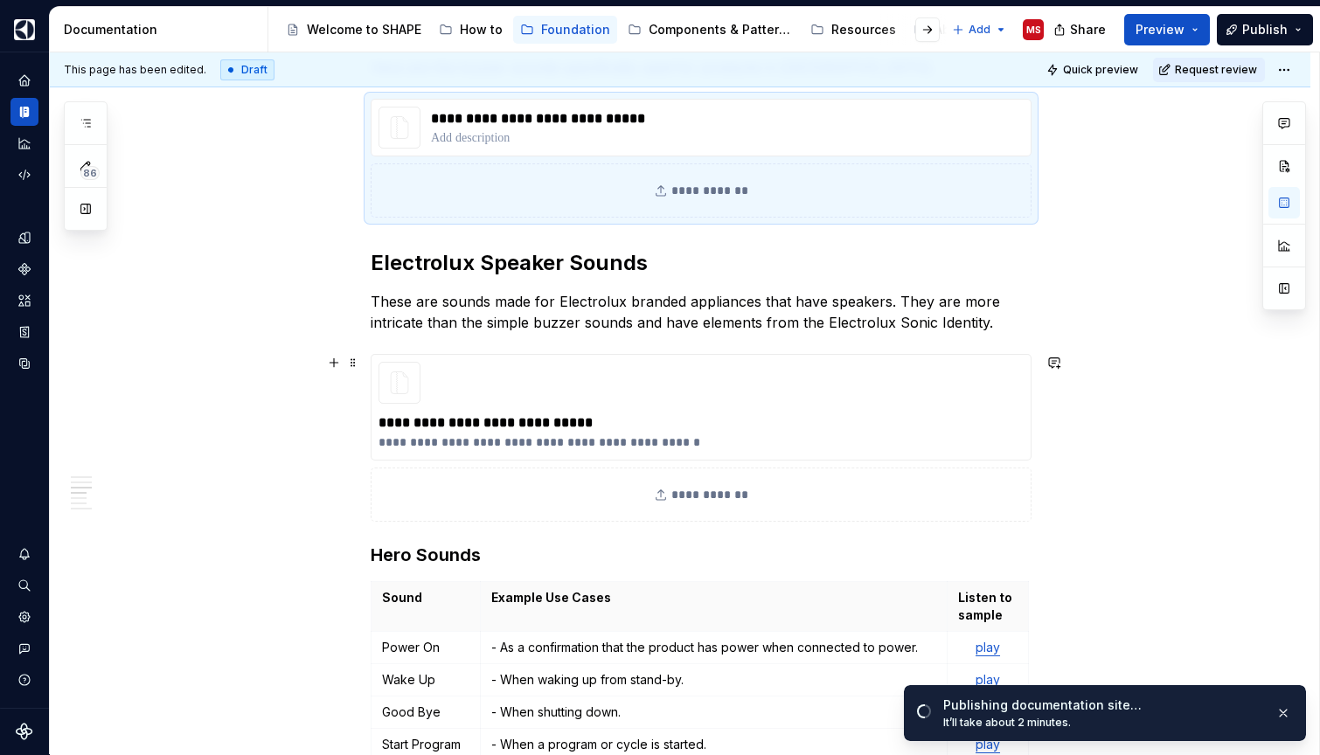
scroll to position [1542, 0]
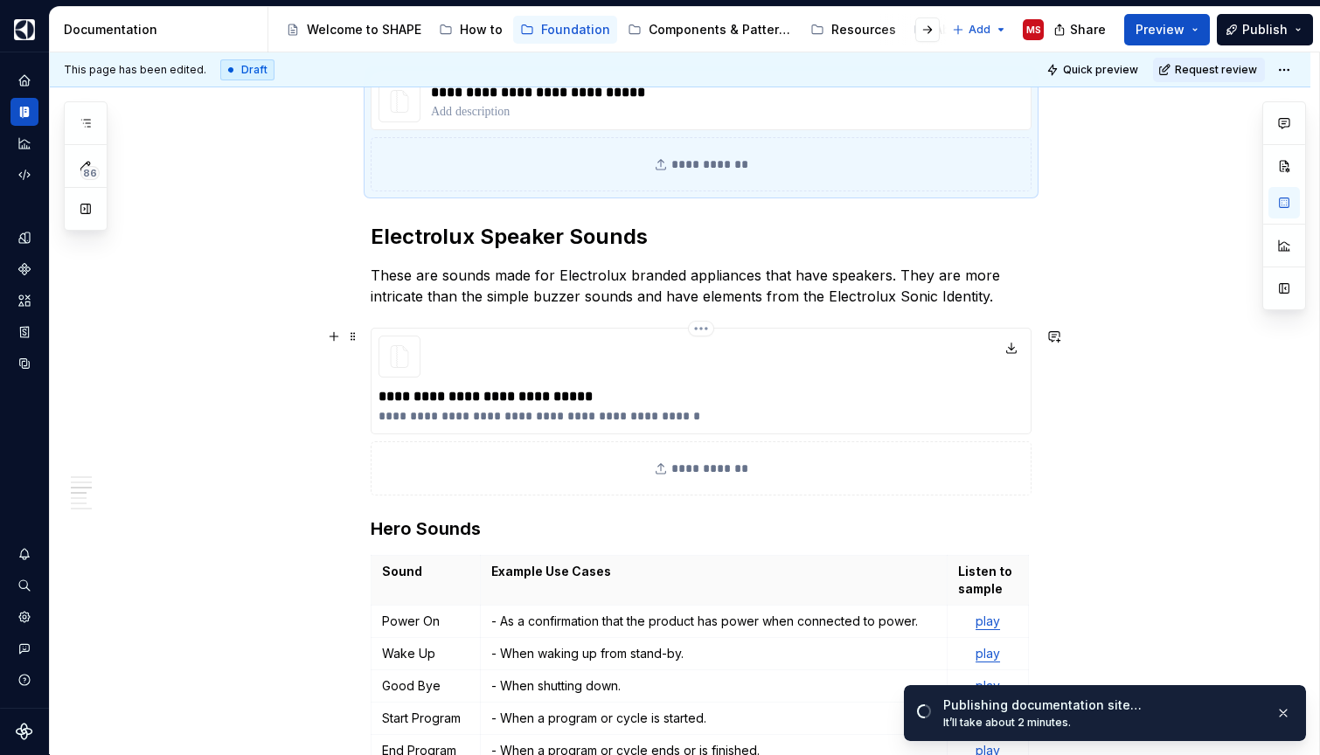
click at [965, 405] on p "**********" at bounding box center [701, 396] width 645 height 21
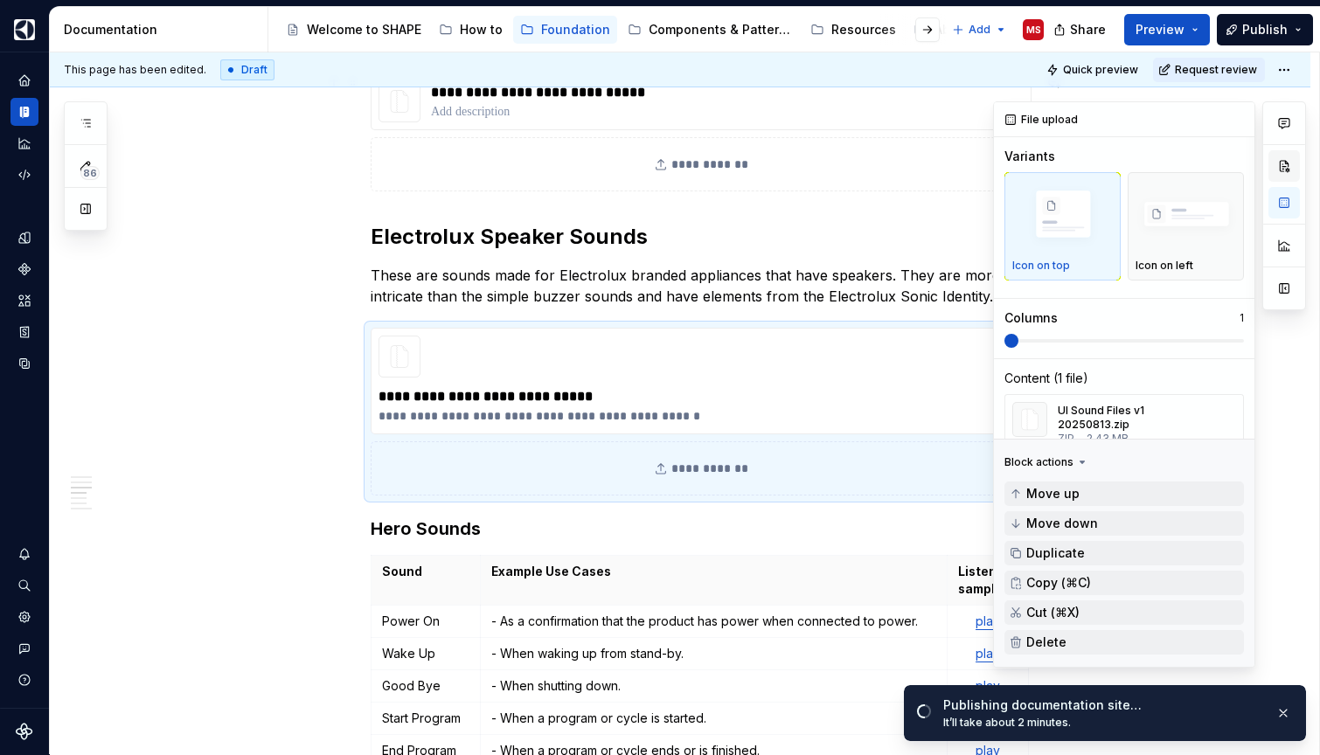
click at [1284, 163] on button "button" at bounding box center [1284, 165] width 31 height 31
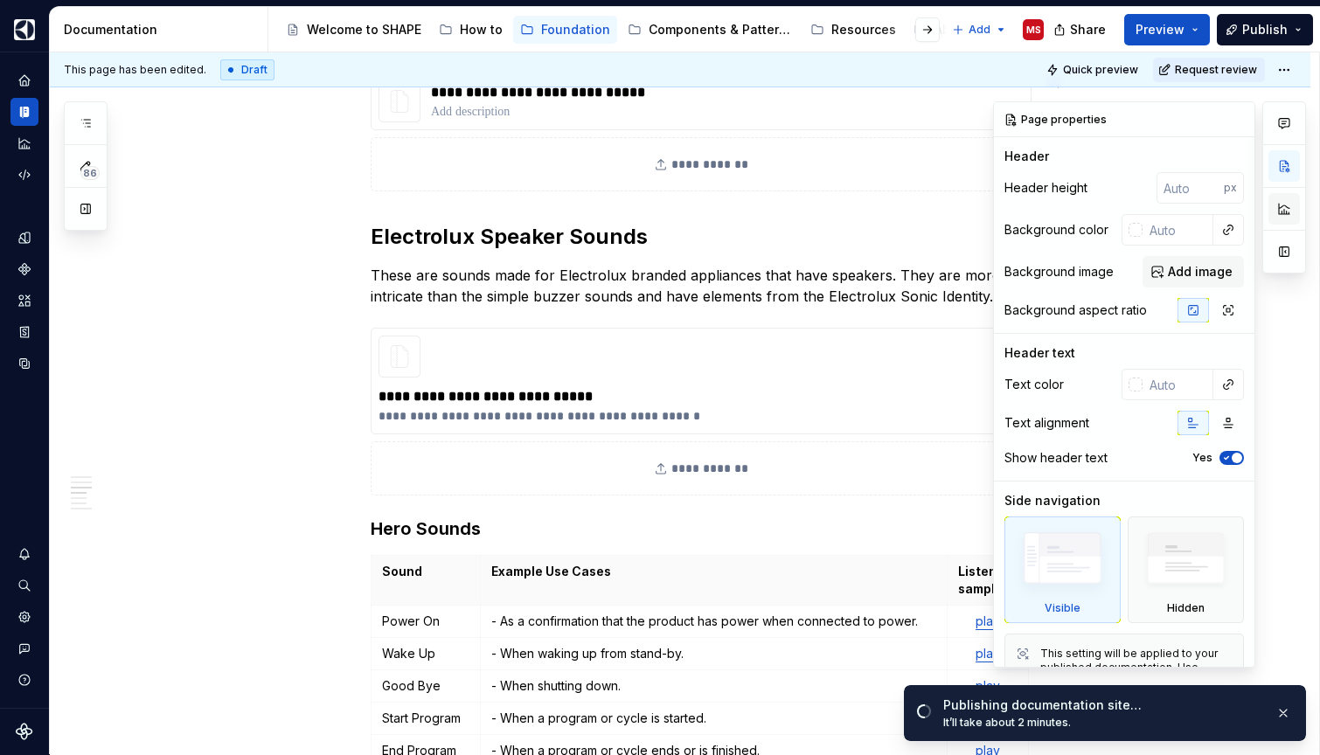
click at [1287, 206] on button "button" at bounding box center [1284, 208] width 31 height 31
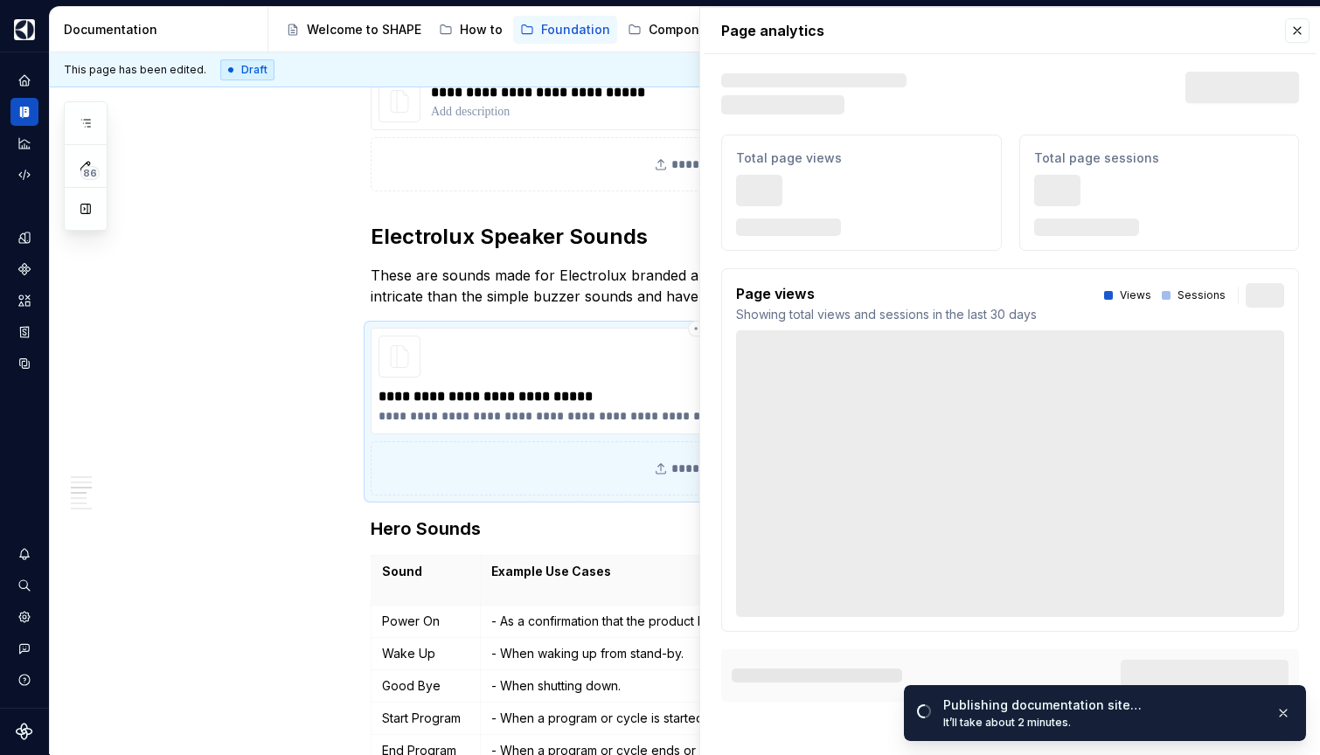
click at [622, 385] on div "**********" at bounding box center [701, 406] width 645 height 42
click at [1302, 30] on button "button" at bounding box center [1297, 30] width 24 height 24
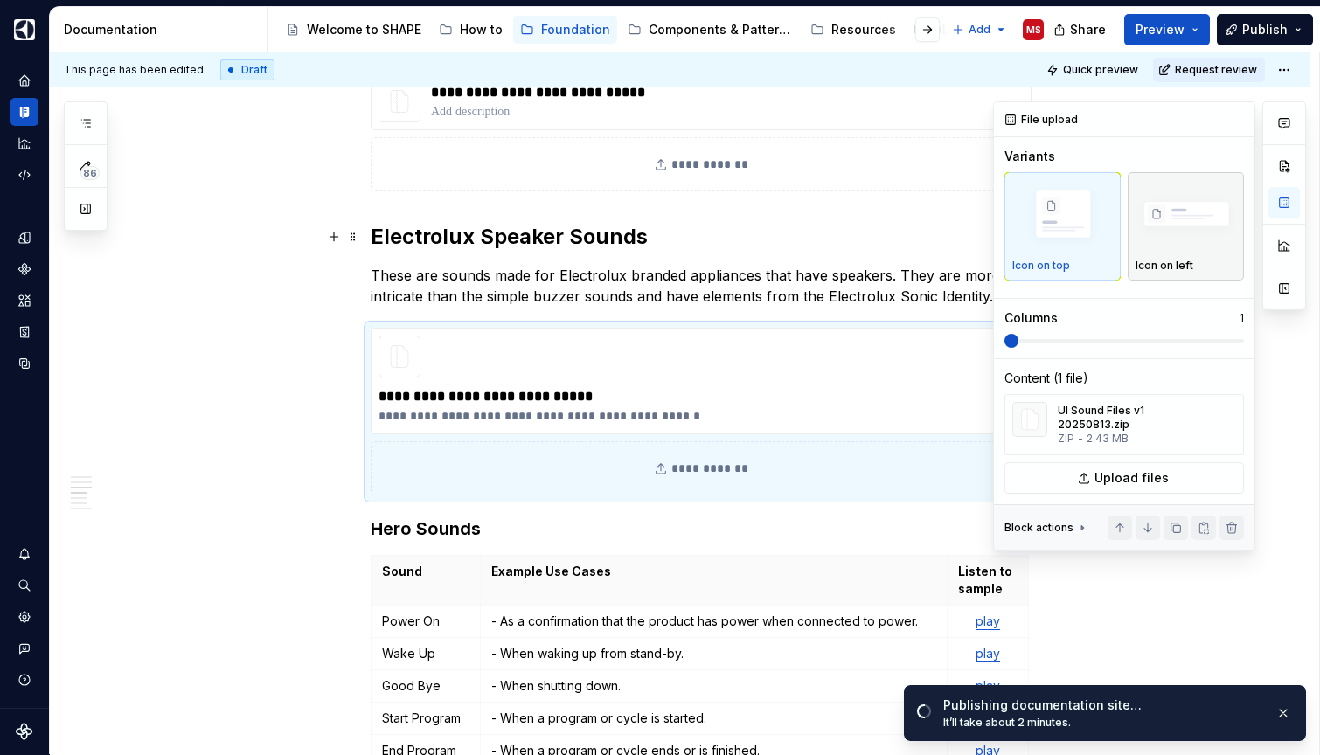
click at [1196, 232] on img "button" at bounding box center [1186, 216] width 101 height 68
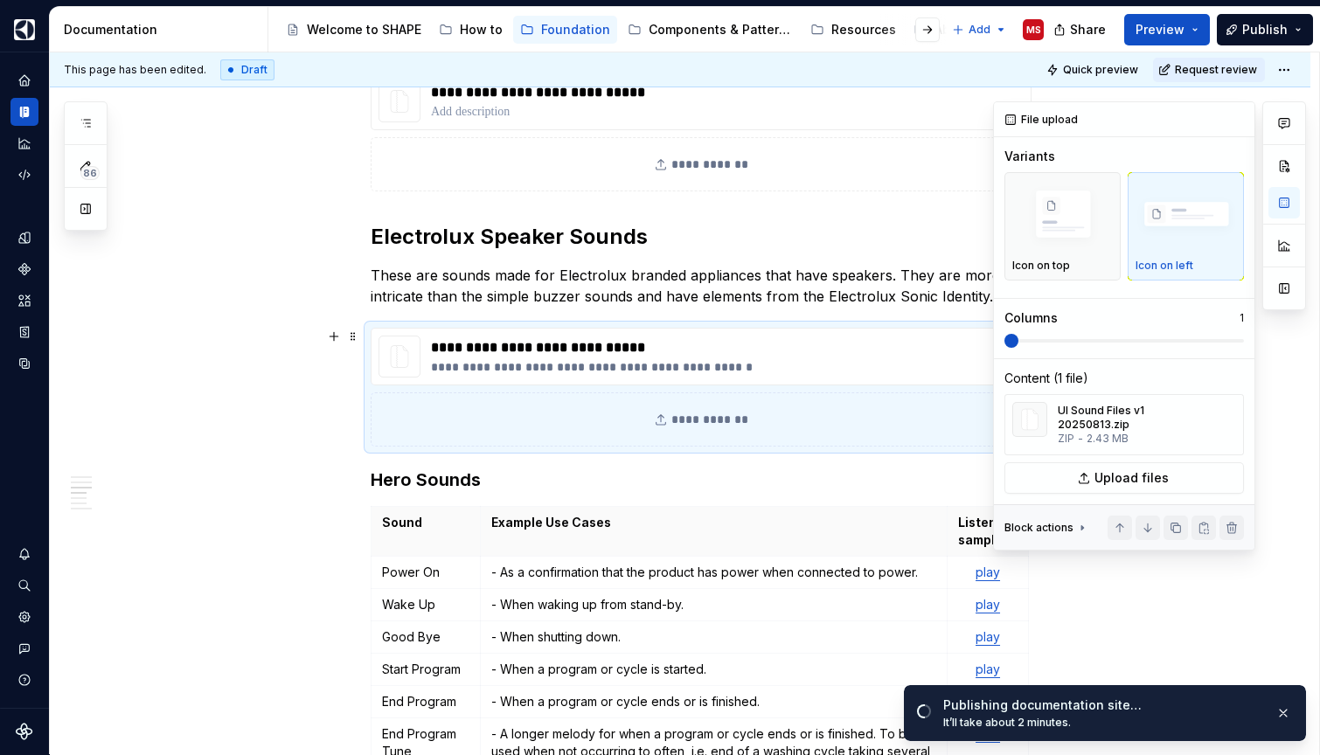
click at [1278, 387] on div at bounding box center [1285, 325] width 44 height 449
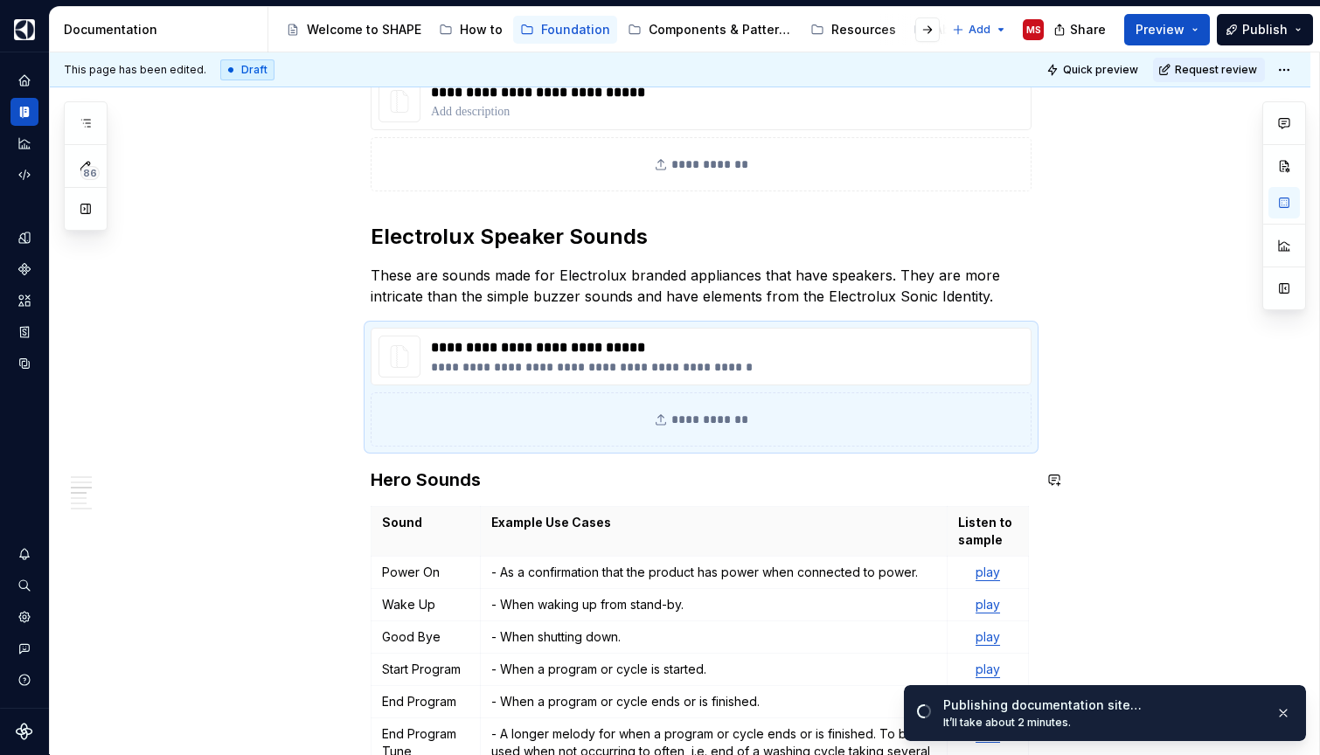
click at [273, 494] on div "**********" at bounding box center [680, 737] width 1261 height 3963
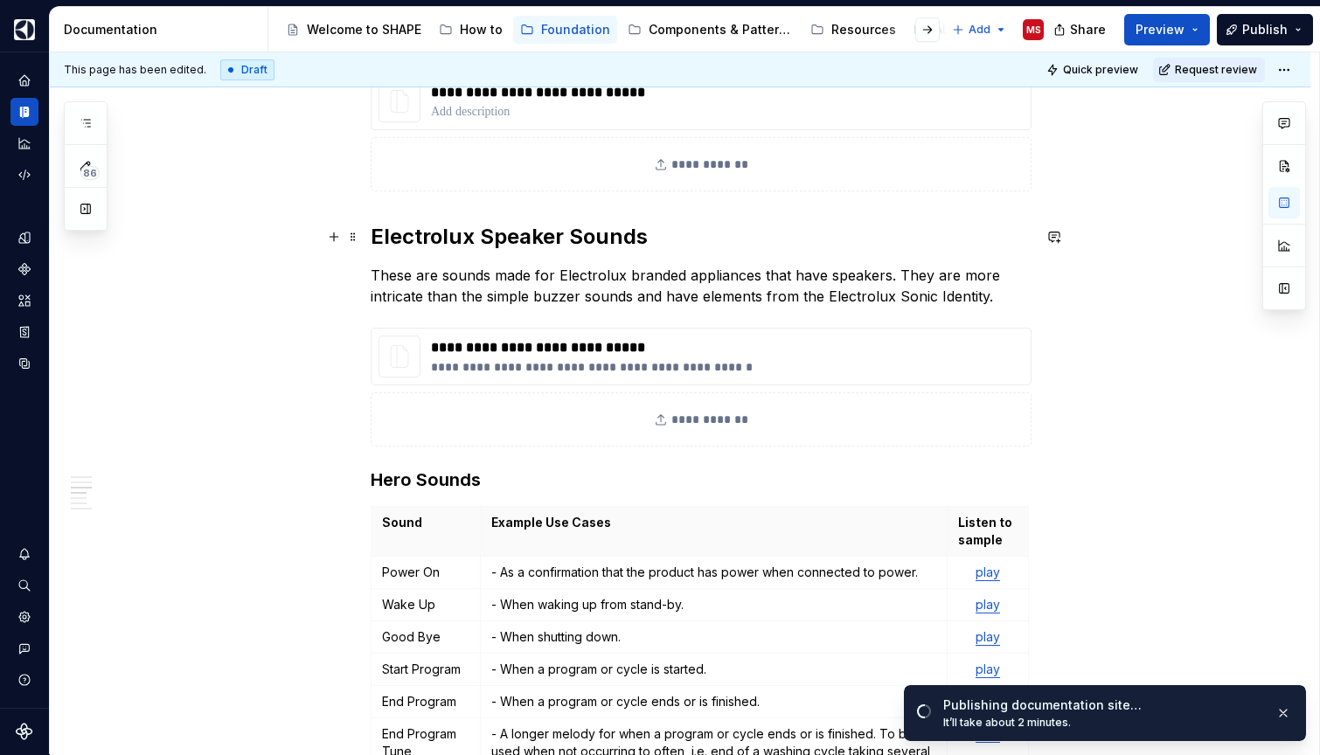
click at [487, 233] on h2 "Electrolux Speaker Sounds" at bounding box center [701, 237] width 661 height 28
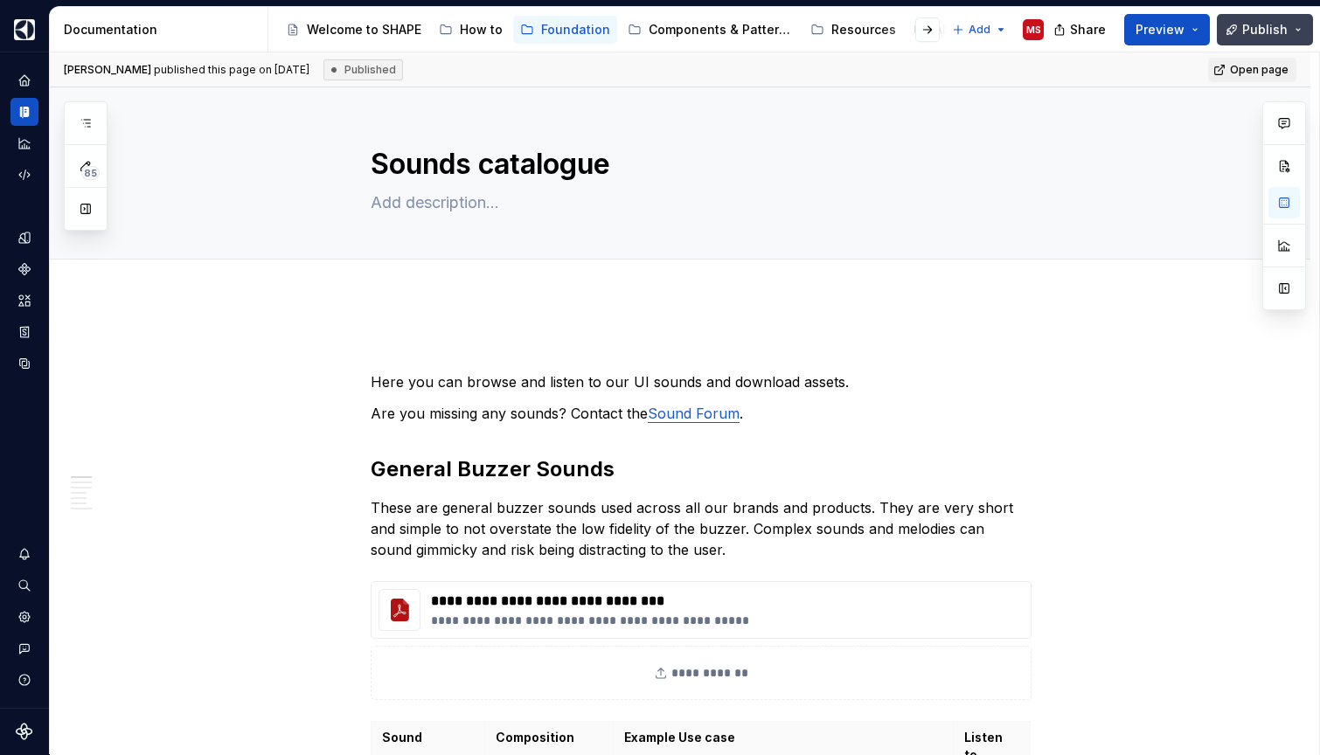
click at [1273, 30] on span "Publish" at bounding box center [1265, 29] width 45 height 17
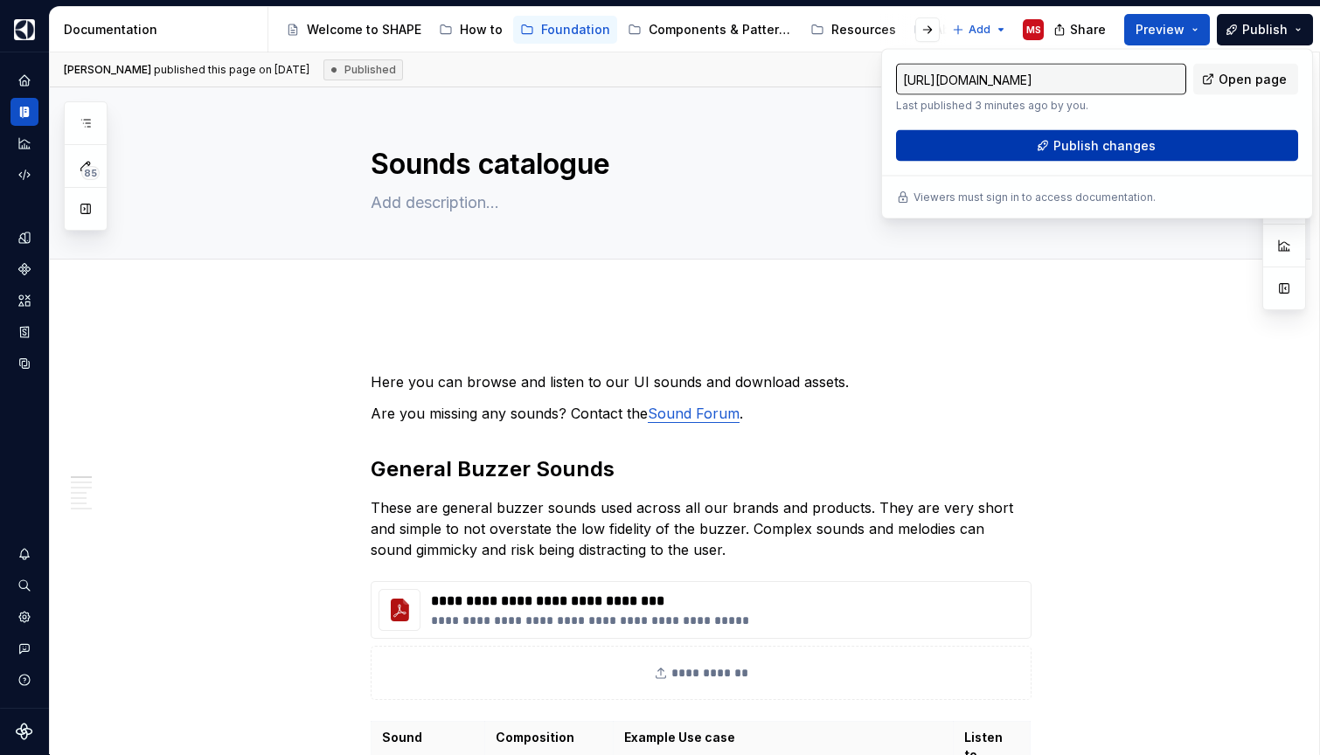
type textarea "*"
click at [1201, 140] on button "Publish changes" at bounding box center [1097, 145] width 402 height 31
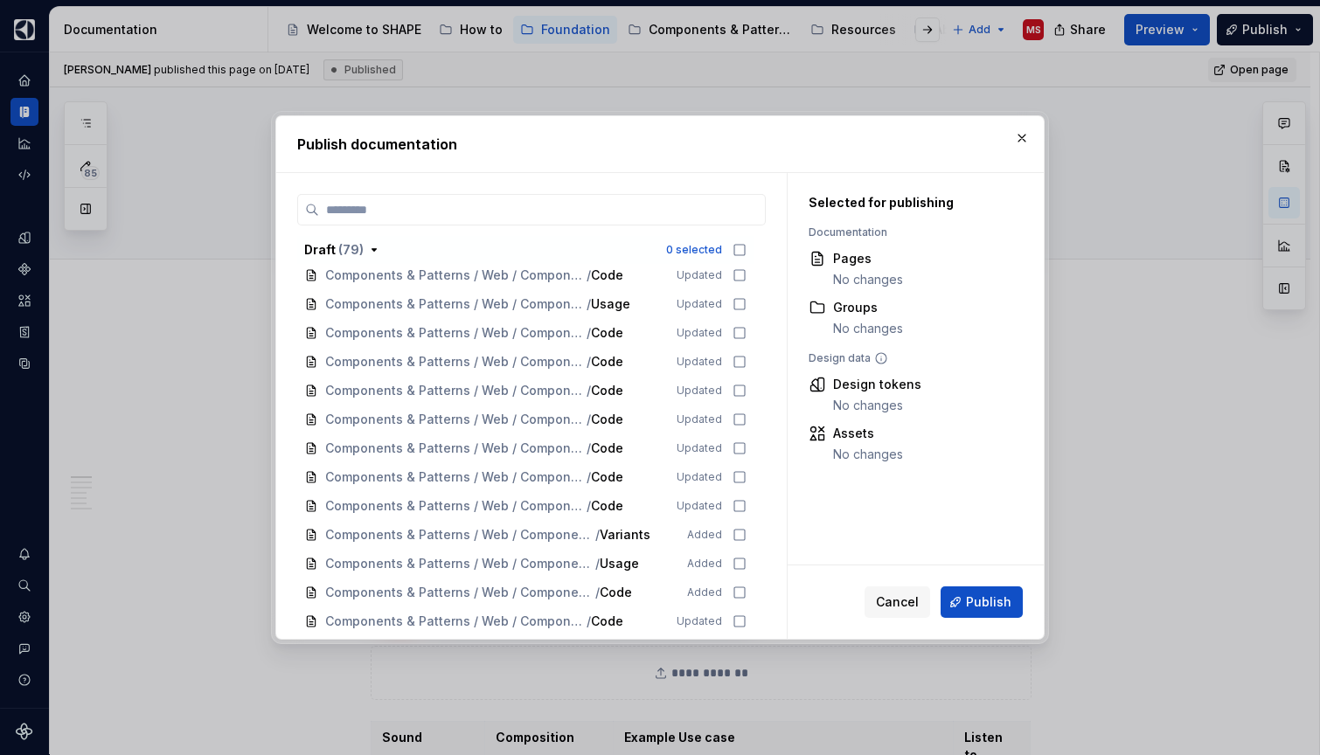
scroll to position [1523, 0]
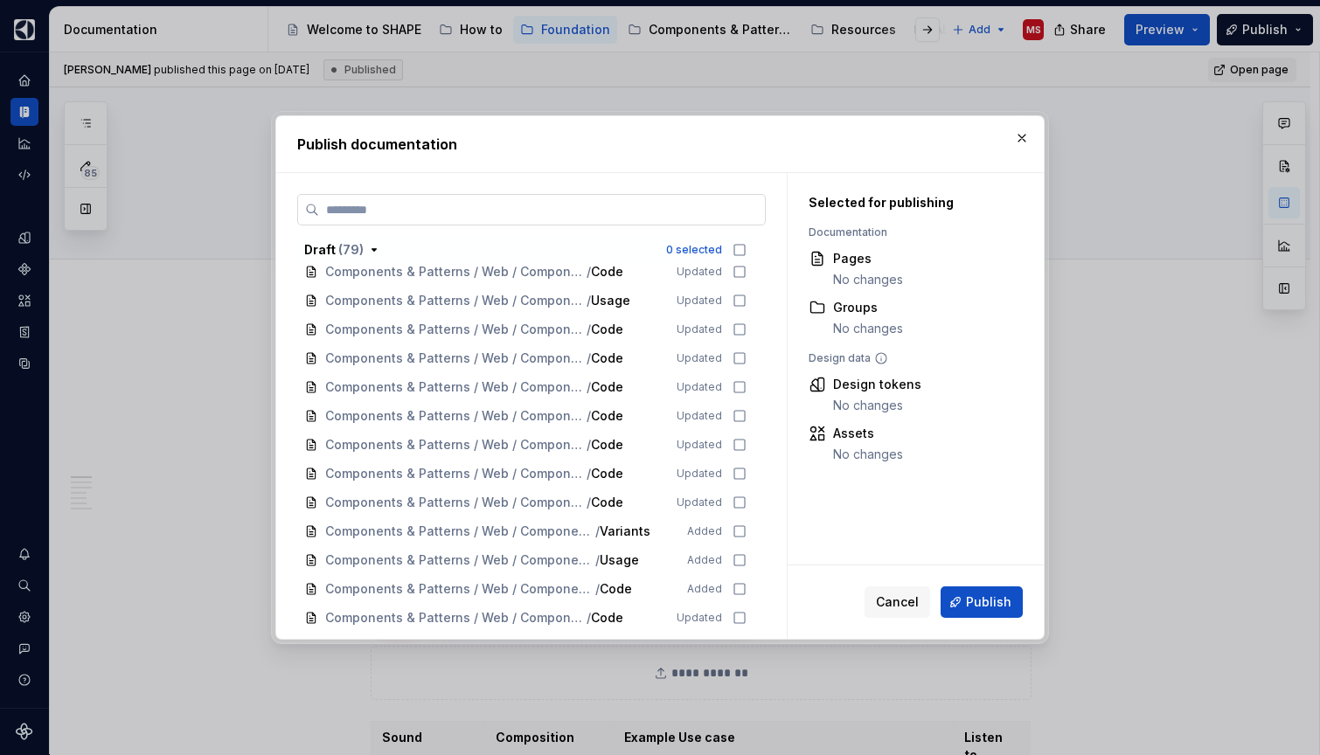
click at [636, 210] on input "search" at bounding box center [542, 209] width 446 height 17
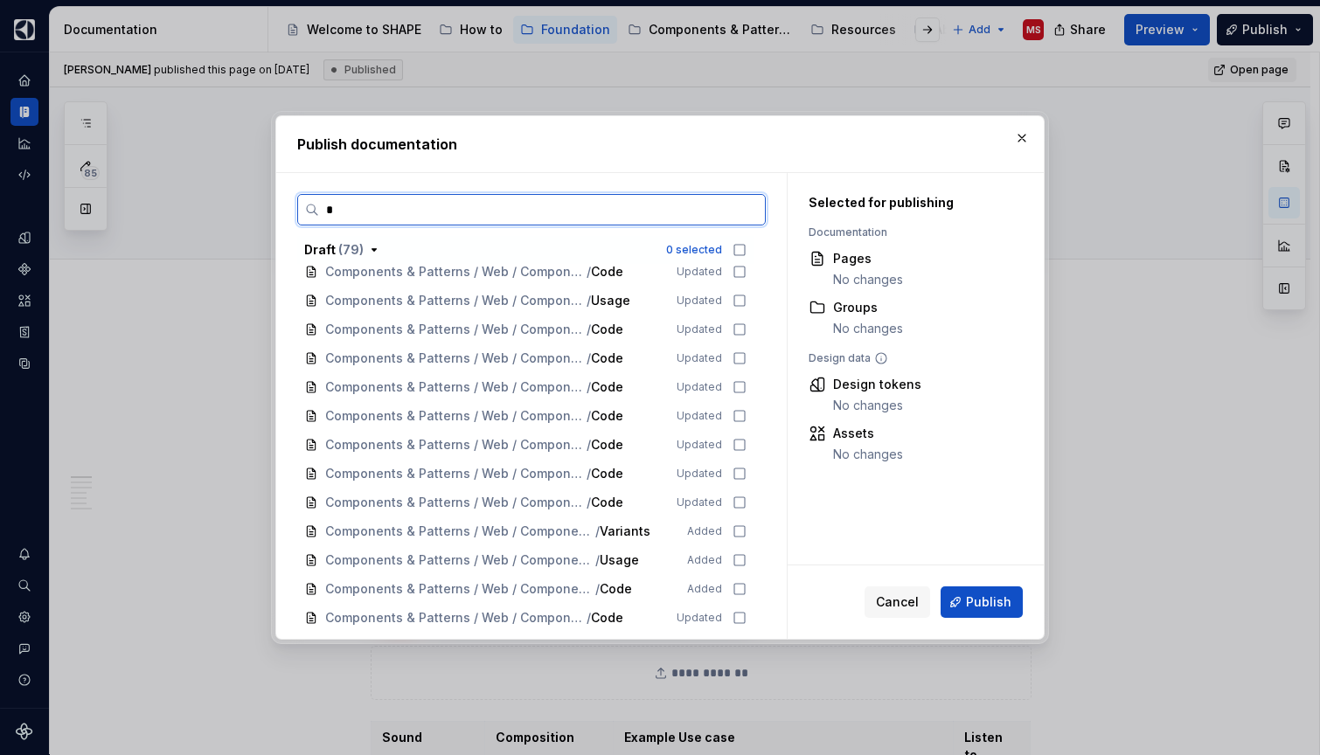
scroll to position [0, 0]
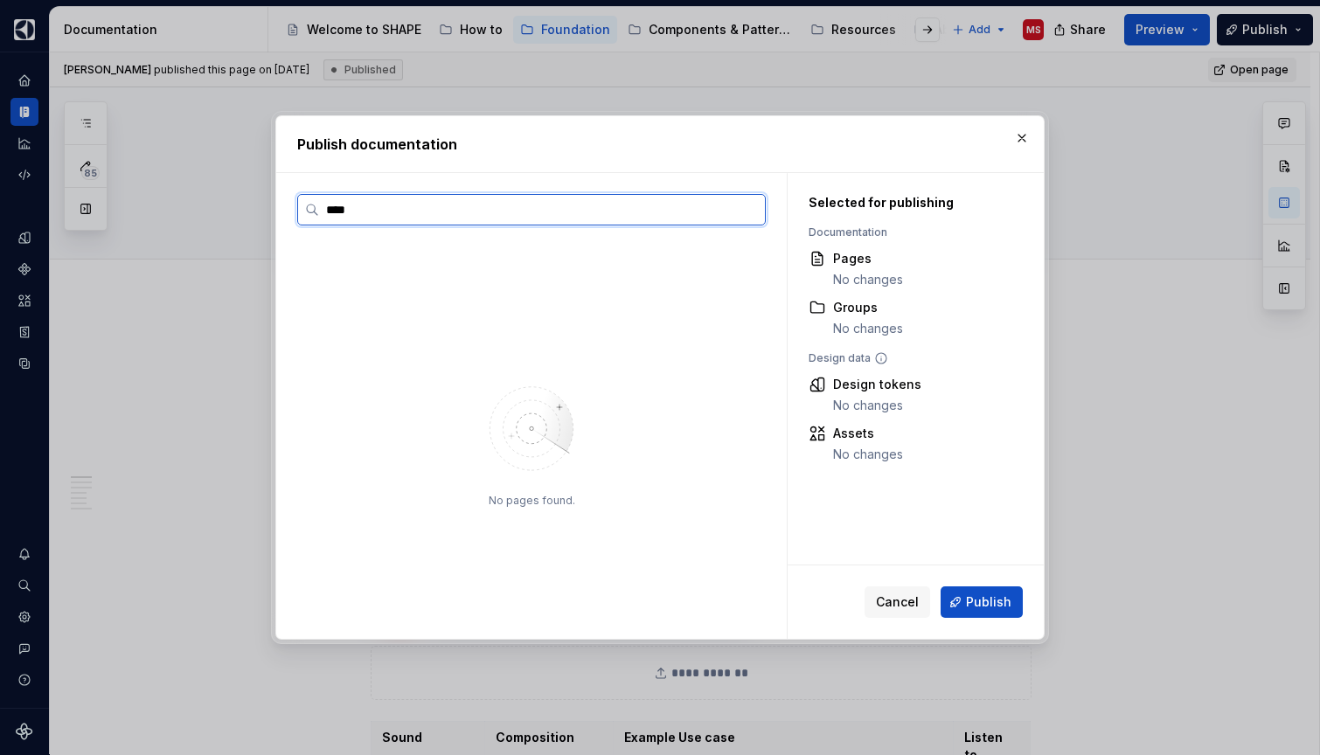
type input "*****"
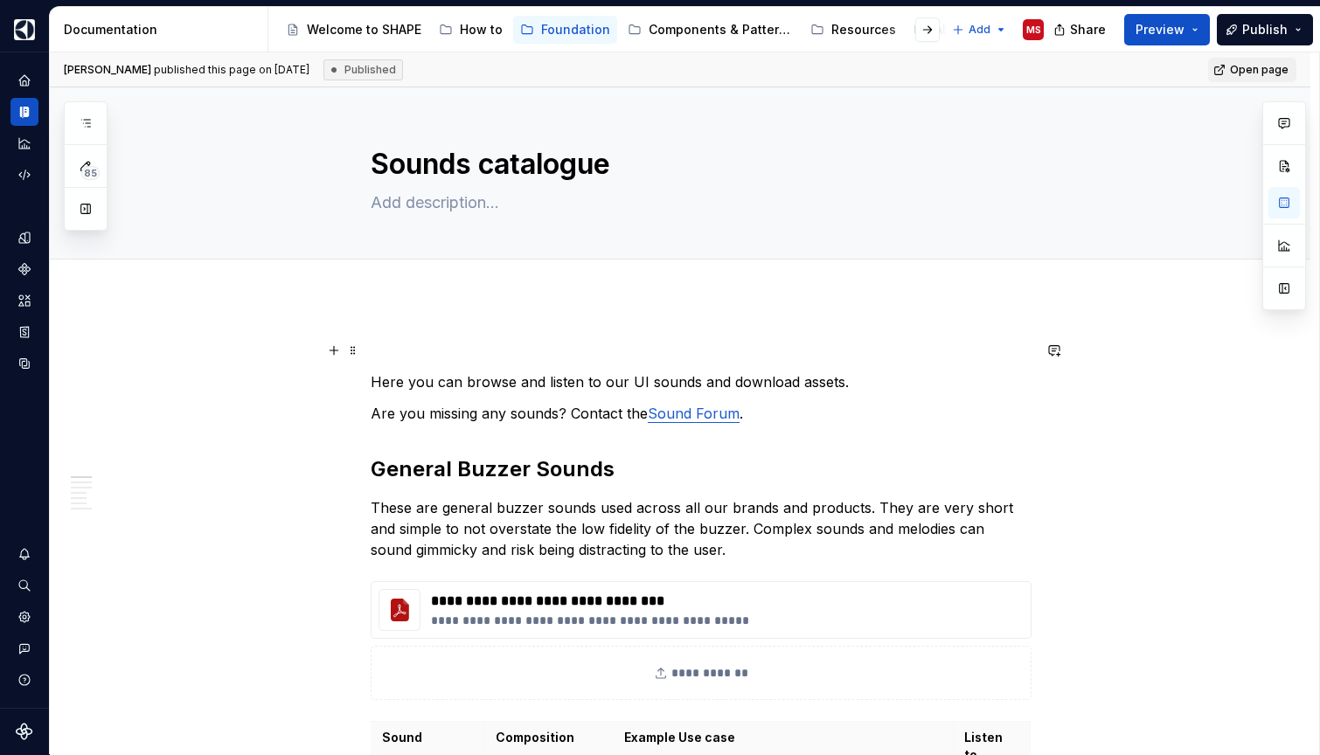
click at [982, 347] on p at bounding box center [701, 350] width 661 height 21
click at [803, 459] on h2 "General Buzzer Sounds" at bounding box center [701, 470] width 661 height 28
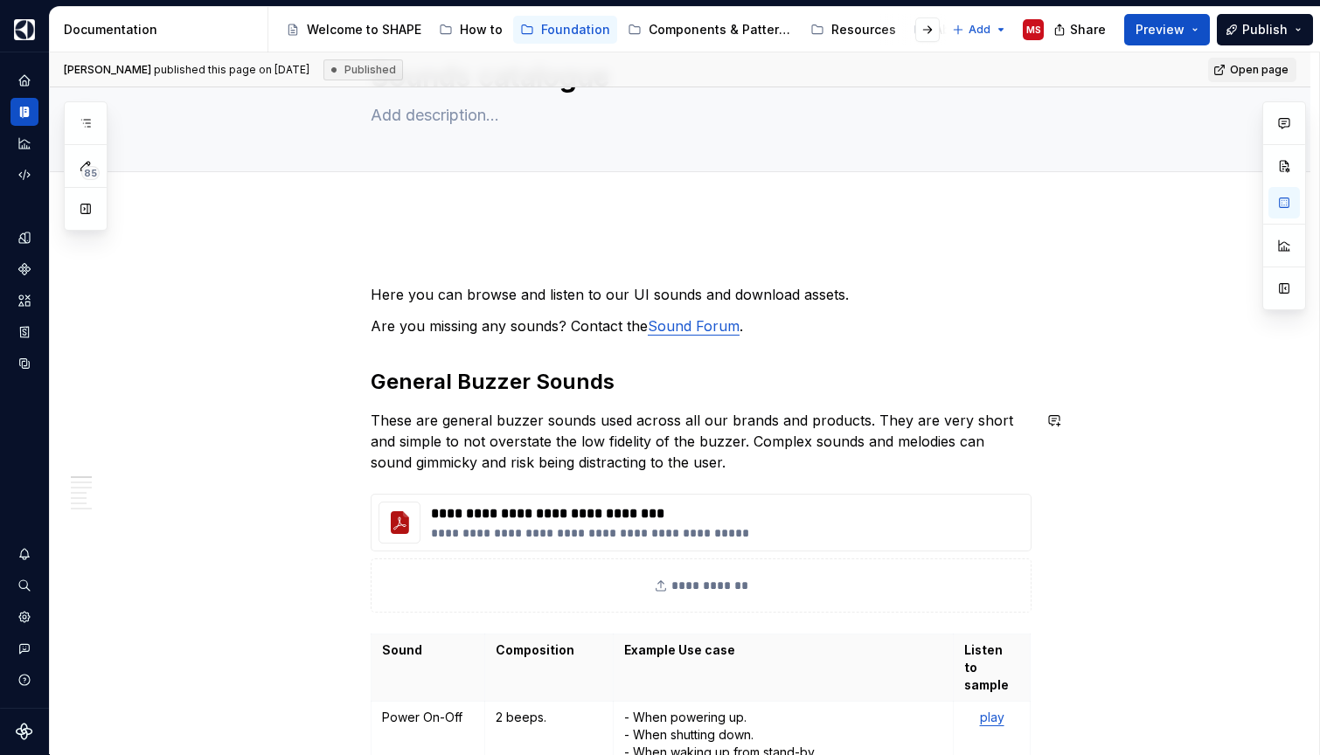
scroll to position [111, 0]
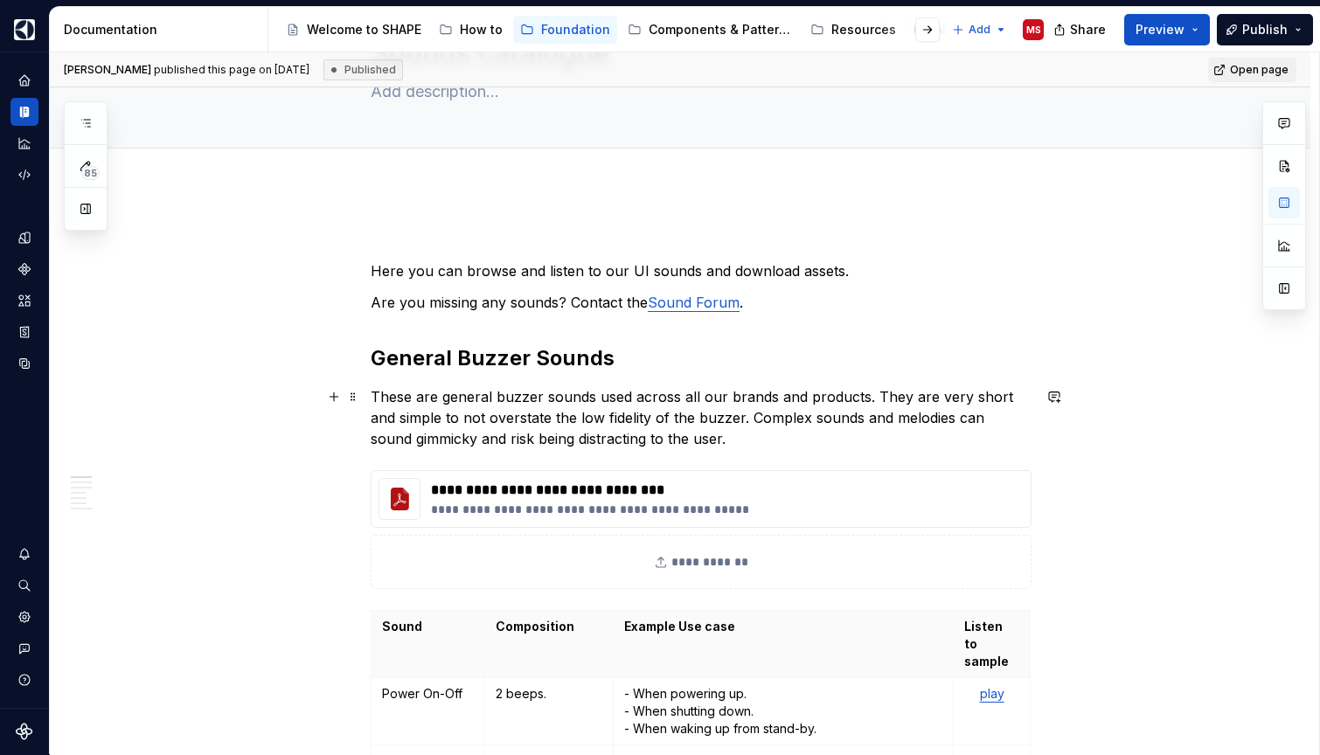
click at [791, 418] on p "These are general buzzer sounds used across all our brands and products. They a…" at bounding box center [701, 417] width 661 height 63
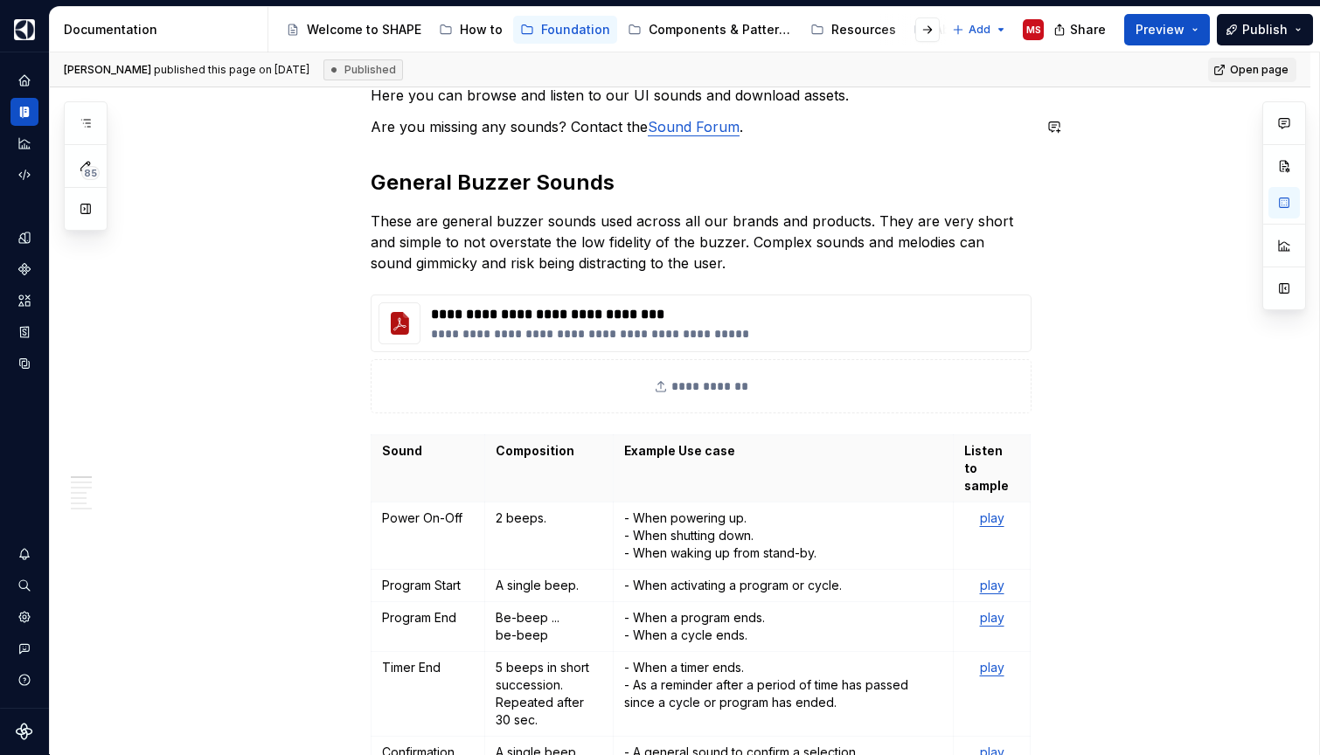
scroll to position [288, 0]
click at [818, 241] on p "These are general buzzer sounds used across all our brands and products. They a…" at bounding box center [701, 241] width 661 height 63
click at [733, 261] on p "These are general buzzer sounds used across all our brands and products. They a…" at bounding box center [701, 241] width 661 height 63
click at [1197, 29] on button "Preview" at bounding box center [1167, 29] width 86 height 31
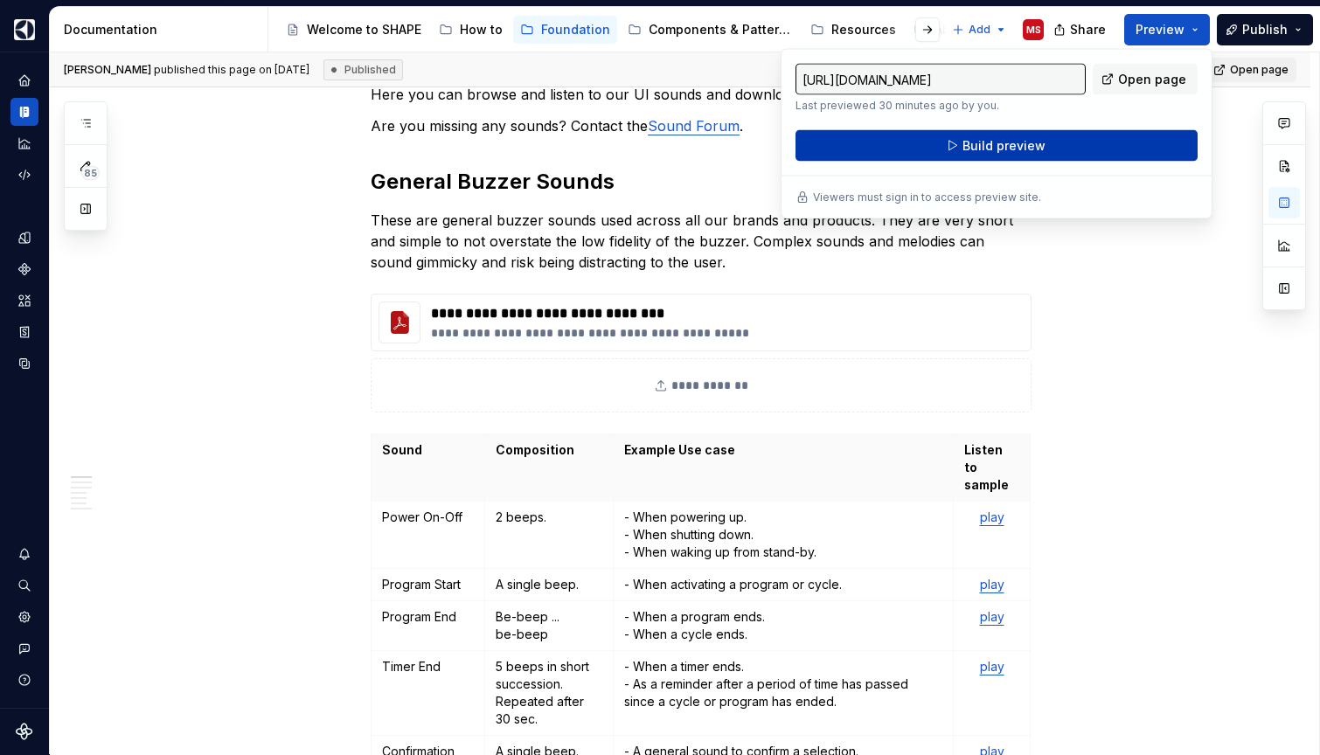
click at [1091, 136] on button "Build preview" at bounding box center [997, 145] width 402 height 31
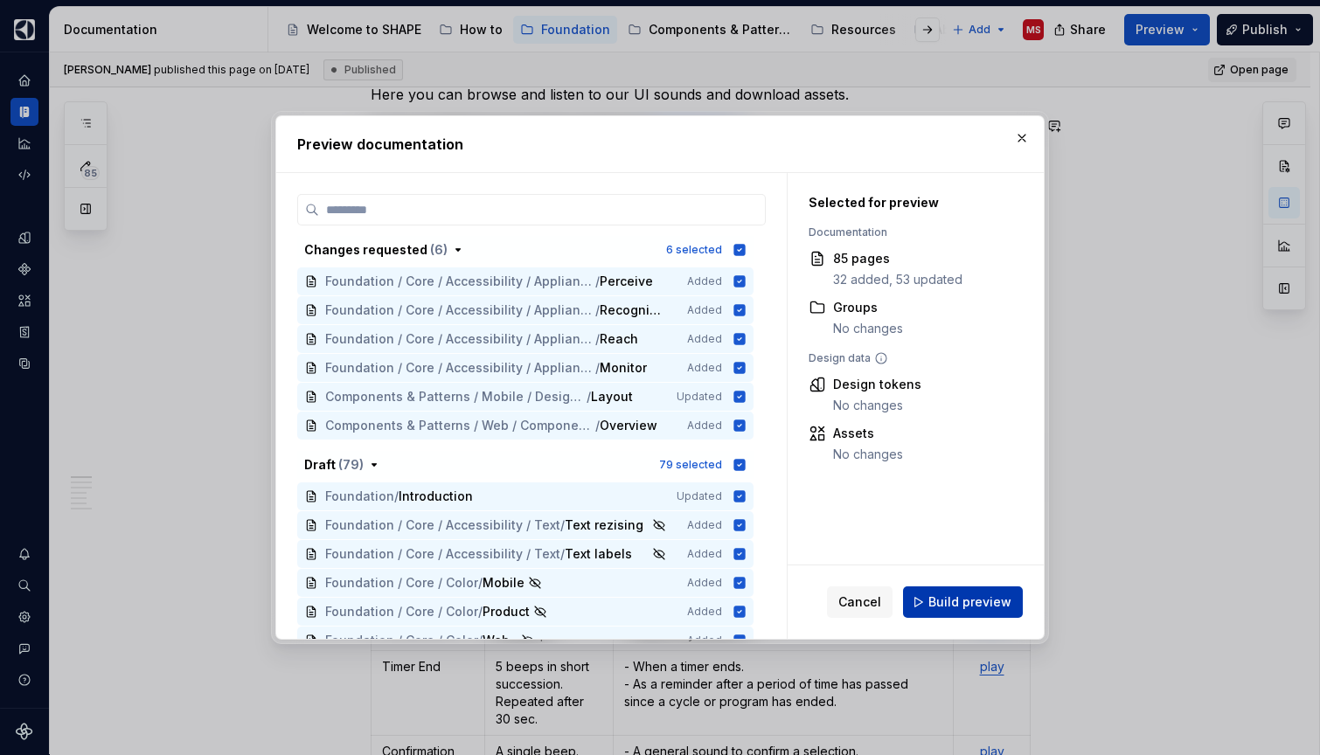
click at [993, 595] on span "Build preview" at bounding box center [970, 602] width 83 height 17
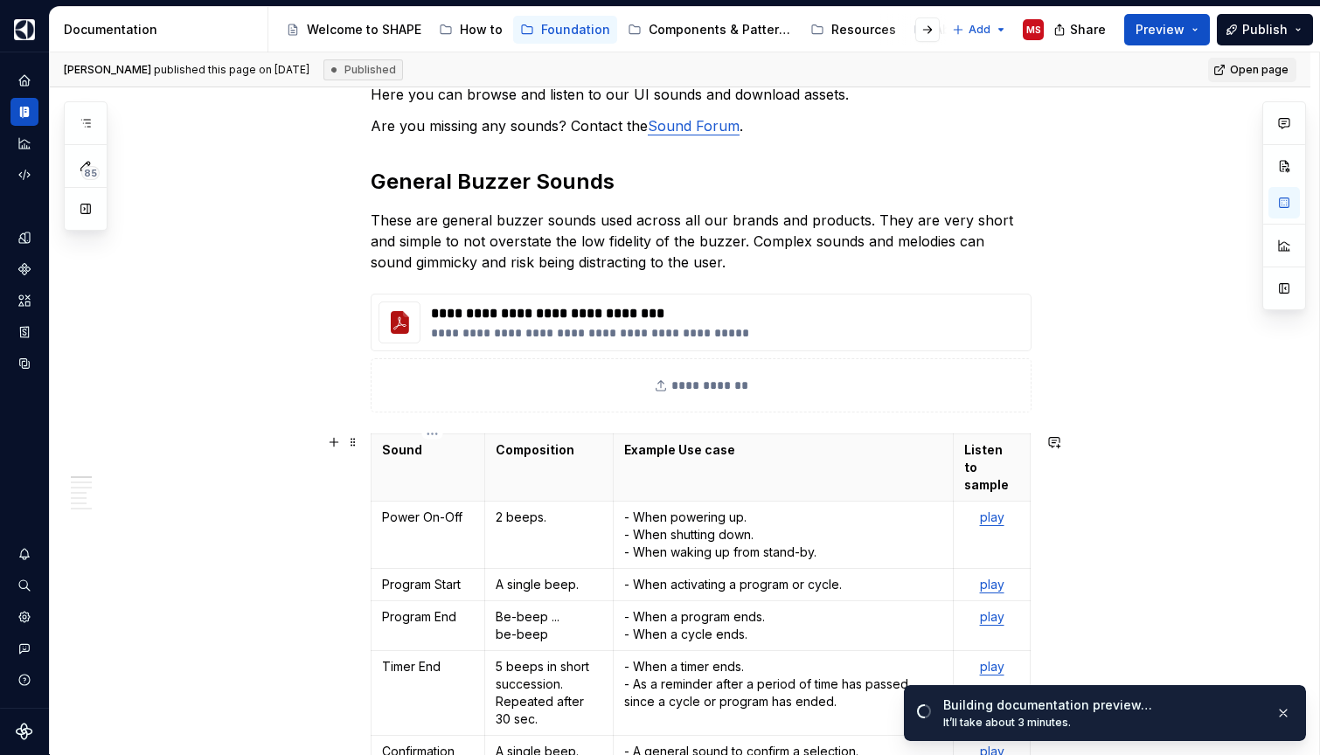
type textarea "*"
